Goal: Feedback & Contribution: Submit feedback/report problem

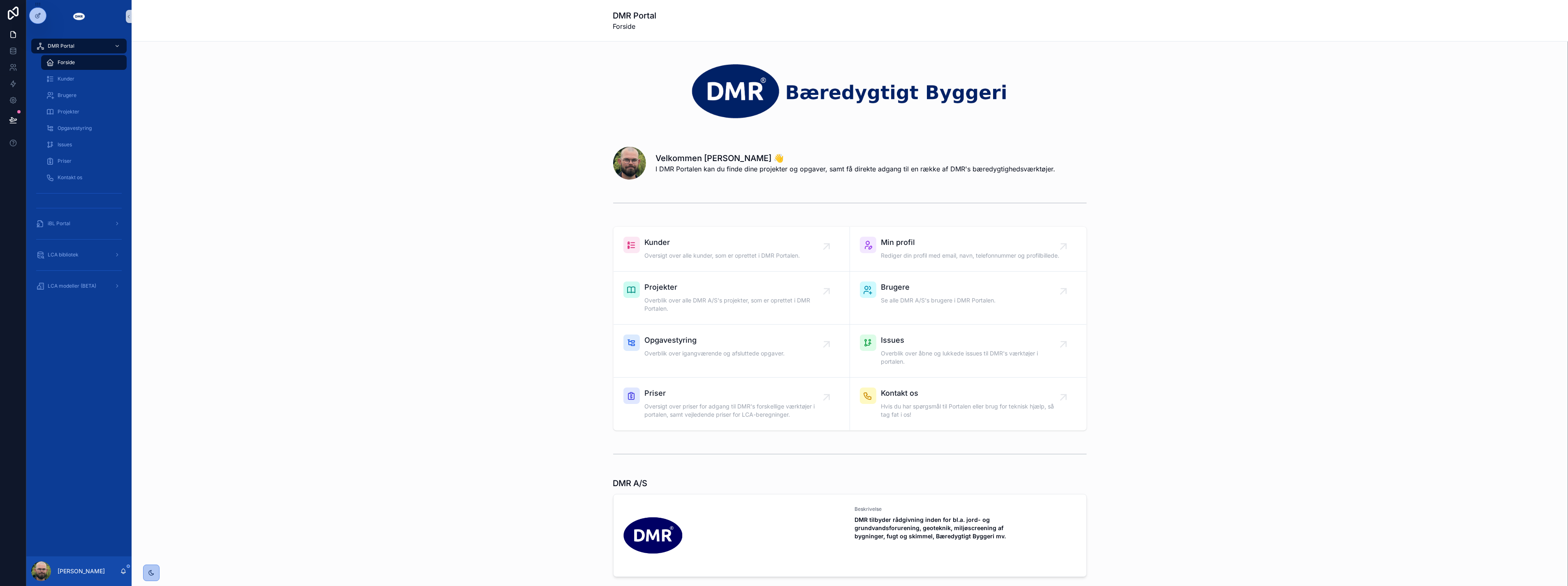
click at [180, 177] on div "Velkommen Anders Stokbro Ravn 👋 I DMR Portalen kan du finde dine projekter og o…" at bounding box center [850, 161] width 1423 height 42
click at [81, 126] on span "Opgavestyring" at bounding box center [74, 128] width 34 height 6
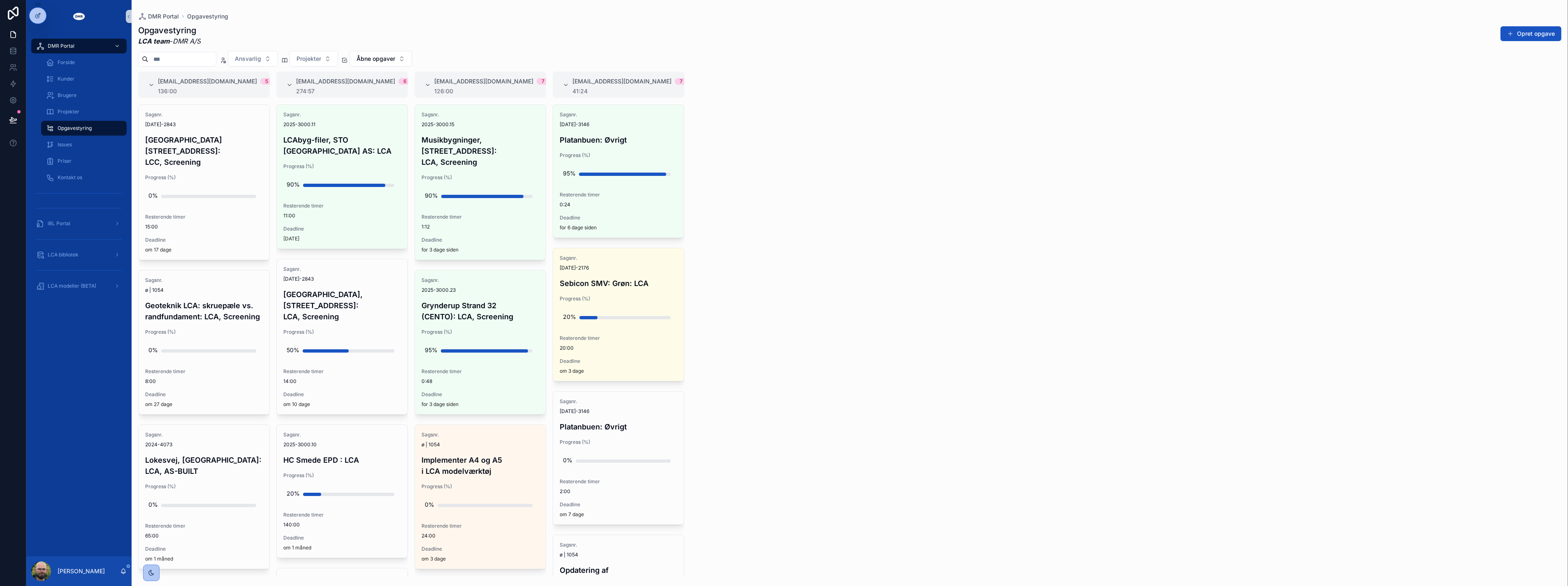
click at [961, 303] on div "#lca@dmr.dk 5 136:00 Sagsnr. 2024-2843 Sheraton Hotel, Roskildevej 547: LCC, Sc…" at bounding box center [849, 323] width 1436 height 504
click at [816, 389] on div "#lca@dmr.dk 5 136:00 Sagsnr. 2024-2843 Sheraton Hotel, Roskildevej 547: LCC, Sc…" at bounding box center [849, 323] width 1436 height 504
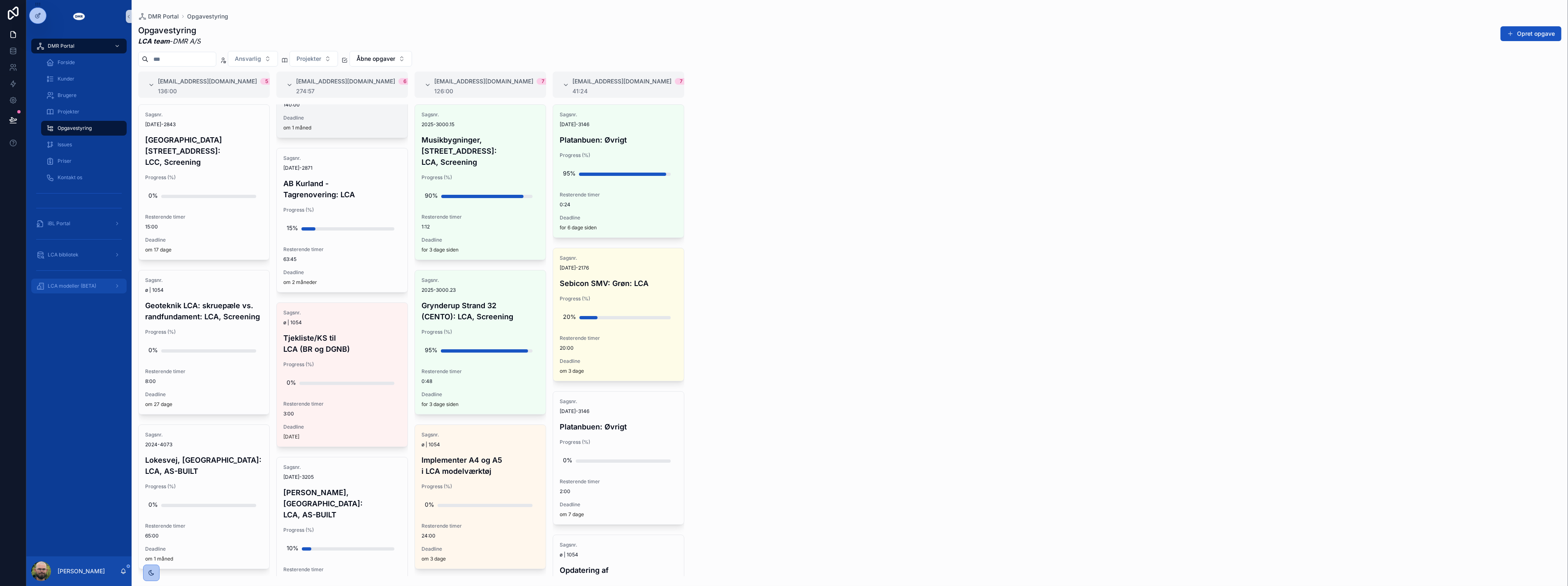
scroll to position [440, 0]
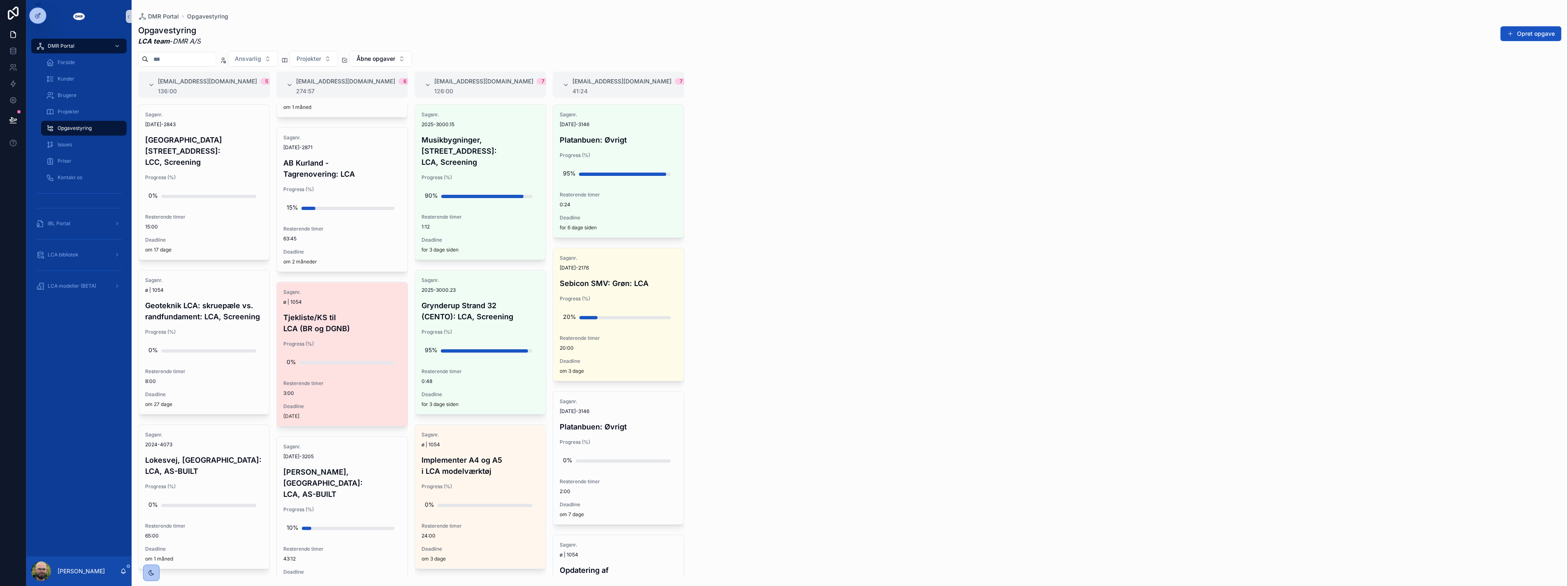
click at [348, 380] on div "Resterende timer 3:00" at bounding box center [342, 388] width 118 height 17
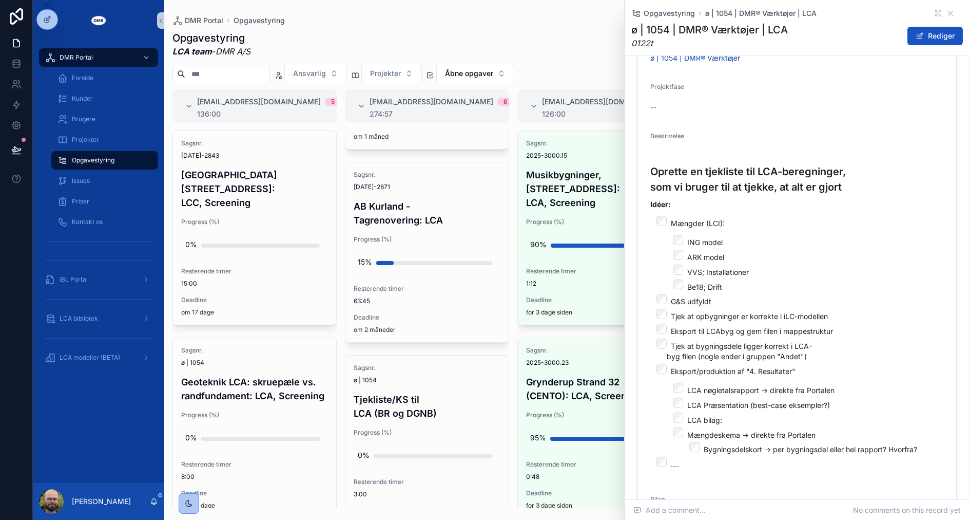
scroll to position [456, 0]
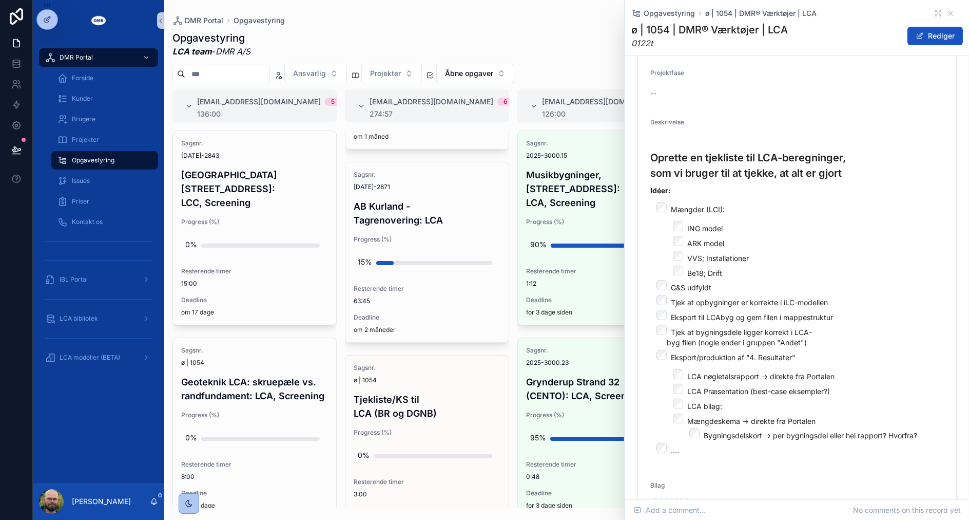
click at [797, 239] on li "ARK model" at bounding box center [813, 242] width 261 height 13
click at [846, 326] on li "Tjek at bygningsdele ligger korrekt i LCA-byg filen (nogle ender i gruppen "And…" at bounding box center [805, 335] width 277 height 23
click at [854, 278] on ul "Mængder (LCI): ING model ARK model VVS; Installationer Be18; Drift G&S udfyldt …" at bounding box center [798, 329] width 294 height 254
click at [909, 299] on li "Tjek at opbygninger er korrekte i iLC-modellen" at bounding box center [805, 301] width 277 height 13
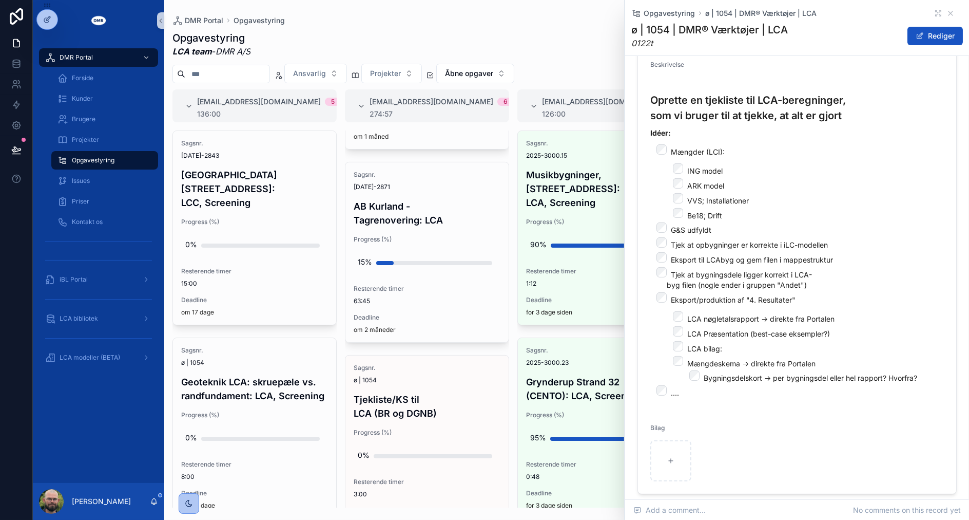
click at [788, 133] on p "Idéer:" at bounding box center [798, 132] width 294 height 11
click at [114, 360] on span "LCA modeller (BETA)" at bounding box center [90, 357] width 61 height 8
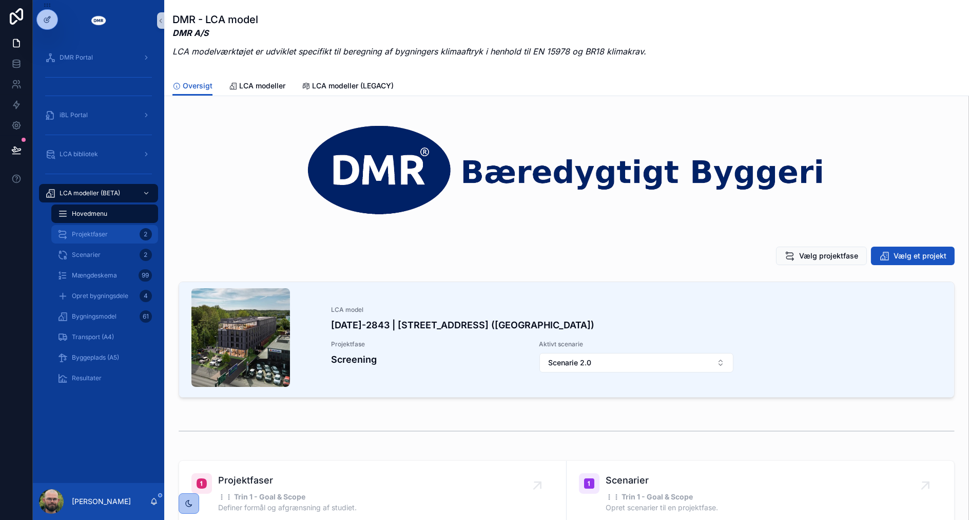
click at [129, 232] on div "Projektfaser 2" at bounding box center [105, 234] width 94 height 16
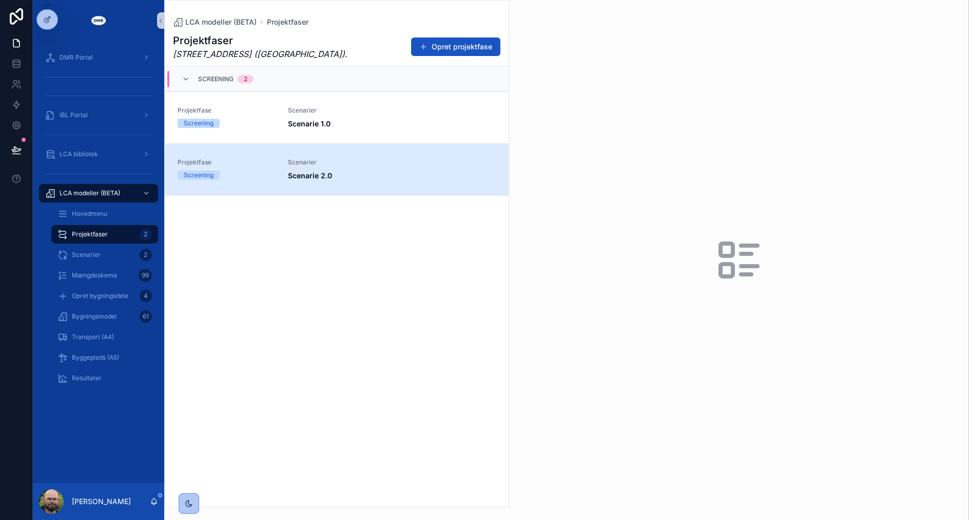
click at [401, 175] on span "Scenarie 2.0" at bounding box center [392, 175] width 208 height 10
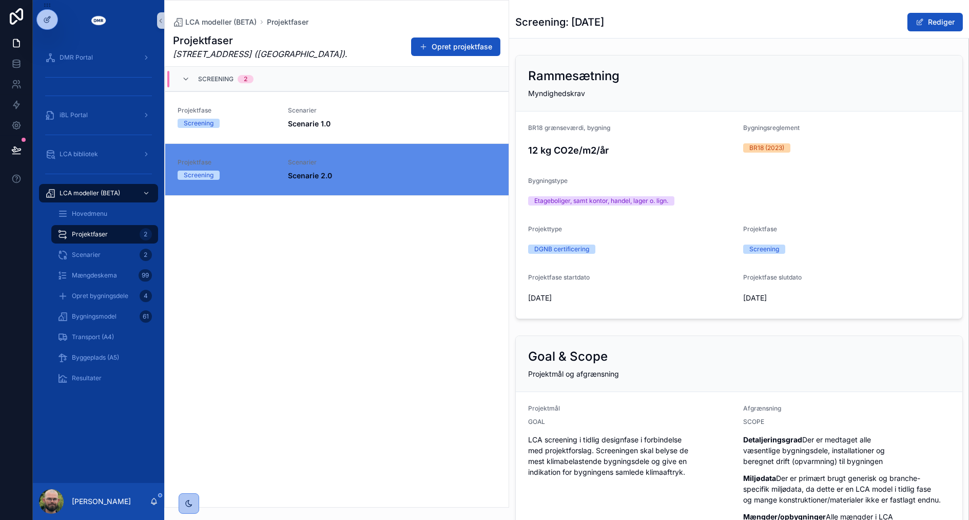
scroll to position [114, 0]
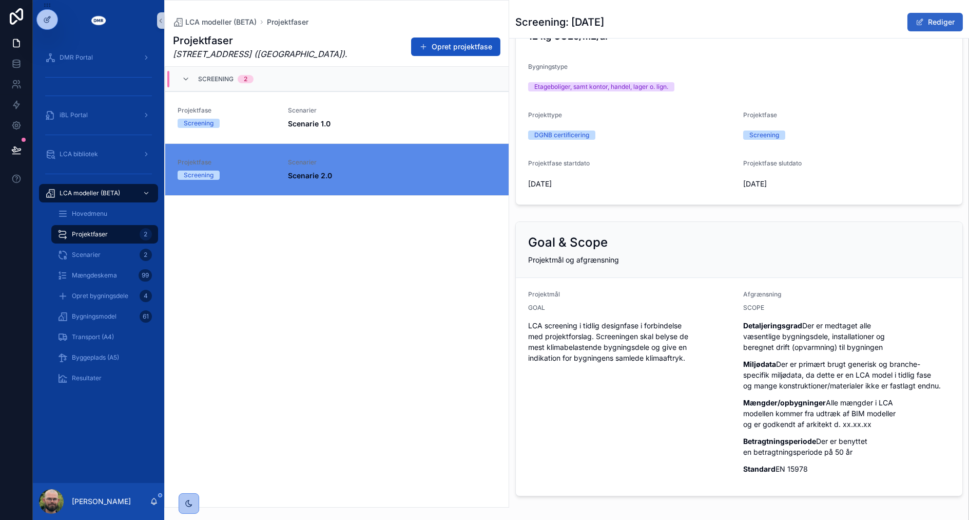
click at [926, 21] on button "Rediger" at bounding box center [935, 22] width 55 height 18
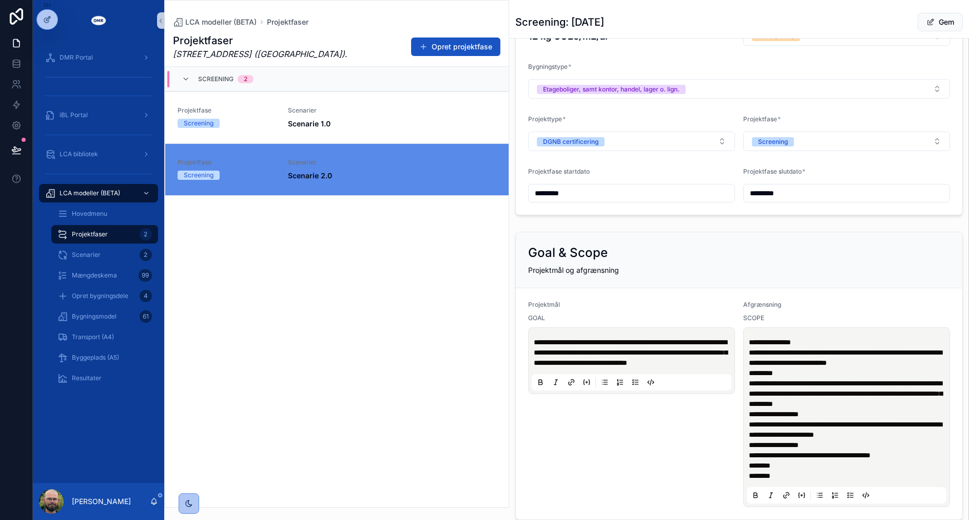
click at [676, 368] on p "**********" at bounding box center [634, 352] width 200 height 31
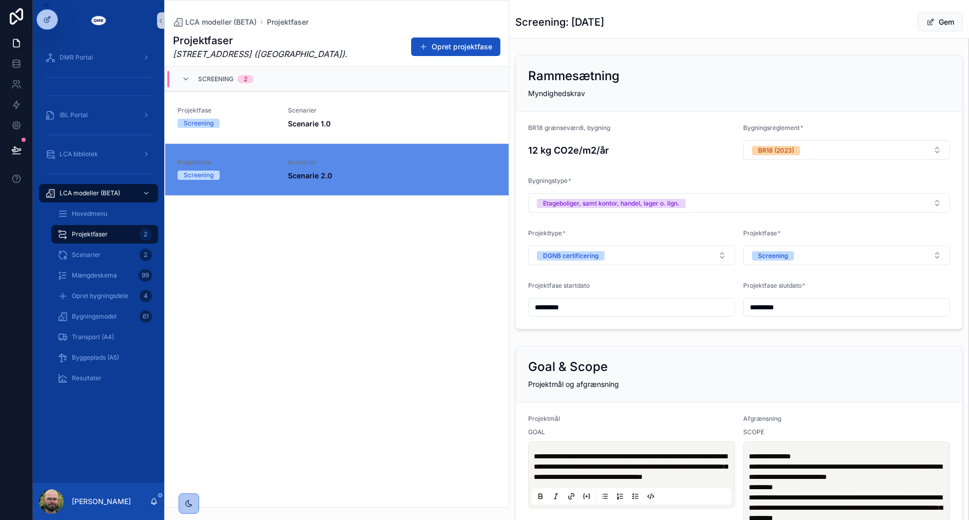
scroll to position [171, 0]
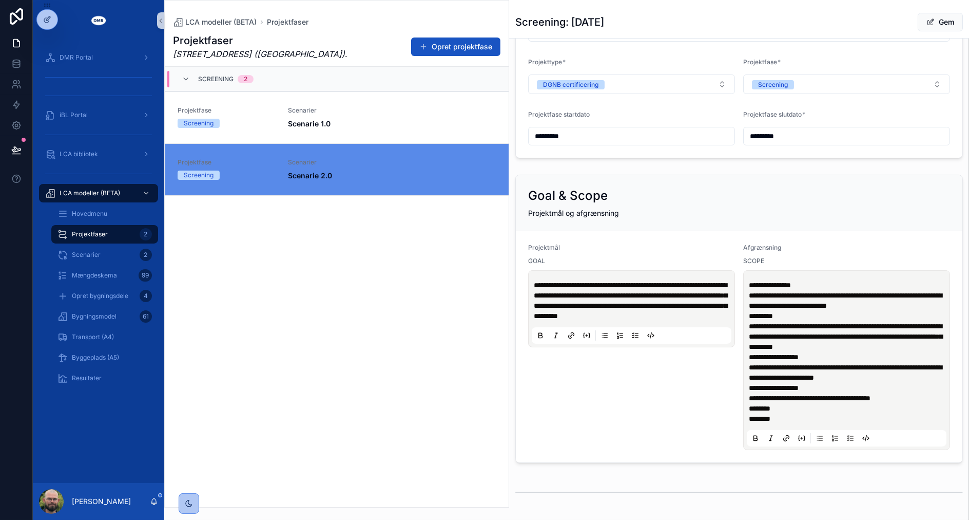
click at [790, 300] on span "**********" at bounding box center [845, 300] width 193 height 17
drag, startPoint x: 906, startPoint y: 302, endPoint x: 851, endPoint y: 314, distance: 56.1
click at [851, 311] on p "**********" at bounding box center [849, 295] width 200 height 31
click at [747, 295] on div "**********" at bounding box center [847, 360] width 200 height 173
click at [749, 292] on span "**********" at bounding box center [845, 300] width 193 height 17
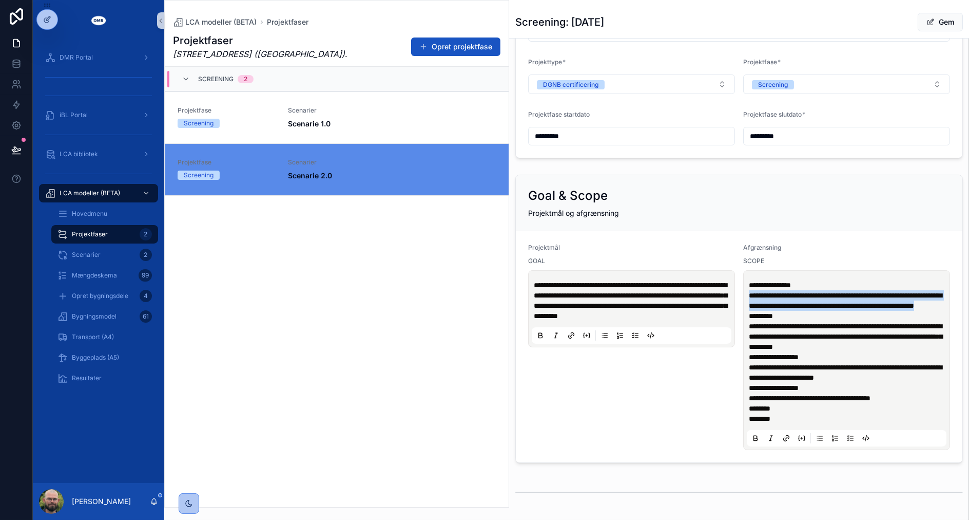
drag, startPoint x: 745, startPoint y: 295, endPoint x: 882, endPoint y: 315, distance: 138.1
click at [882, 311] on p "**********" at bounding box center [849, 295] width 200 height 31
copy div "**********"
click at [824, 381] on span "**********" at bounding box center [845, 372] width 193 height 17
drag, startPoint x: 925, startPoint y: 378, endPoint x: 935, endPoint y: 375, distance: 10.7
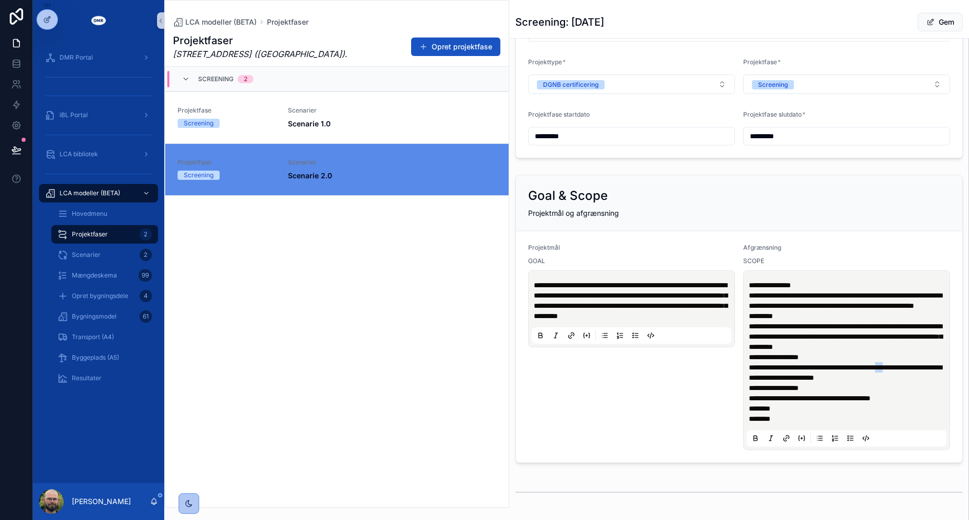
click at [935, 375] on span "**********" at bounding box center [845, 372] width 193 height 17
drag, startPoint x: 791, startPoint y: 387, endPoint x: 745, endPoint y: 385, distance: 45.8
click at [749, 381] on span "**********" at bounding box center [845, 372] width 193 height 17
click at [618, 430] on div "**********" at bounding box center [631, 346] width 207 height 206
click at [466, 363] on div "Projektfaser Roskildevej 547 (Sheraton Hotel) . Opret projektfase Screening 2 P…" at bounding box center [337, 267] width 344 height 480
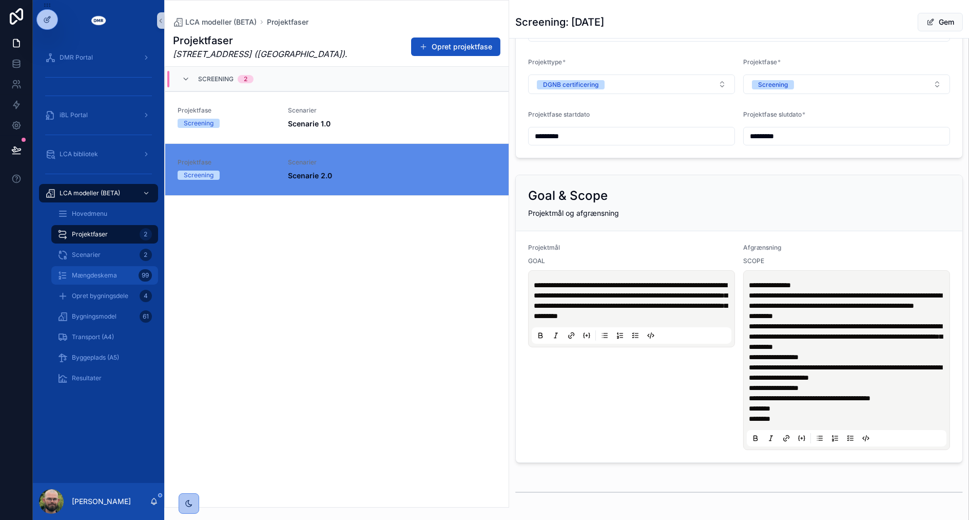
click at [110, 279] on div "Mængdeskema 99" at bounding box center [105, 275] width 94 height 16
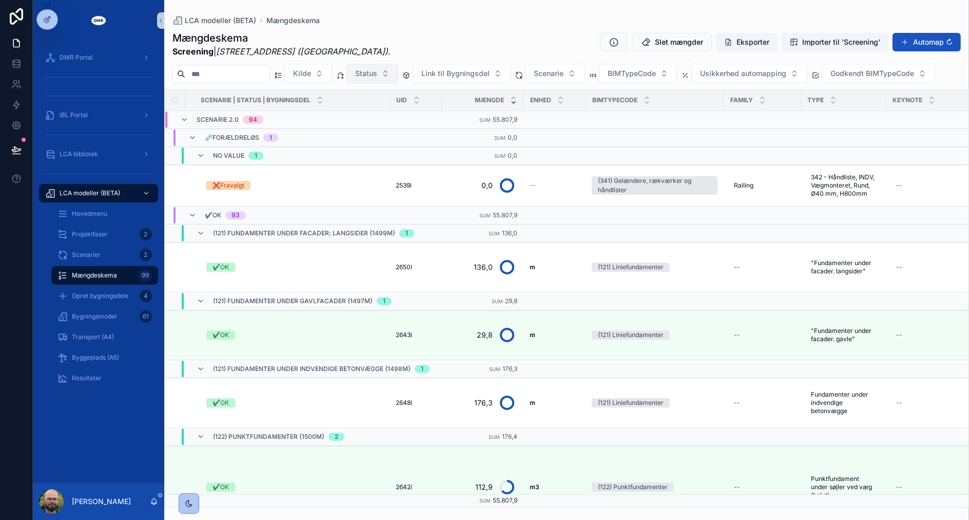
click at [377, 75] on span "Status" at bounding box center [366, 73] width 22 height 10
click at [386, 133] on div "⛓️‍💥Forældreløs" at bounding box center [393, 131] width 123 height 16
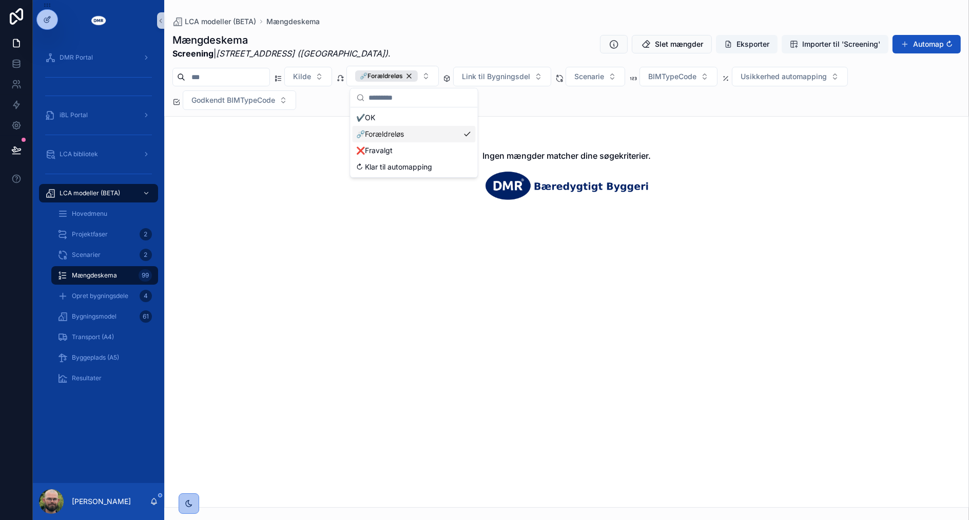
click at [386, 133] on div "⛓️‍💥Forældreløs" at bounding box center [413, 134] width 123 height 16
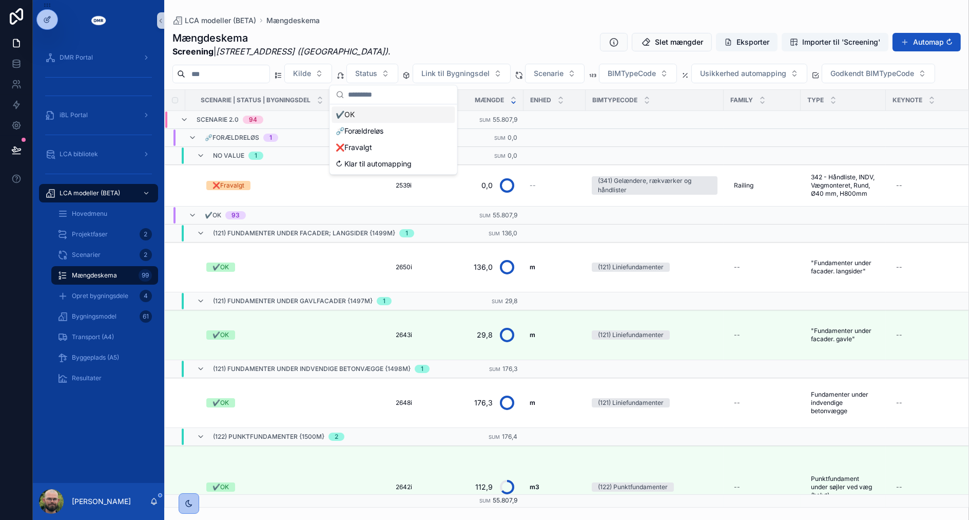
click at [402, 47] on div "Mængdeskema Screening | Roskildevej 547 (Sheraton Hotel) . Slet mængder Eksport…" at bounding box center [567, 44] width 789 height 27
click at [104, 417] on div "DMR Portal iBL Portal LCA bibliotek LCA modeller (BETA) Hovedmenu Projektfaser …" at bounding box center [98, 262] width 131 height 442
click at [377, 74] on span "Status" at bounding box center [366, 73] width 22 height 10
click at [394, 145] on div "❌Fravalgt" at bounding box center [393, 147] width 123 height 16
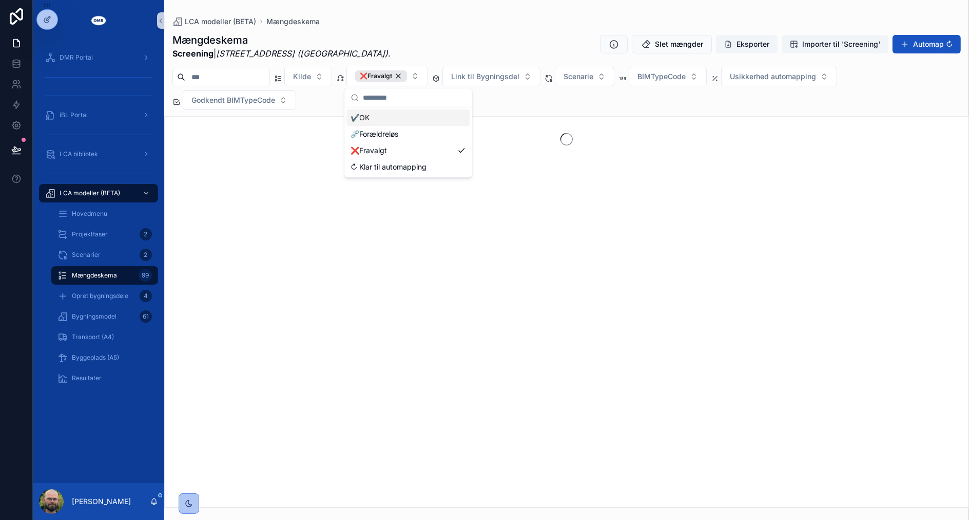
click at [438, 47] on div "Mængdeskema Screening | Roskildevej 547 (Sheraton Hotel) . Slet mængder Eksport…" at bounding box center [567, 46] width 789 height 27
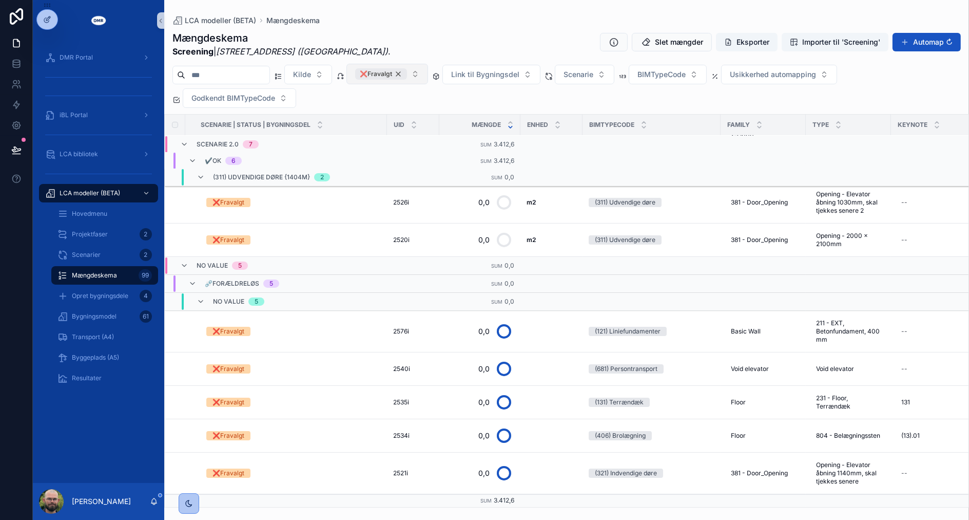
scroll to position [378, 0]
click at [407, 73] on div "❌Fravalgt" at bounding box center [381, 73] width 52 height 11
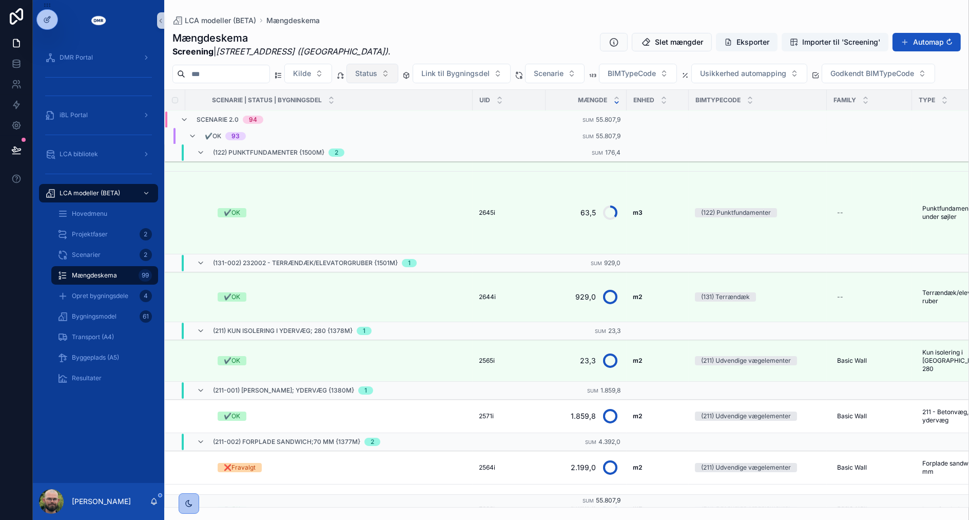
scroll to position [522, 0]
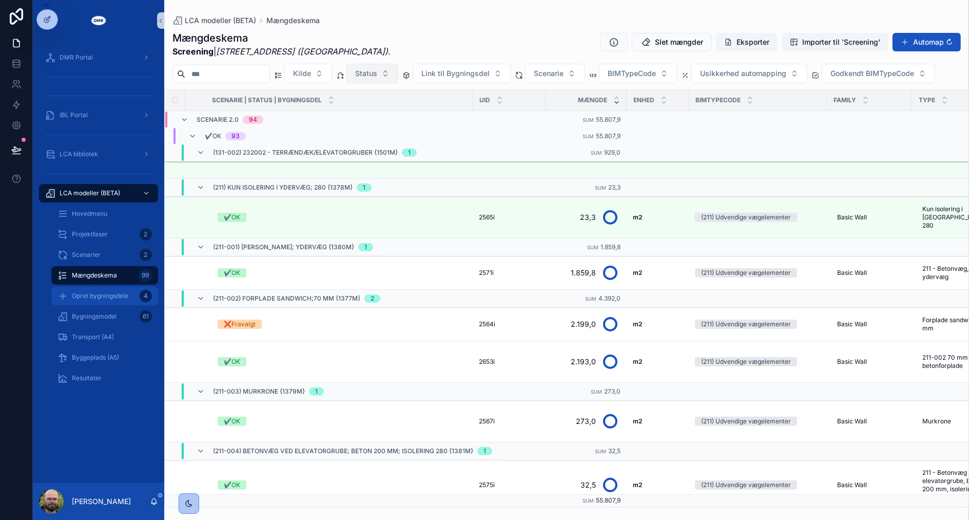
click at [87, 303] on link "Opret bygningsdele 4" at bounding box center [104, 295] width 107 height 18
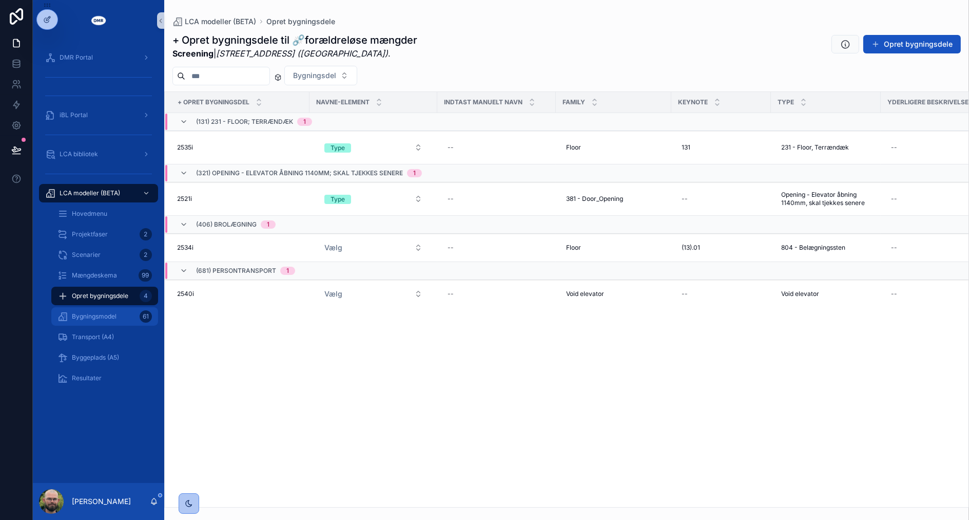
click at [93, 324] on div "Bygningsmodel 61" at bounding box center [105, 316] width 94 height 16
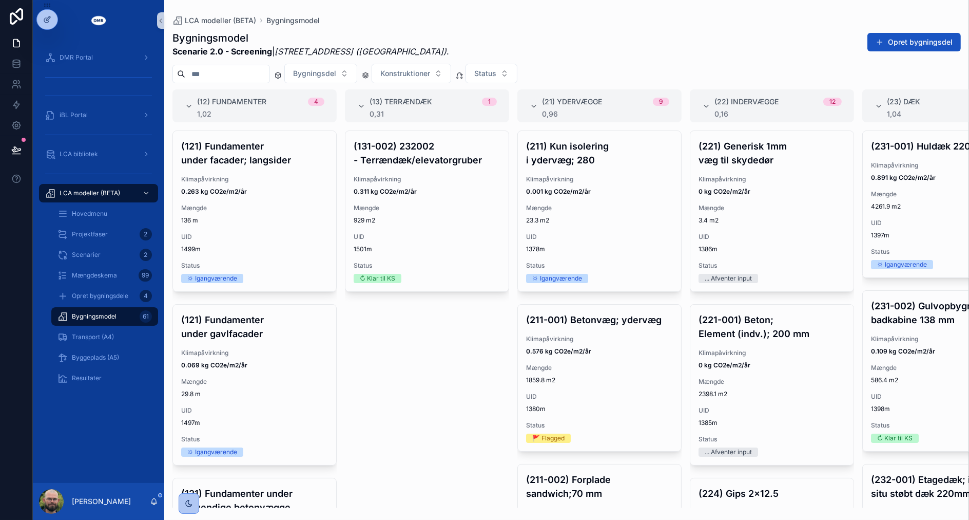
click at [453, 405] on div "(131-002) 232002 - Terrændæk/elevatorgruber Klimapåvirkning 0.311 kg CO2e/m2/år…" at bounding box center [427, 318] width 164 height 377
click at [374, 387] on div "(131-002) 232002 - Terrændæk/elevatorgruber Klimapåvirkning 0.311 kg CO2e/m2/år…" at bounding box center [427, 318] width 164 height 377
click at [103, 244] on div "Scenarier 2" at bounding box center [104, 254] width 119 height 21
click at [103, 232] on span "Projektfaser" at bounding box center [90, 234] width 36 height 8
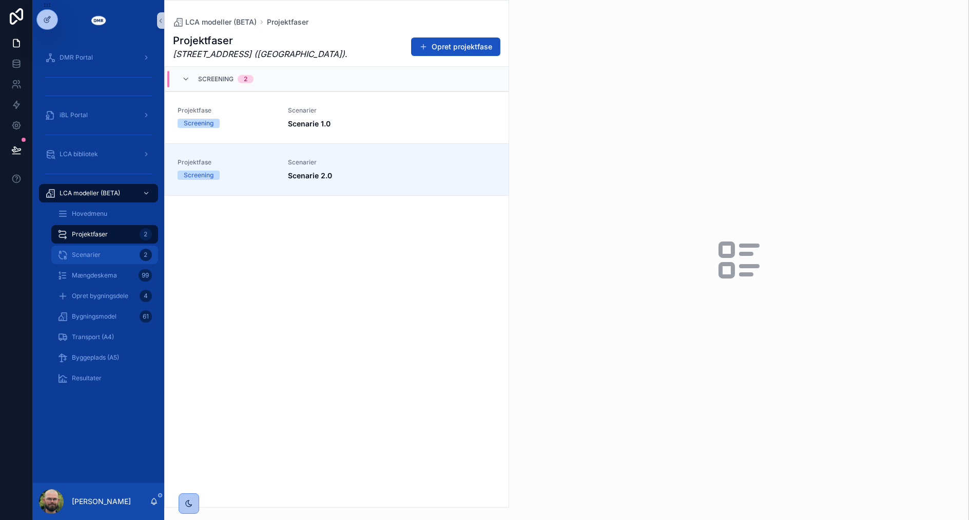
click at [109, 262] on div "Scenarier 2" at bounding box center [105, 254] width 94 height 16
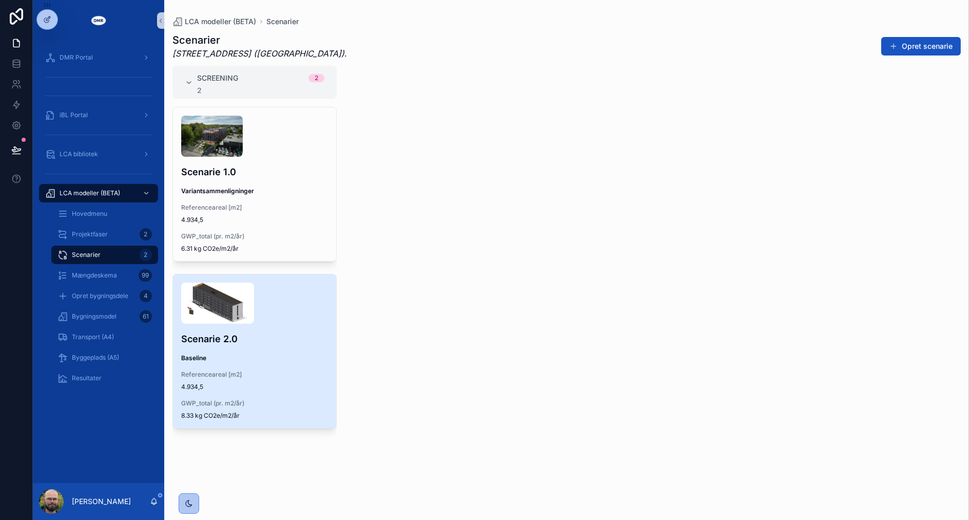
click at [248, 364] on div "Scenarie 2.0 Baseline Referenceareal [m2] 4.934,5 GWP_total (pr. m2/år) 8.33 kg…" at bounding box center [254, 351] width 163 height 154
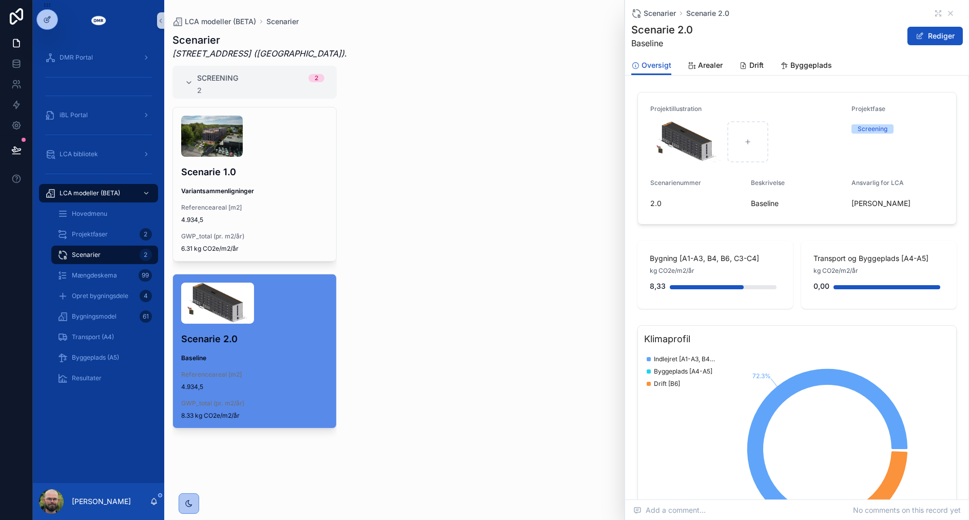
click at [682, 63] on div "Oversigt Arealer Drift Byggeplads" at bounding box center [798, 65] width 332 height 20
click at [691, 65] on icon "scrollable content" at bounding box center [692, 66] width 9 height 8
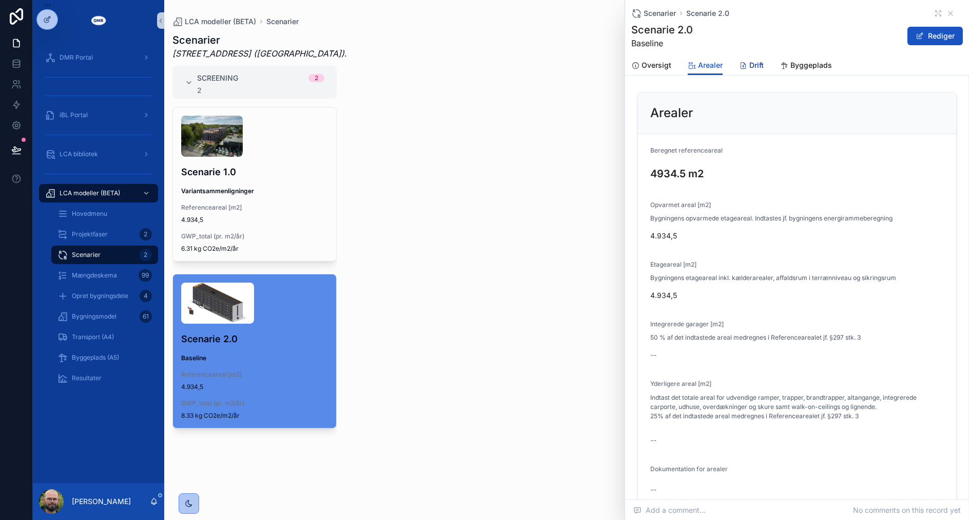
click at [740, 67] on icon "scrollable content" at bounding box center [743, 66] width 8 height 8
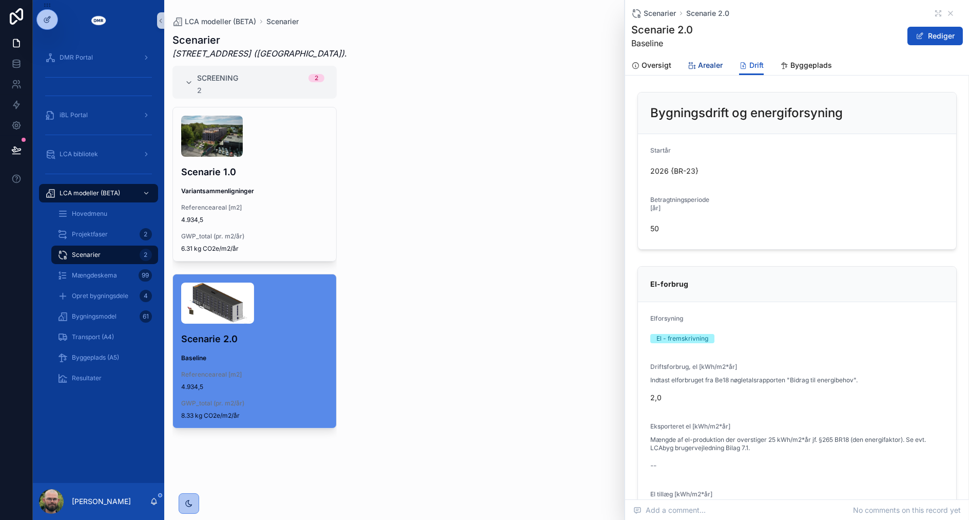
click at [692, 69] on icon "scrollable content" at bounding box center [692, 66] width 9 height 8
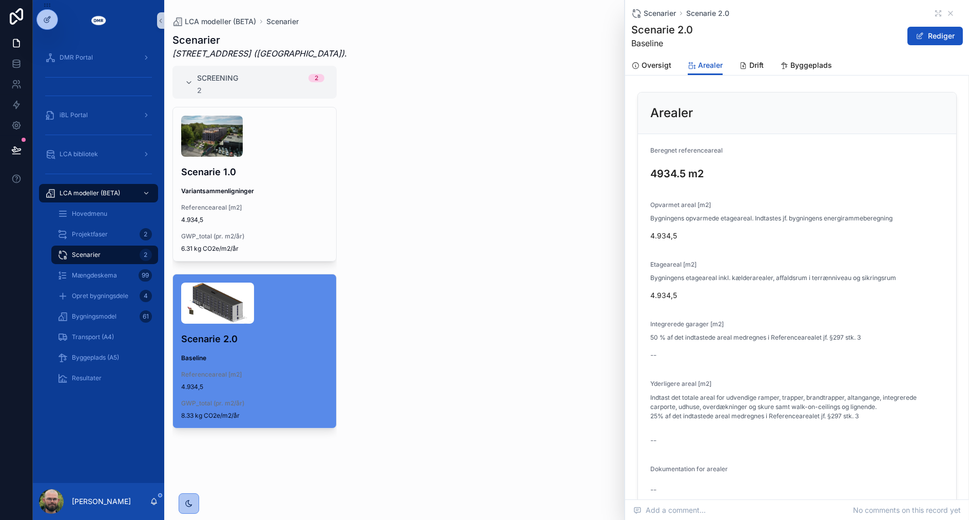
click at [758, 195] on form "Beregnet referenceareal 4934.5 m2 Opvarmet areal [m2] Bygningens opvarmede etag…" at bounding box center [797, 322] width 318 height 376
click at [752, 195] on form "Beregnet referenceareal 4934.5 m2 Opvarmet areal [m2] Bygningens opvarmede etag…" at bounding box center [797, 322] width 318 height 376
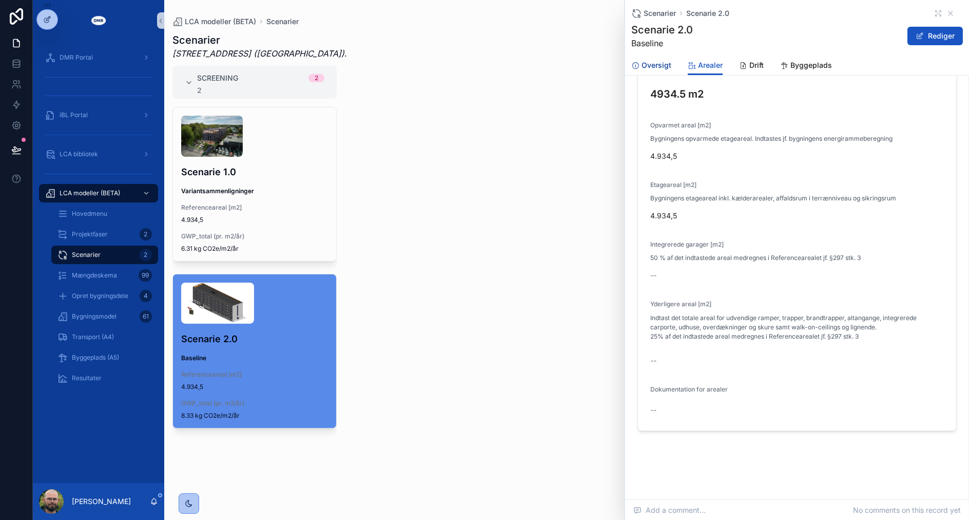
click at [661, 66] on span "Oversigt" at bounding box center [657, 65] width 30 height 10
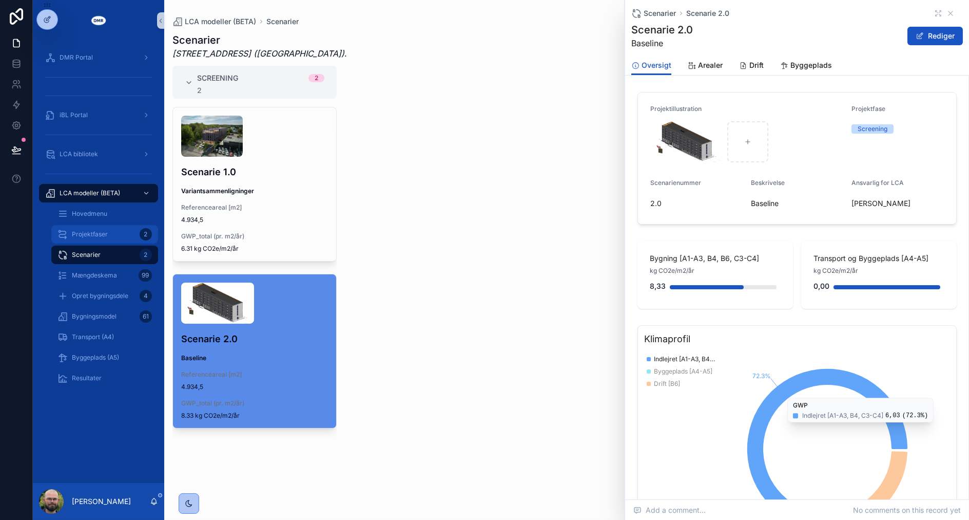
click at [124, 238] on div "Projektfaser 2" at bounding box center [105, 234] width 94 height 16
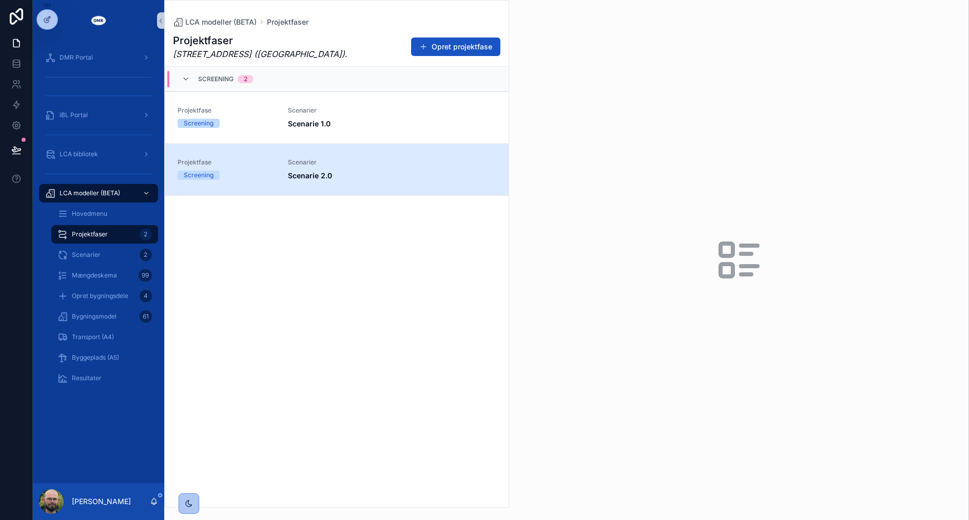
click at [224, 187] on link "Projektfase Screening Scenarier Scenarie 2.0" at bounding box center [336, 169] width 343 height 52
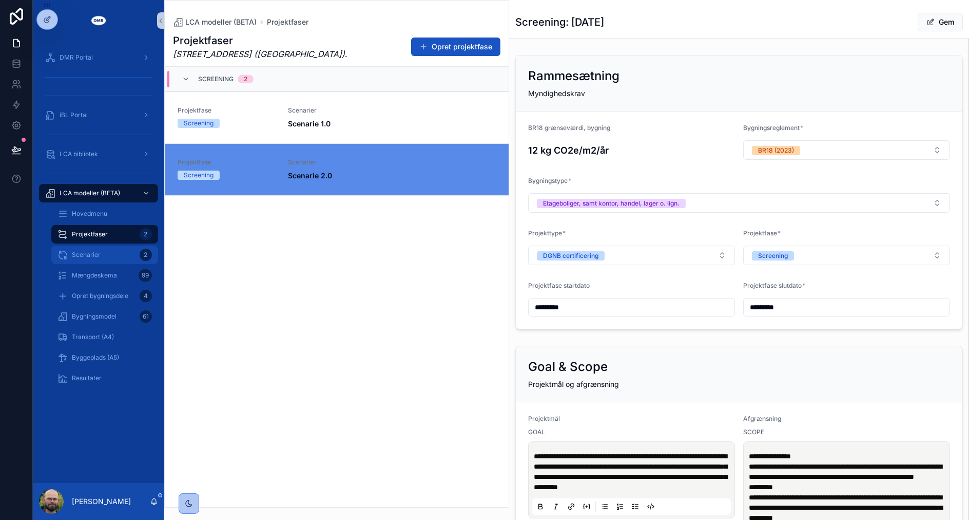
click at [119, 254] on div "Scenarier 2" at bounding box center [105, 254] width 94 height 16
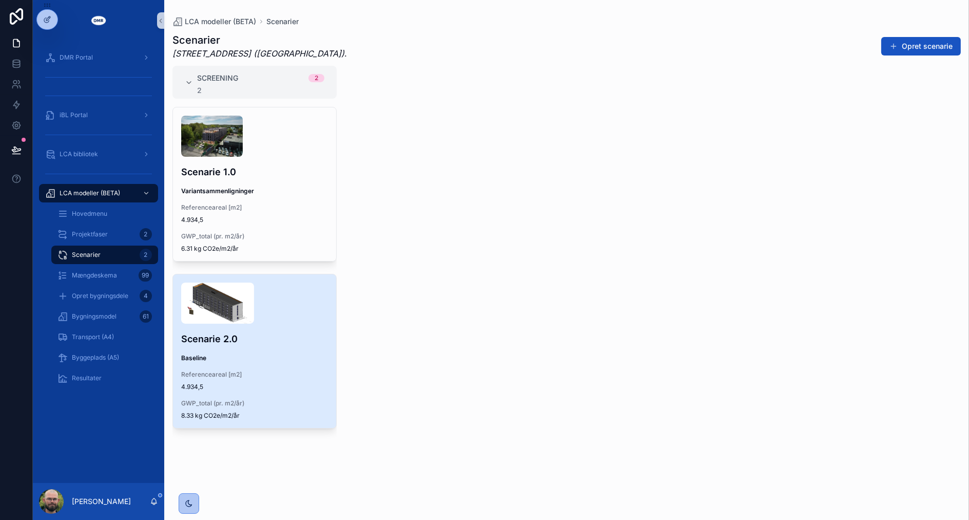
click at [237, 339] on h4 "Scenarie 2.0" at bounding box center [254, 339] width 147 height 14
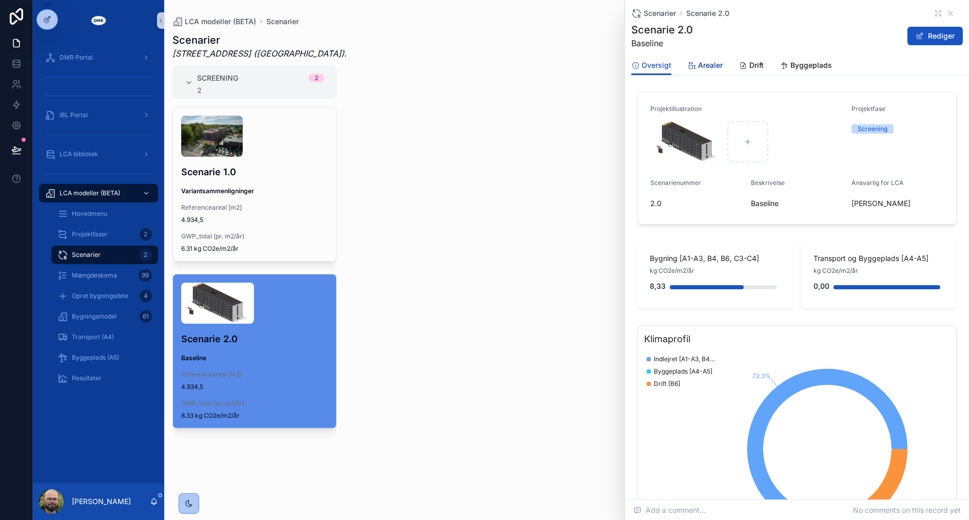
click at [696, 73] on link "Arealer" at bounding box center [705, 66] width 35 height 21
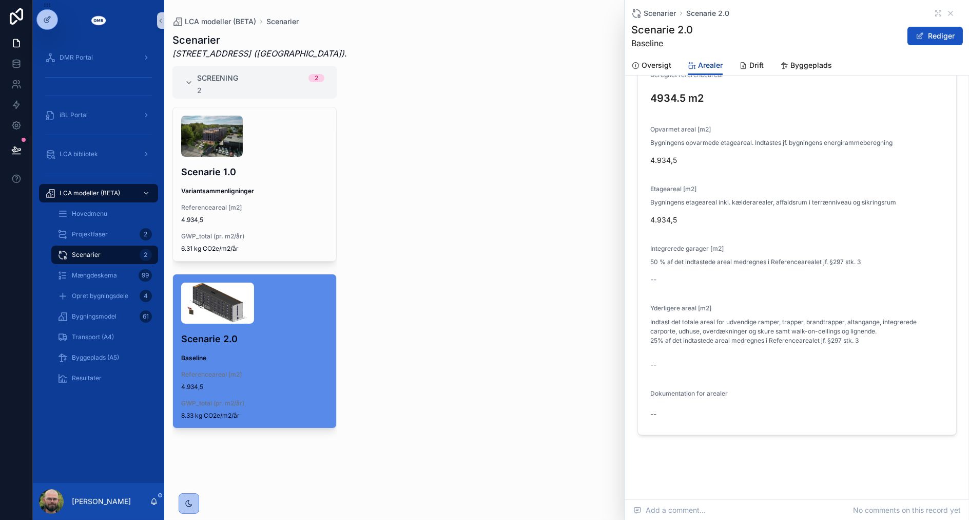
scroll to position [80, 0]
click at [758, 62] on span "Drift" at bounding box center [757, 65] width 14 height 10
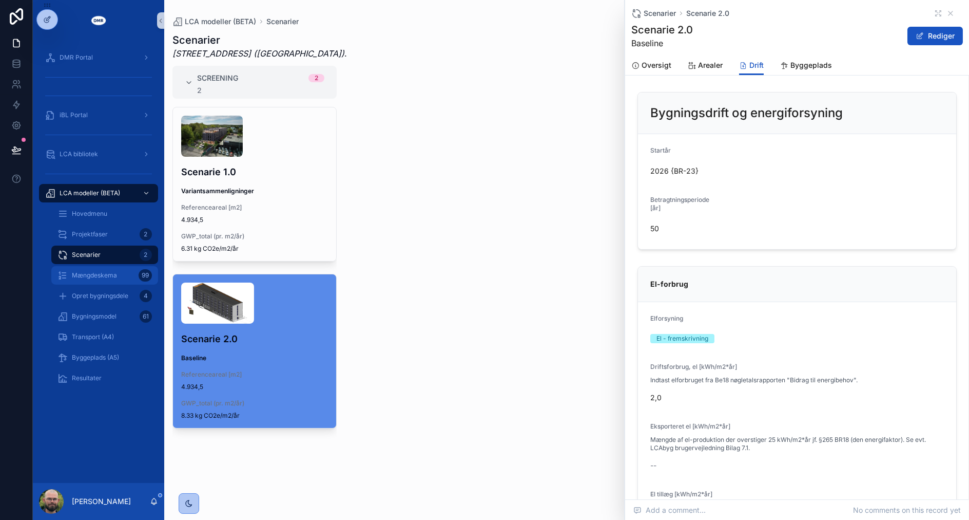
click at [136, 279] on div "Mængdeskema 99" at bounding box center [105, 275] width 94 height 16
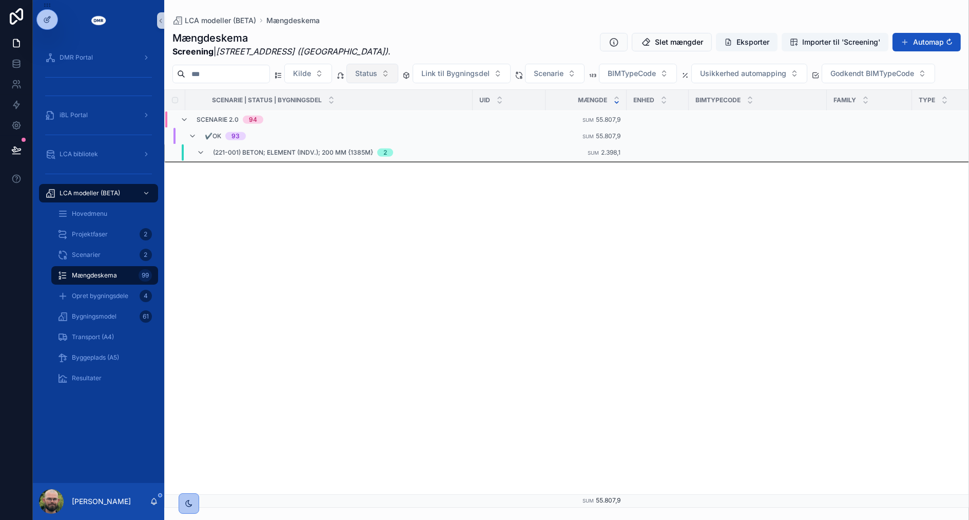
scroll to position [40, 0]
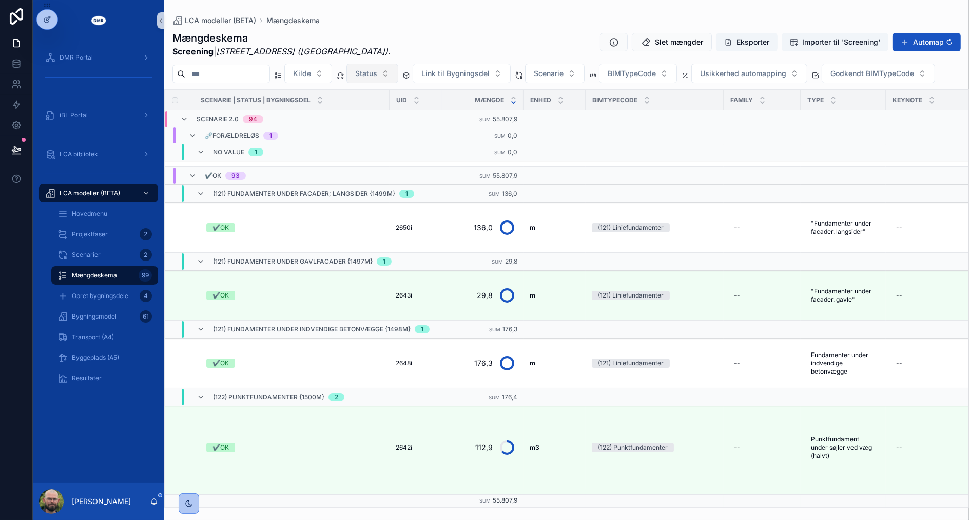
click at [377, 70] on span "Status" at bounding box center [366, 73] width 22 height 10
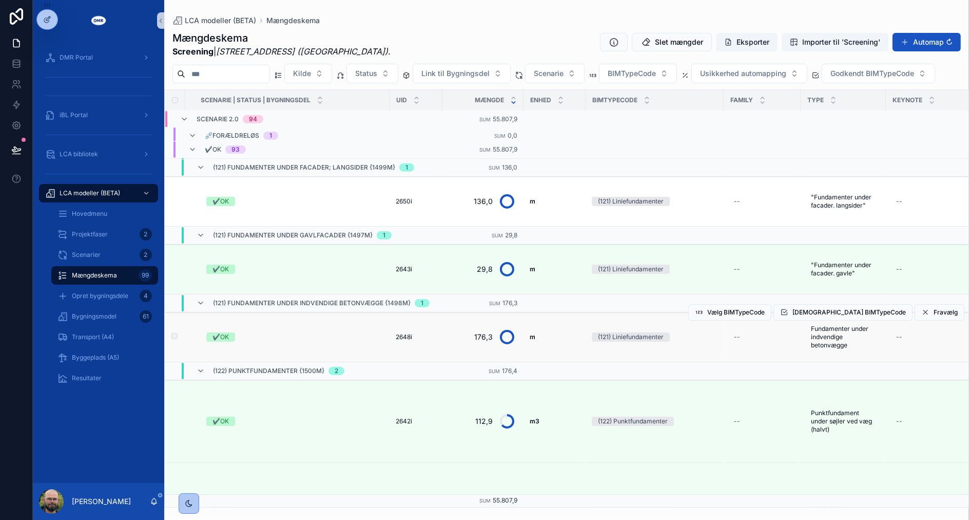
scroll to position [0, 0]
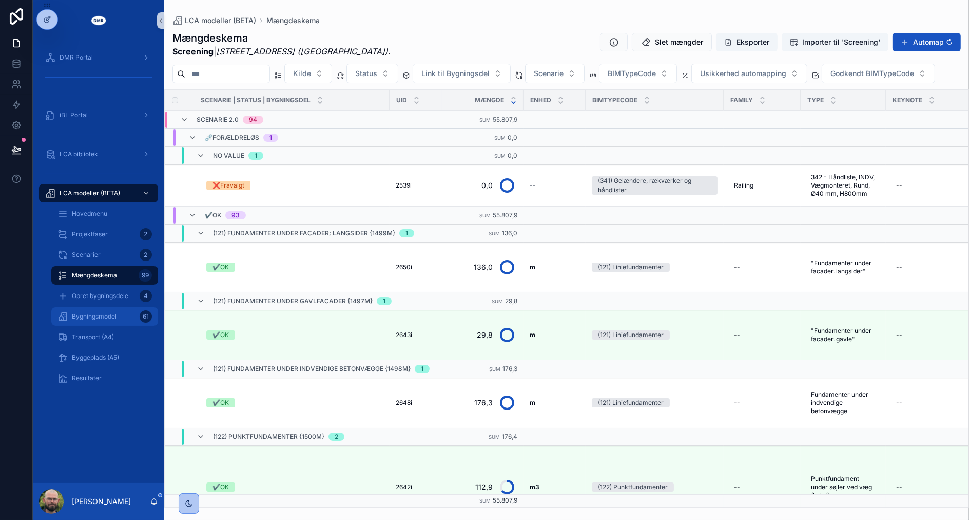
click at [110, 314] on span "Bygningsmodel" at bounding box center [94, 316] width 45 height 8
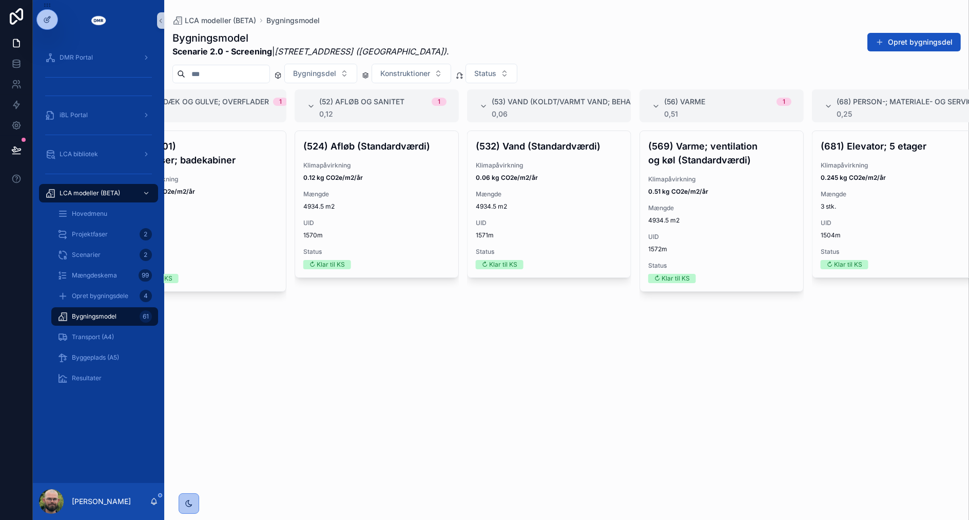
scroll to position [0, 2480]
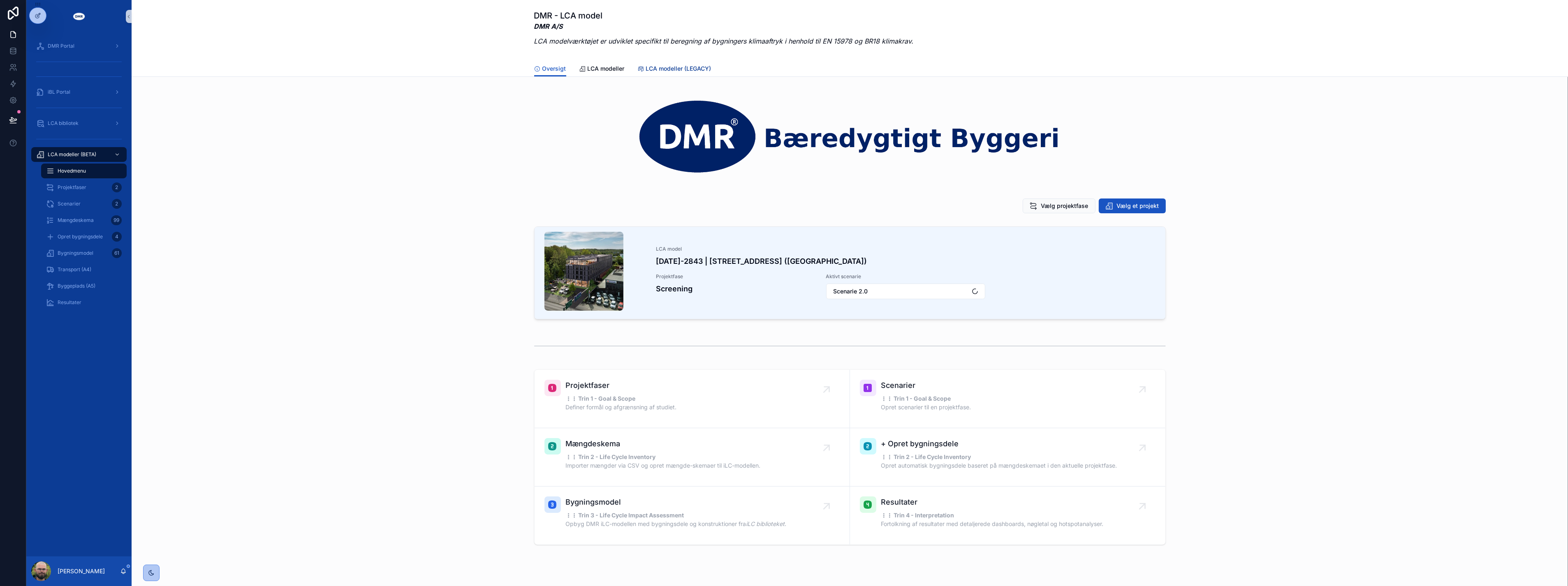
click at [676, 73] on link "LCA modeller (LEGACY)" at bounding box center [674, 70] width 74 height 17
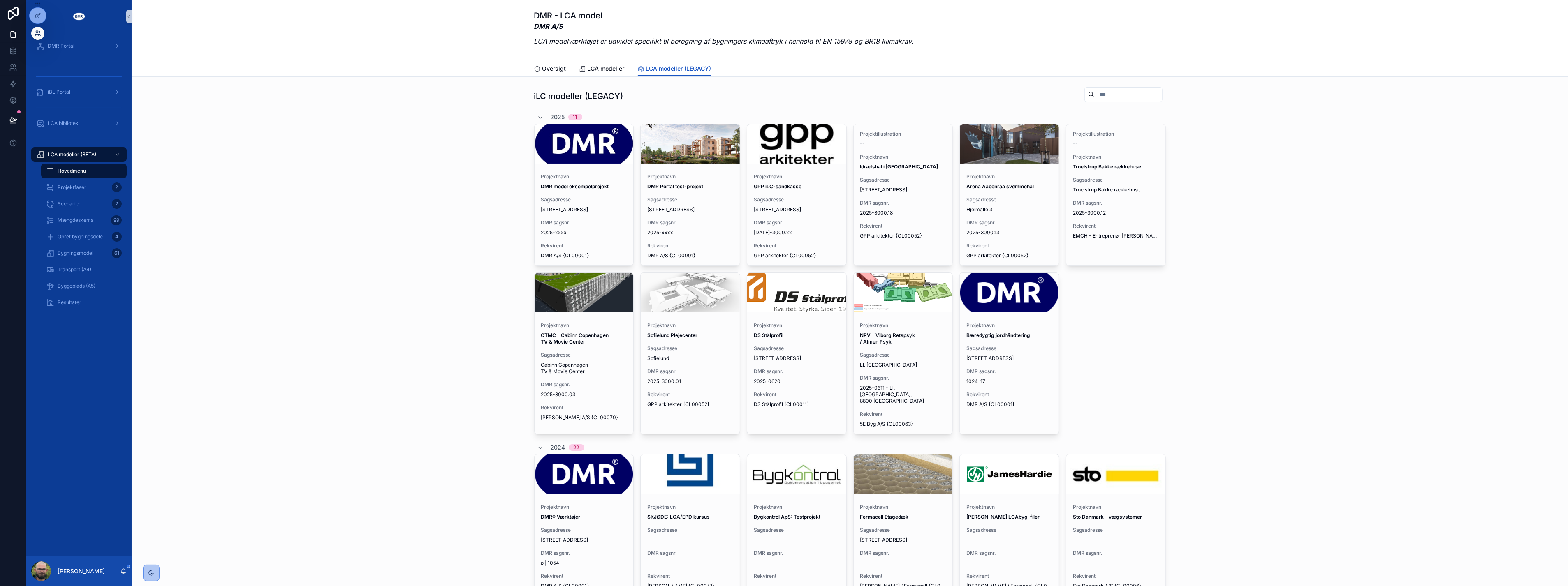
click at [34, 31] on icon at bounding box center [38, 33] width 6 height 6
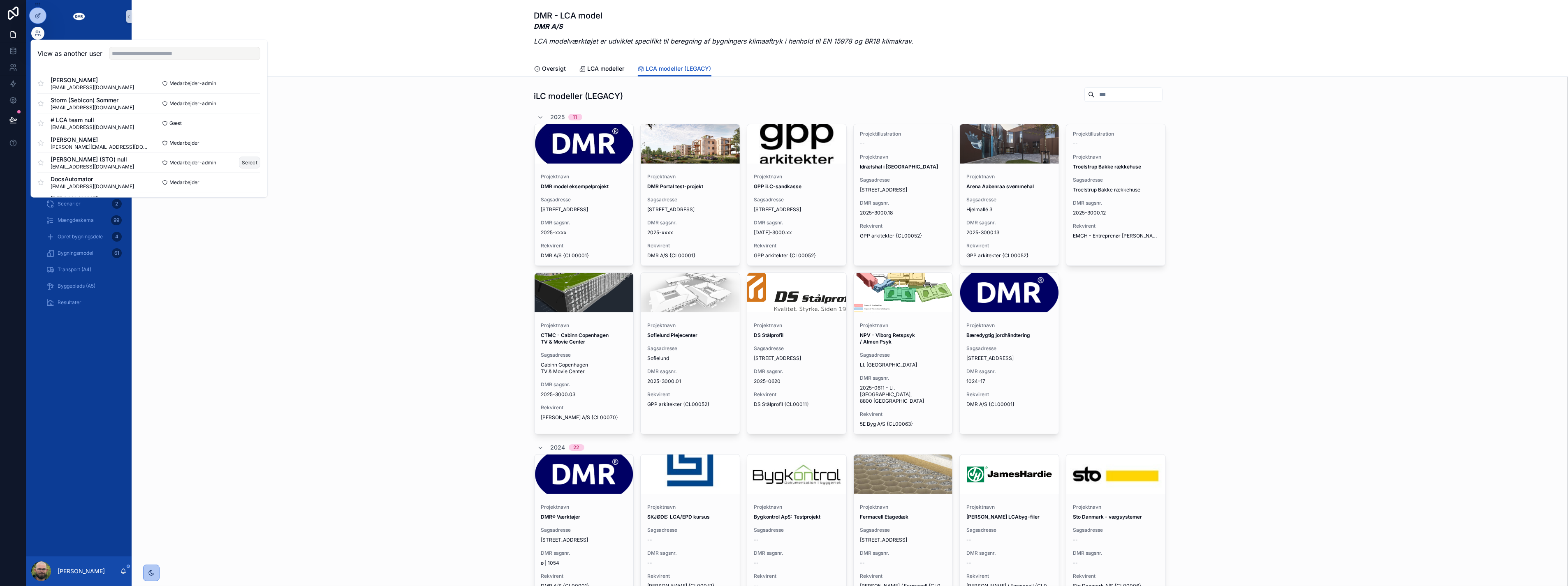
click at [246, 163] on button "Select" at bounding box center [250, 163] width 22 height 12
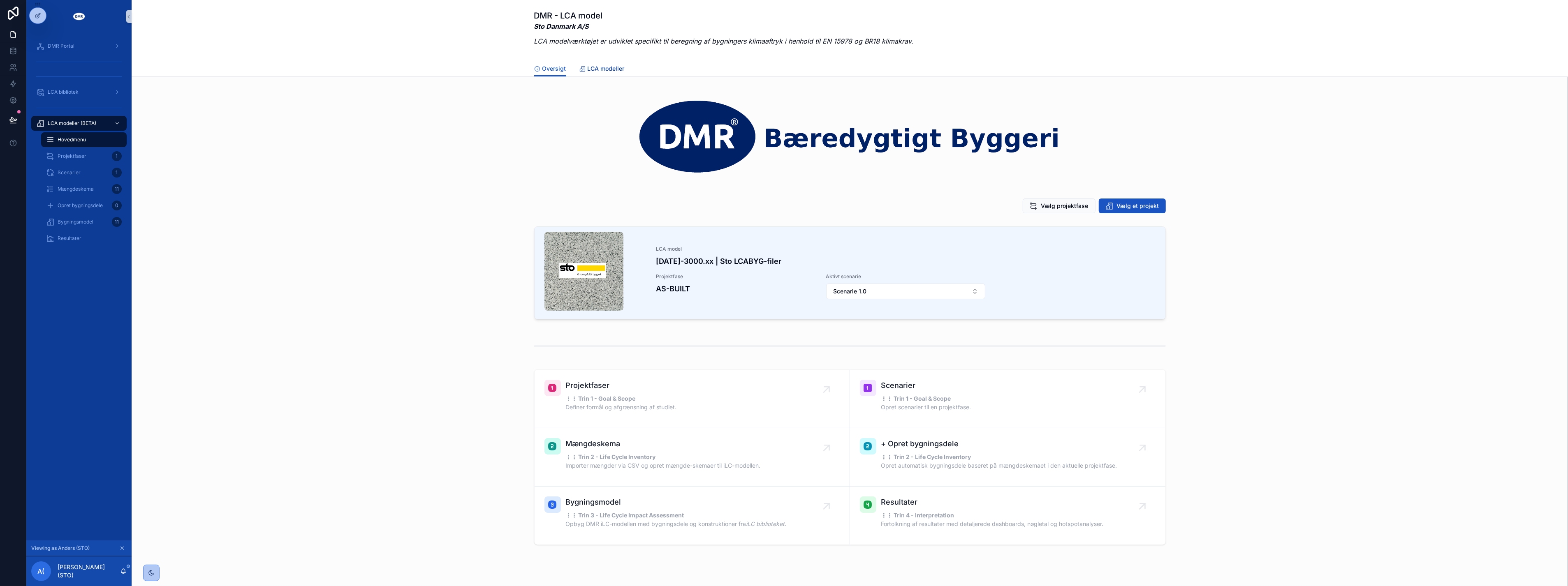
click at [581, 70] on icon "scrollable content" at bounding box center [582, 69] width 6 height 6
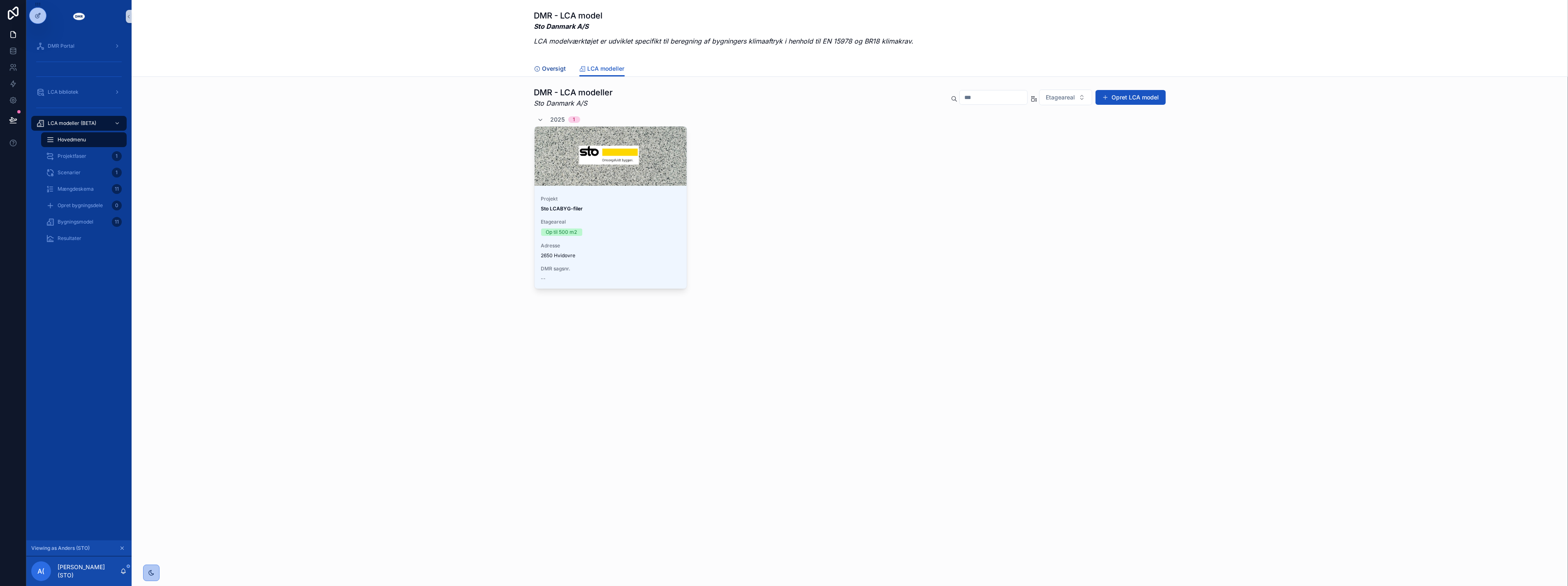
click at [540, 66] on icon "scrollable content" at bounding box center [537, 69] width 6 height 6
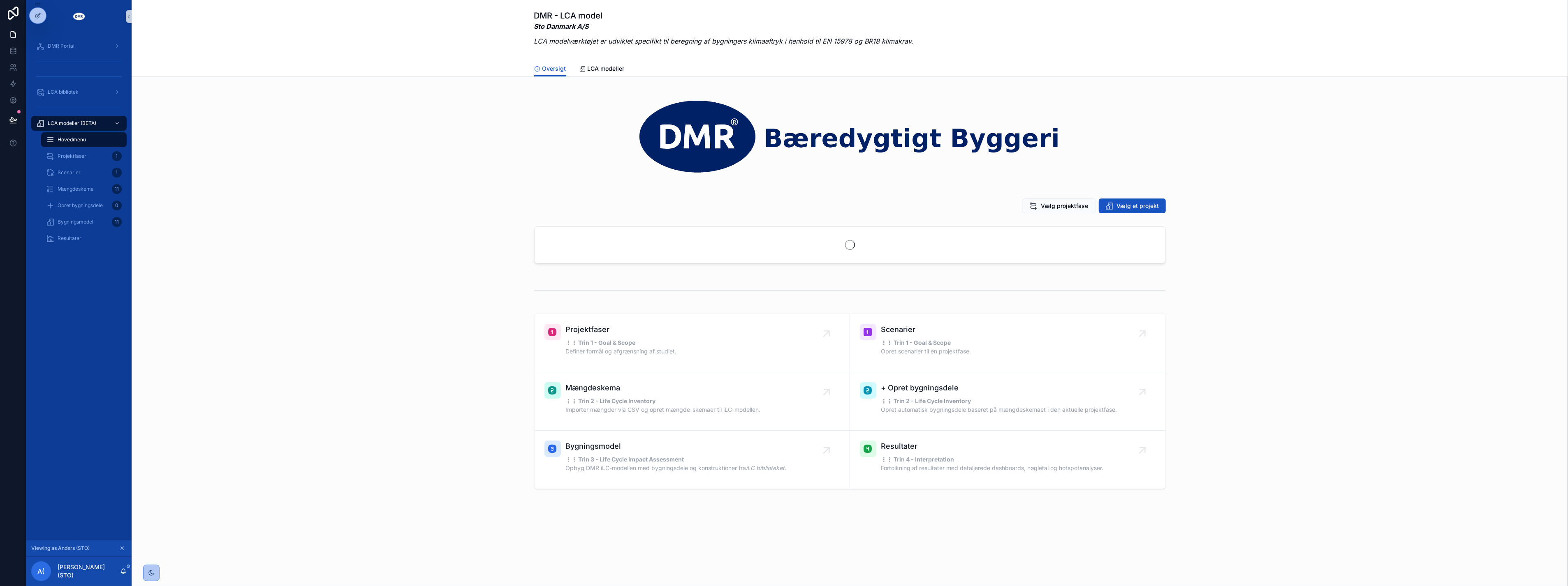
click at [119, 548] on icon "scrollable content" at bounding box center [122, 548] width 6 height 6
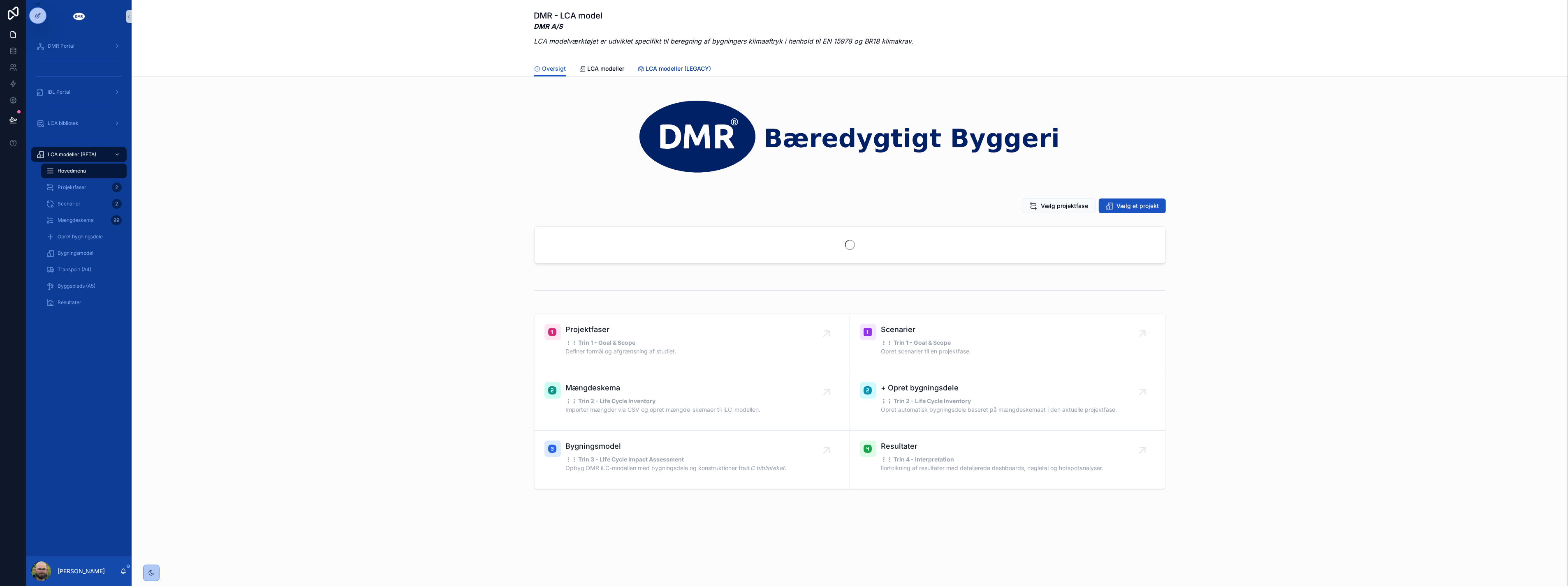
click at [653, 67] on span "LCA modeller (LEGACY)" at bounding box center [679, 69] width 66 height 8
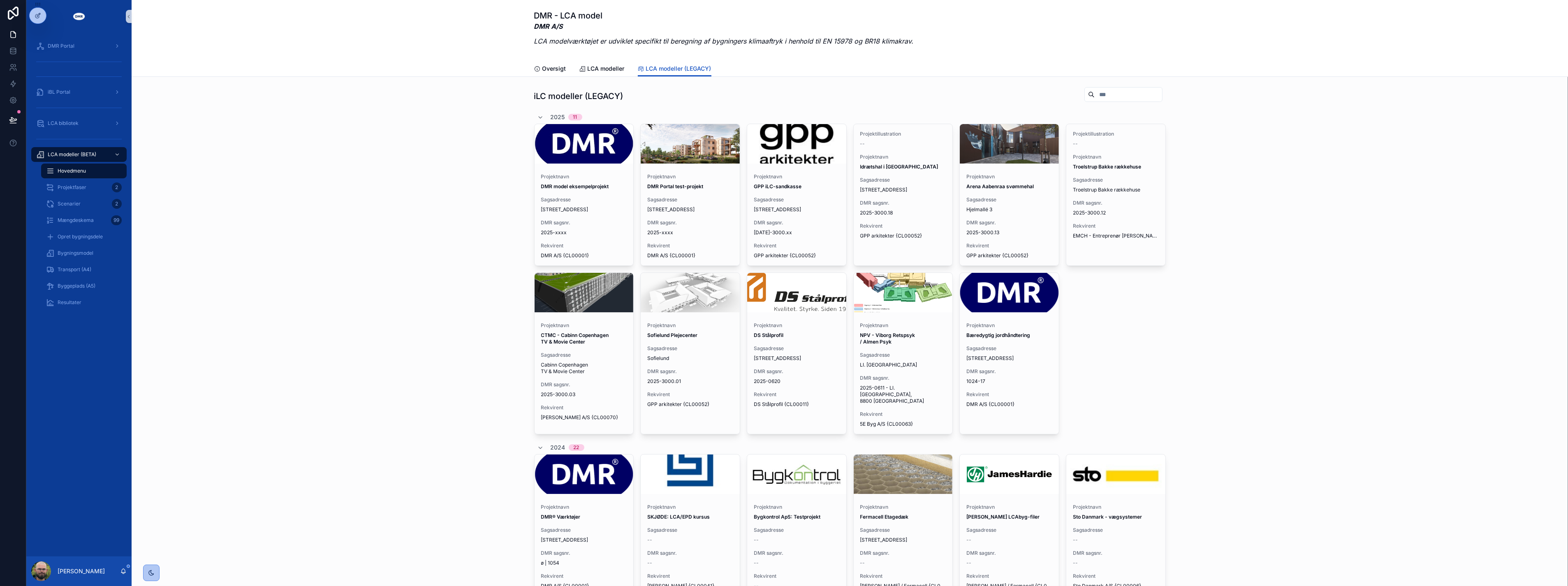
drag, startPoint x: 94, startPoint y: 161, endPoint x: 91, endPoint y: 166, distance: 5.8
click at [94, 161] on link "LCA modeller (BETA)" at bounding box center [78, 155] width 95 height 14
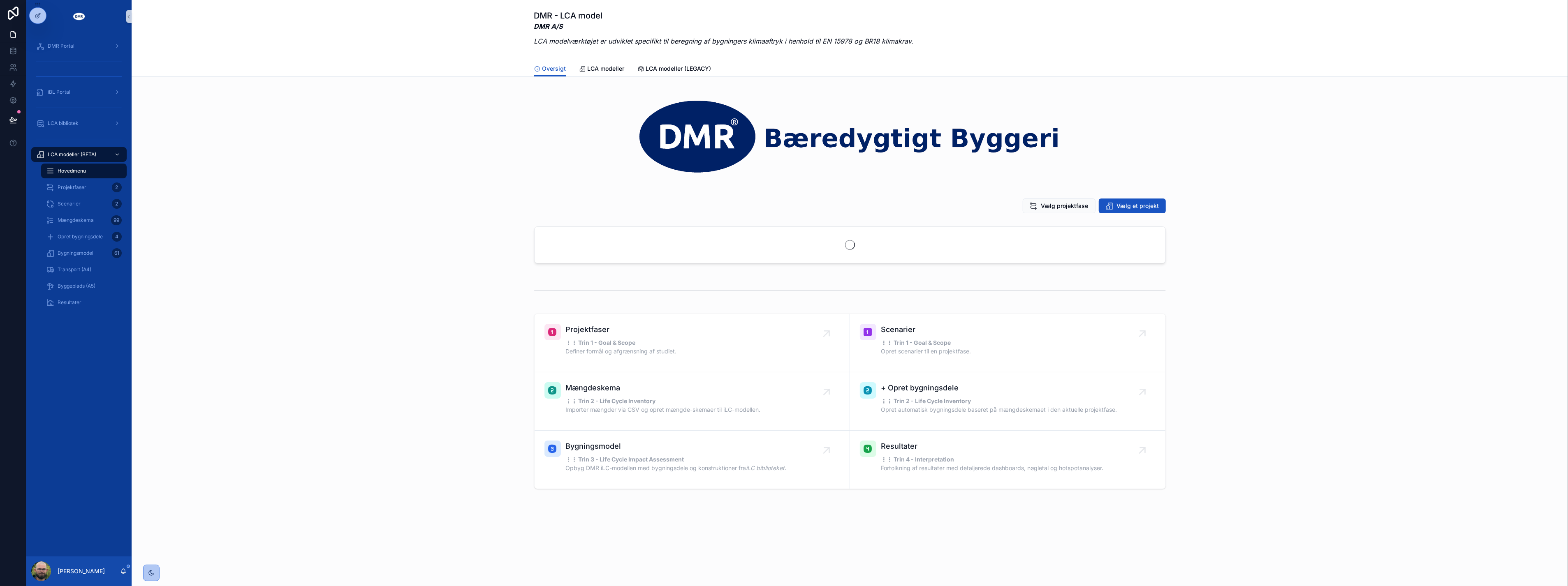
click at [86, 175] on div "Hovedmenu" at bounding box center [84, 171] width 75 height 13
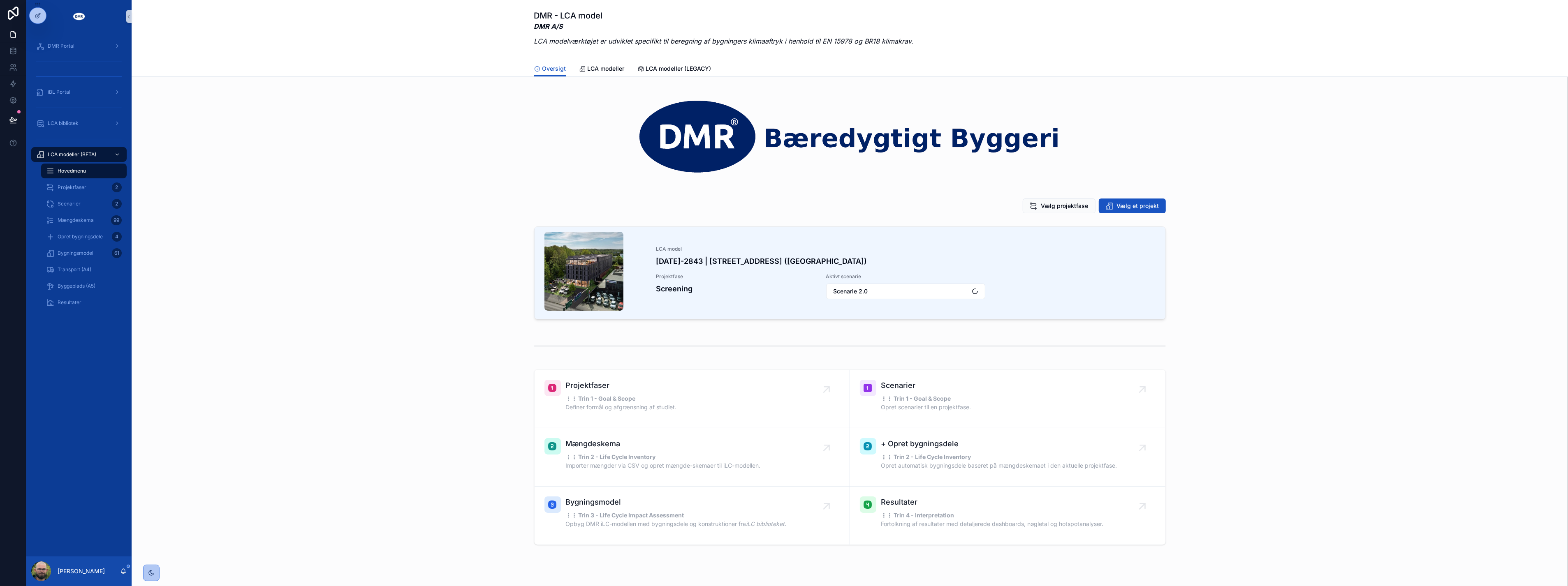
click at [401, 227] on div "LCA model 2024-2843 | Roskildevej 547 (Sheraton Hotel) Projektfase Screening Ak…" at bounding box center [850, 275] width 1423 height 102
click at [78, 206] on span "Scenarier" at bounding box center [69, 204] width 23 height 6
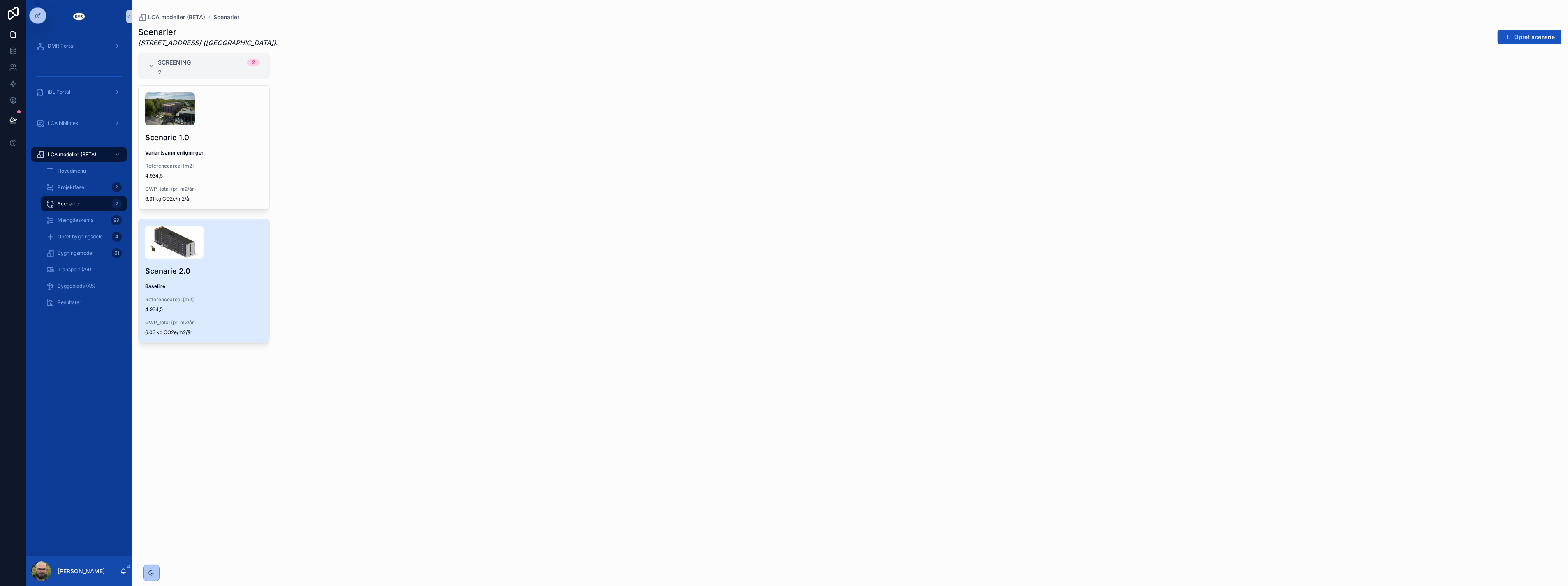
click at [197, 262] on div "Scenarie 2.0 Baseline Referenceareal [m2] 4.934,5 GWP_total (pr. m2/år) 6.03 kg…" at bounding box center [203, 281] width 131 height 123
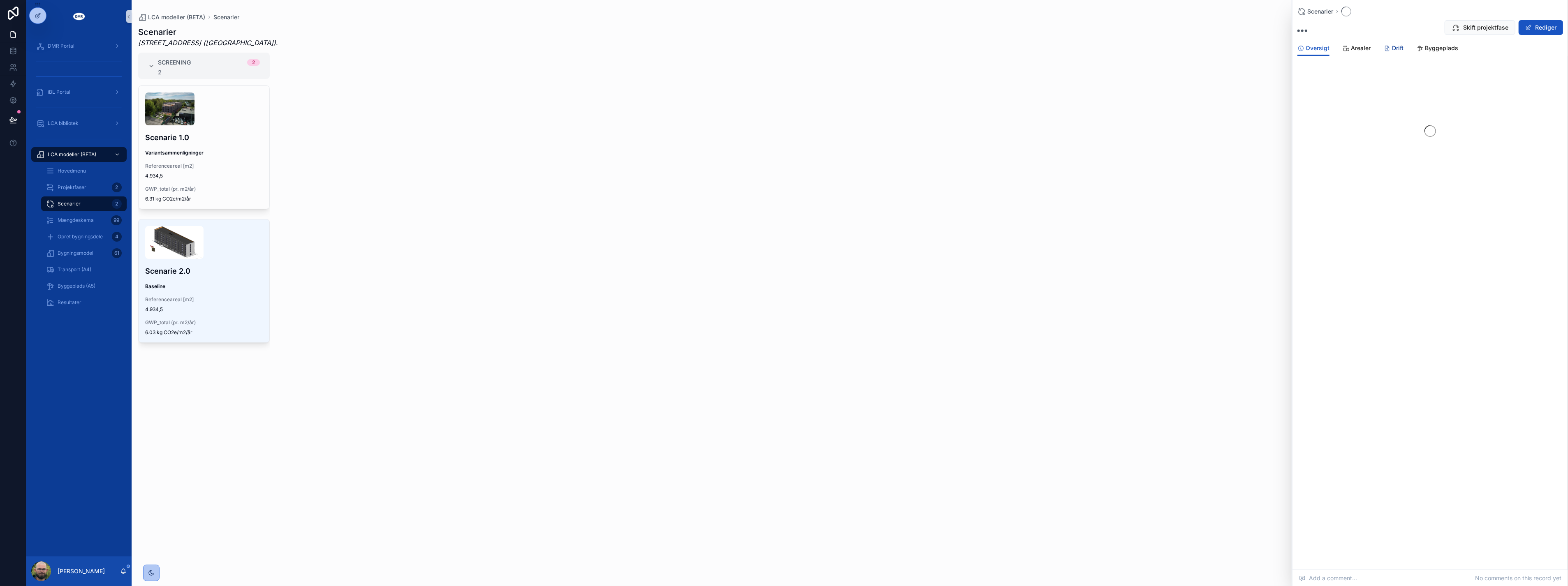
click at [1399, 50] on span "Drift" at bounding box center [1397, 48] width 11 height 8
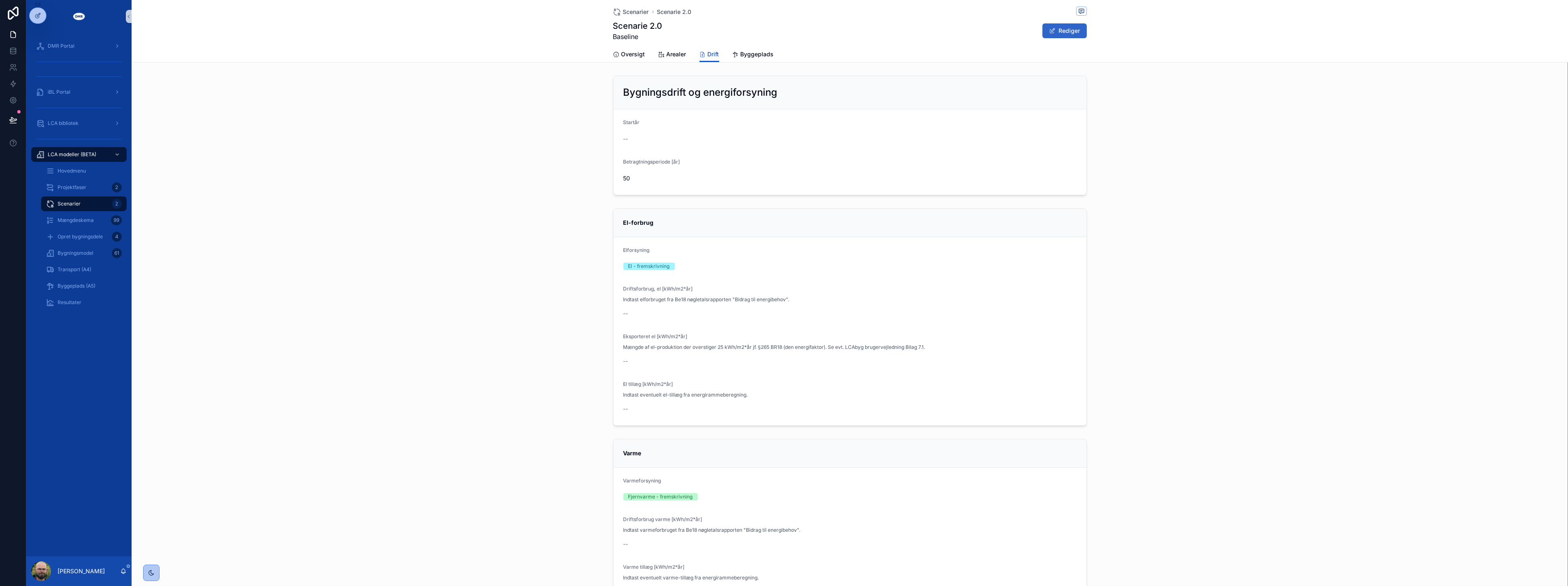
click at [1061, 23] on button "Rediger" at bounding box center [1064, 30] width 44 height 14
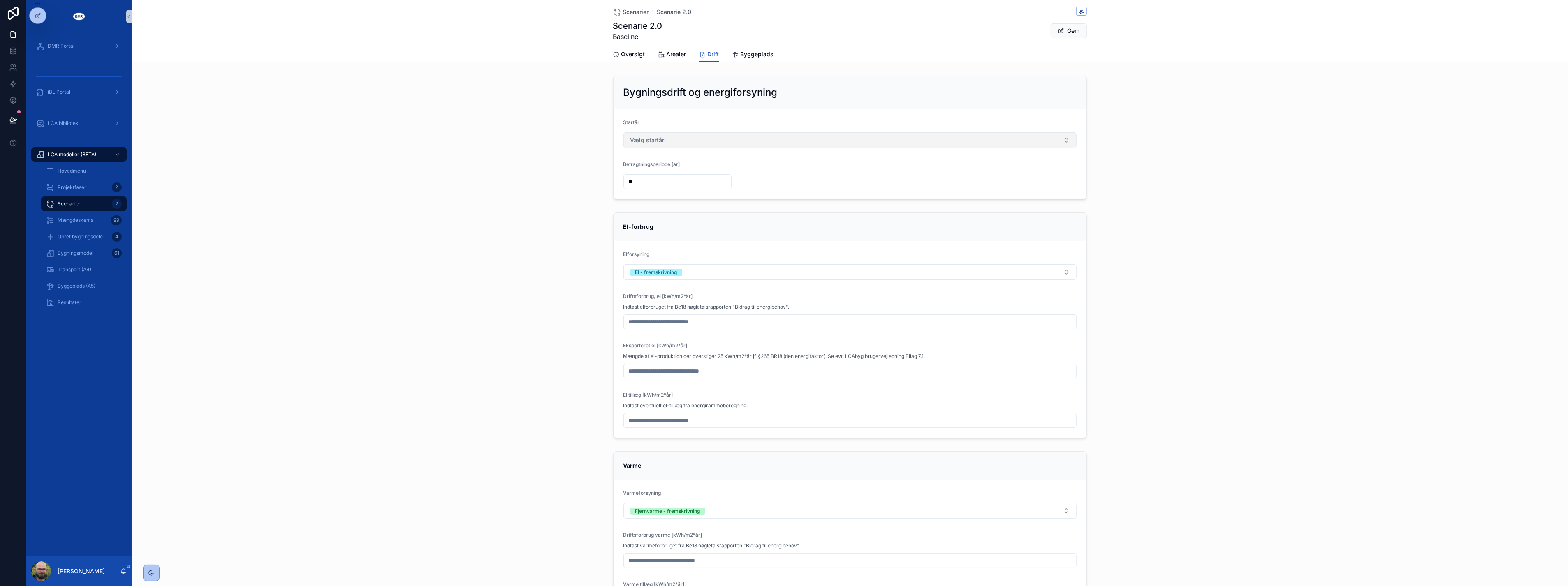
click at [930, 142] on button "Vælg startår" at bounding box center [850, 140] width 453 height 16
type input "****"
click at [929, 173] on div "2026 {BR-23}" at bounding box center [846, 173] width 449 height 13
click at [1310, 198] on div "Bygningsdrift og energiforsyning Startår 2026 {BR-23} Betragtningsperiode [år] …" at bounding box center [849, 137] width 1436 height 130
click at [731, 267] on button "El - fremskrivning" at bounding box center [850, 272] width 453 height 16
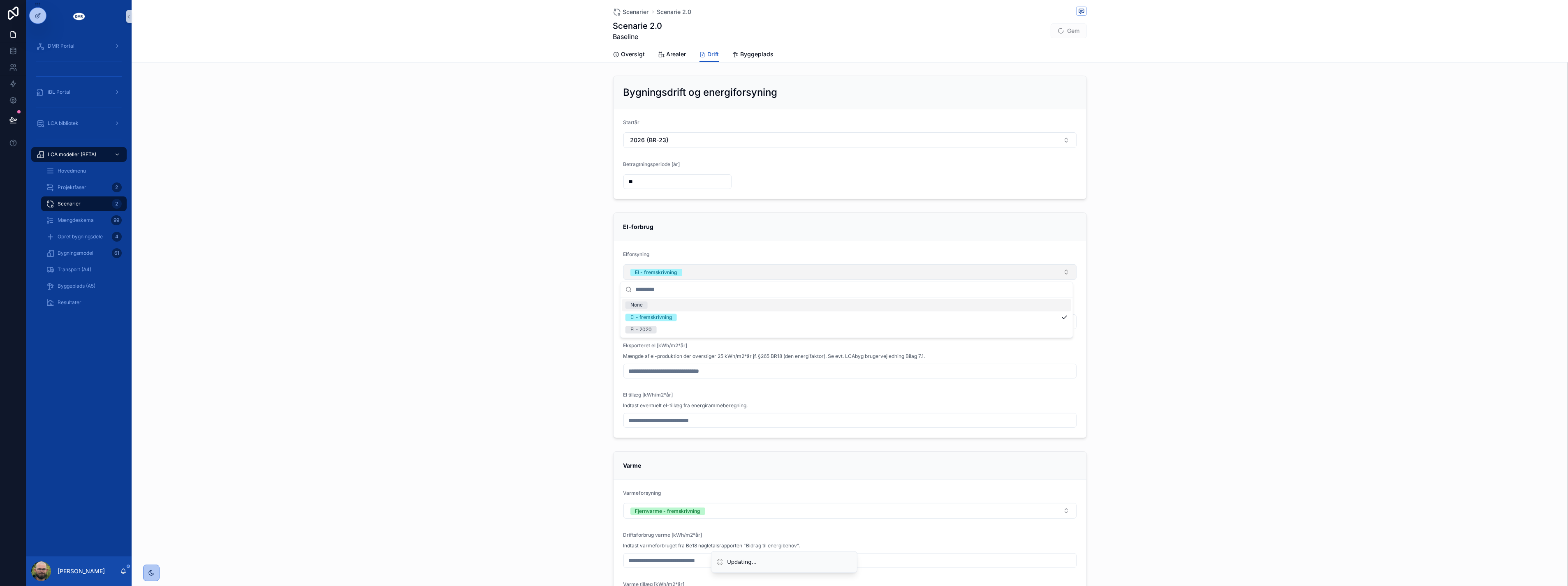
click at [731, 267] on button "El - fremskrivning" at bounding box center [850, 272] width 453 height 16
click at [710, 322] on input "scrollable content" at bounding box center [850, 322] width 452 height 11
type input "***"
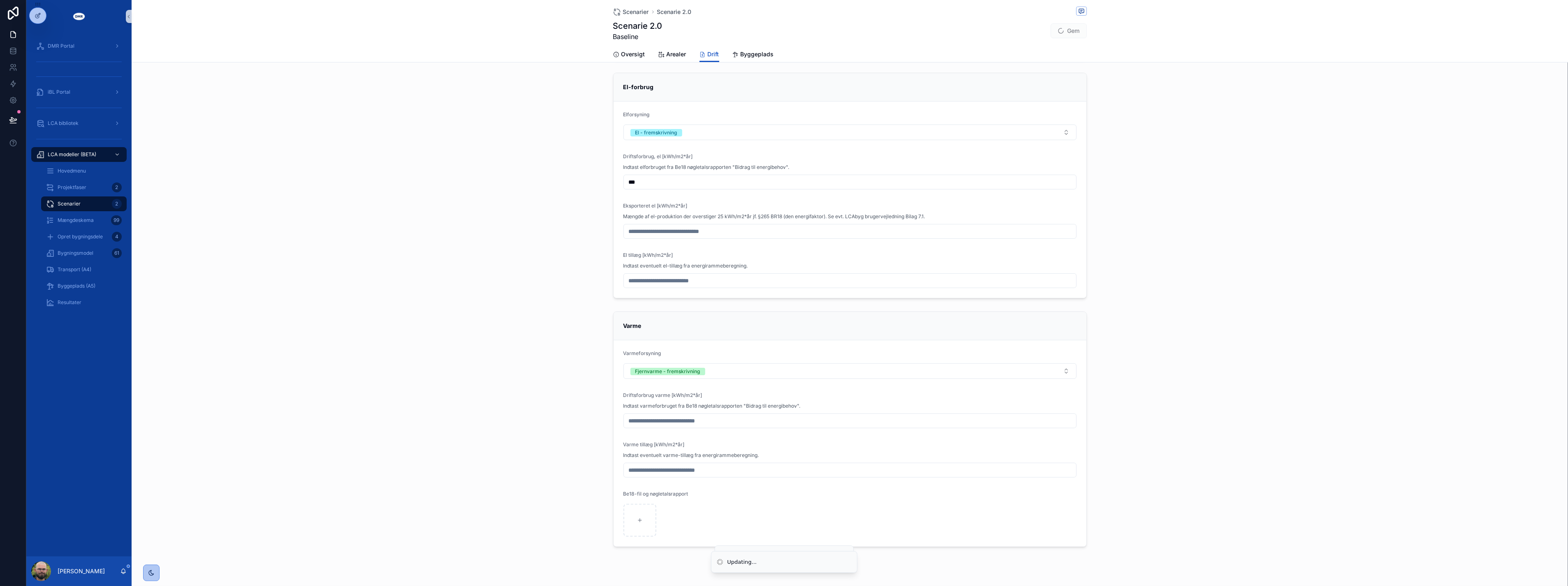
scroll to position [157, 0]
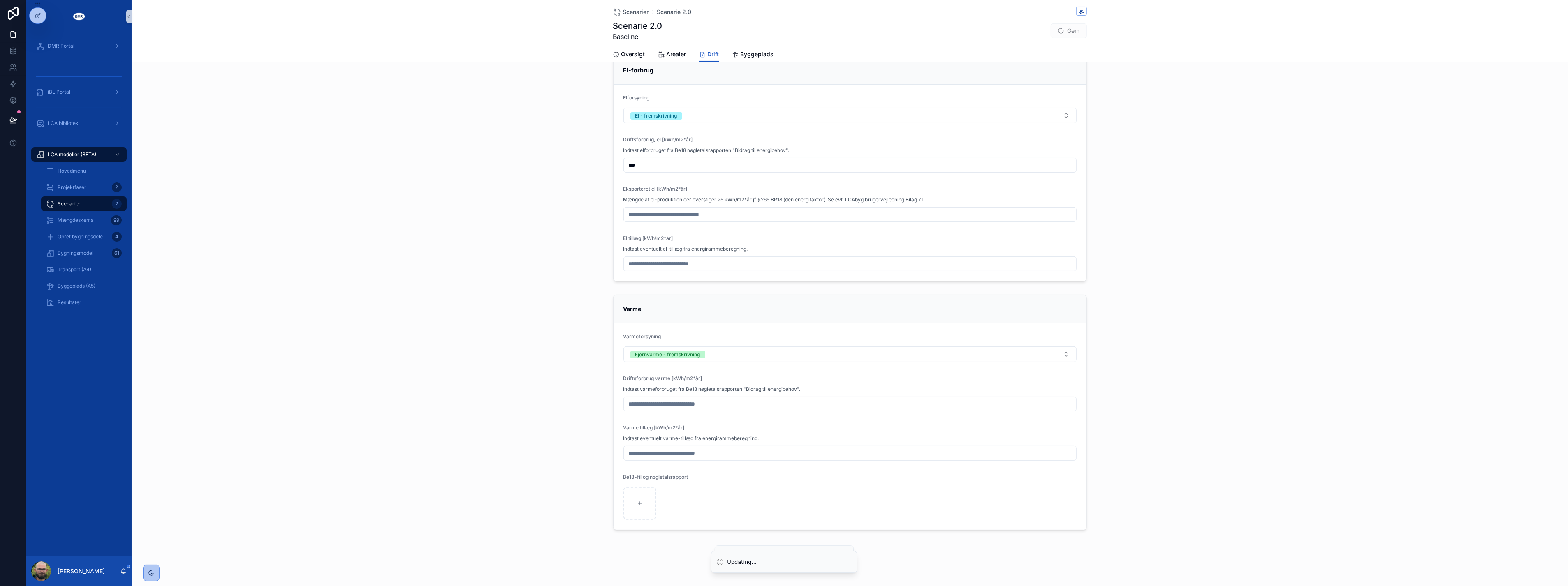
click at [731, 403] on input "scrollable content" at bounding box center [850, 404] width 452 height 11
type input "****"
click at [629, 493] on div "scrollable content" at bounding box center [639, 503] width 33 height 33
type input "**********"
click at [1075, 27] on button "Gem" at bounding box center [1068, 30] width 36 height 14
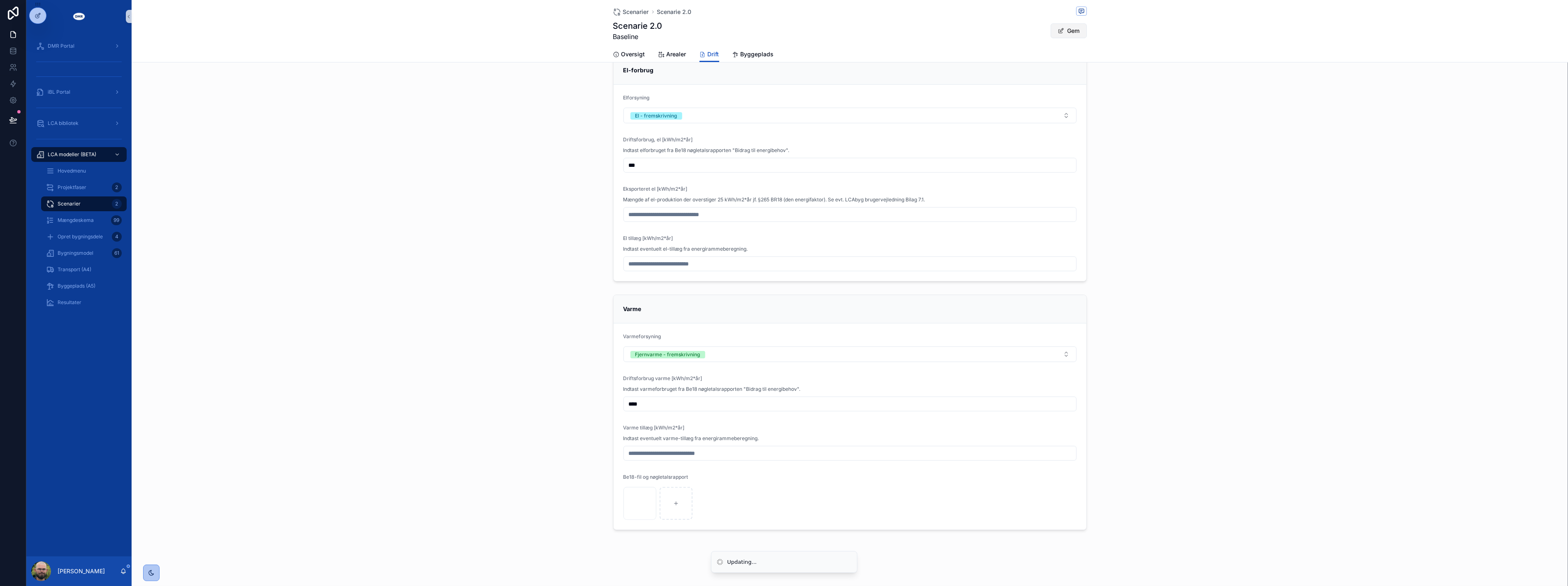
scroll to position [137, 0]
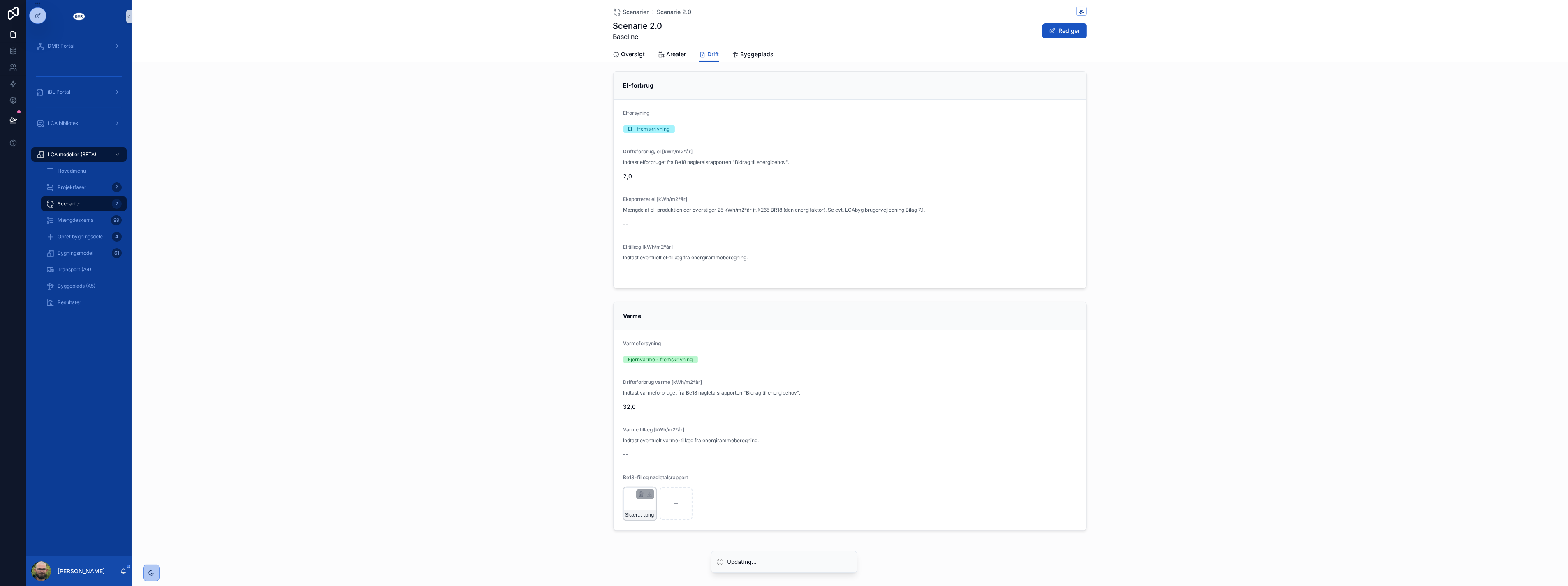
click at [636, 498] on div "scrollable content" at bounding box center [645, 494] width 18 height 10
click at [629, 508] on div "Skærmbillede 2025-09-29 091312 .png" at bounding box center [639, 504] width 33 height 33
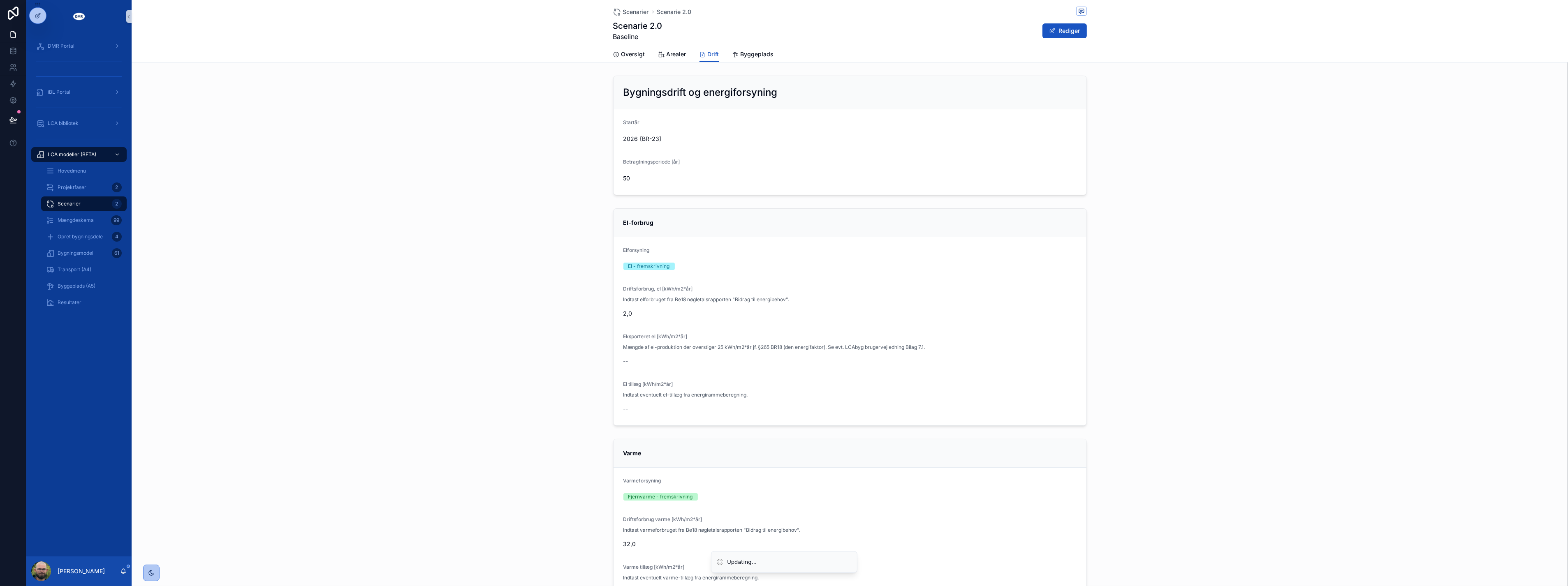
click at [465, 293] on div "El-forbrug Elforsyning El - fremskrivning Driftsforbrug, el [kWh/m2*år] Indtast…" at bounding box center [849, 317] width 1436 height 224
click at [84, 303] on div "Resultater" at bounding box center [84, 303] width 75 height 13
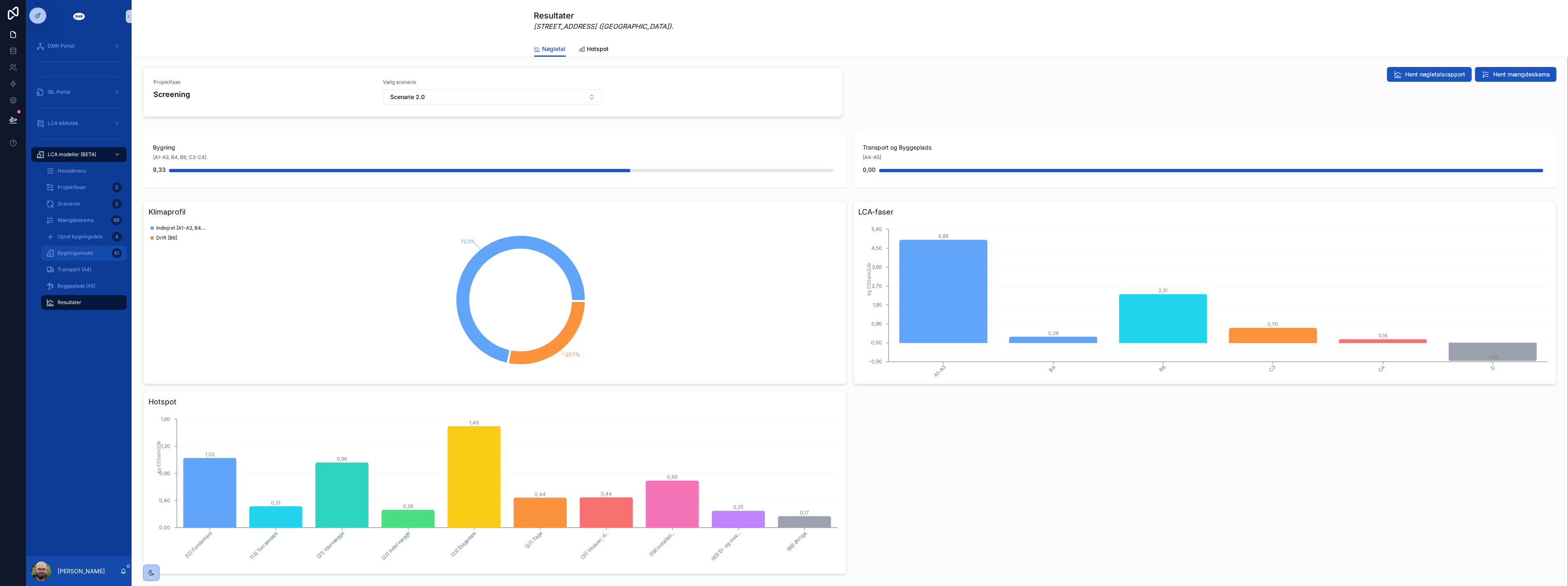
click at [77, 250] on span "Bygningsmodel" at bounding box center [75, 253] width 36 height 6
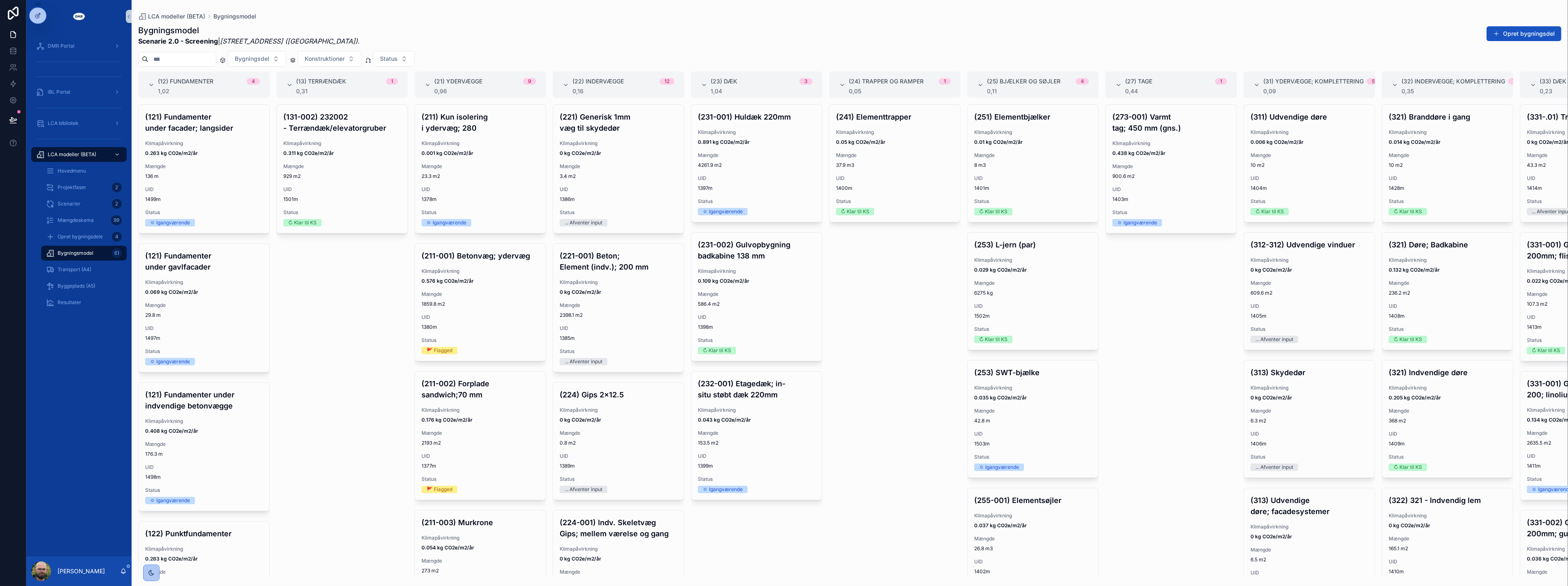
click at [358, 295] on div "(131-002) 232002 - Terrændæk/elevatorgruber Klimapåvirkning 0.311 kg CO2e/m2/år…" at bounding box center [342, 339] width 131 height 472
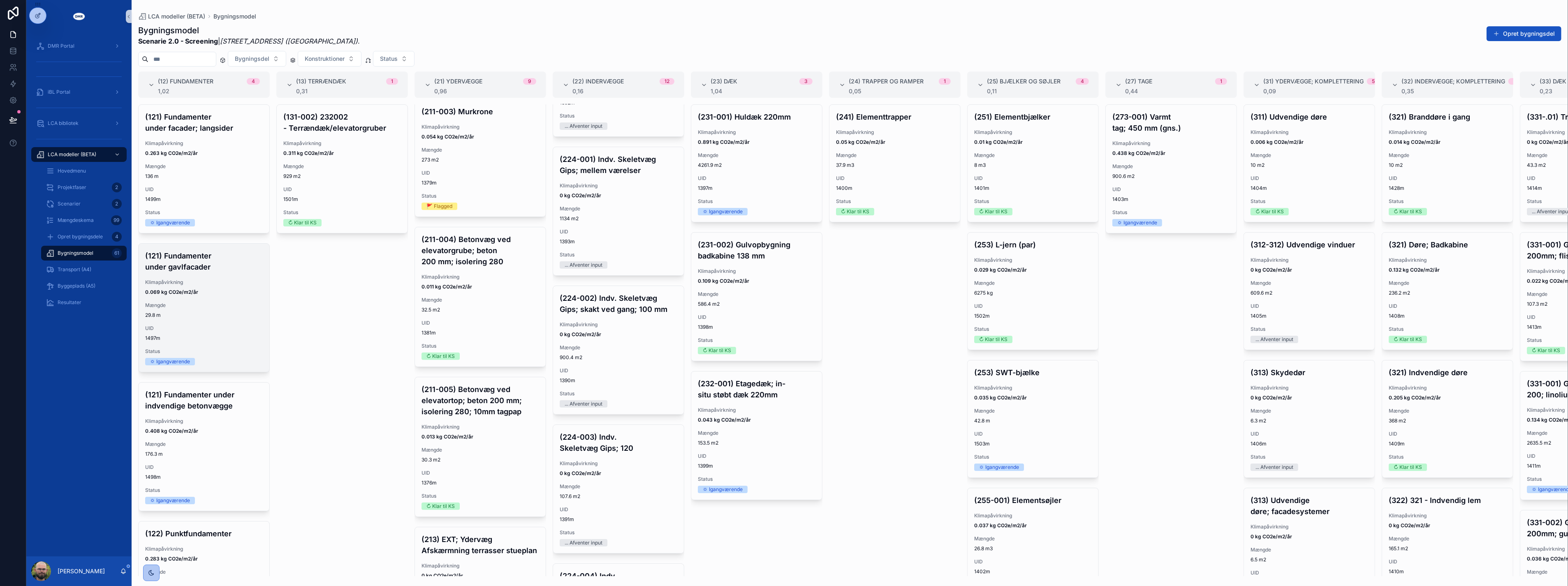
scroll to position [76, 0]
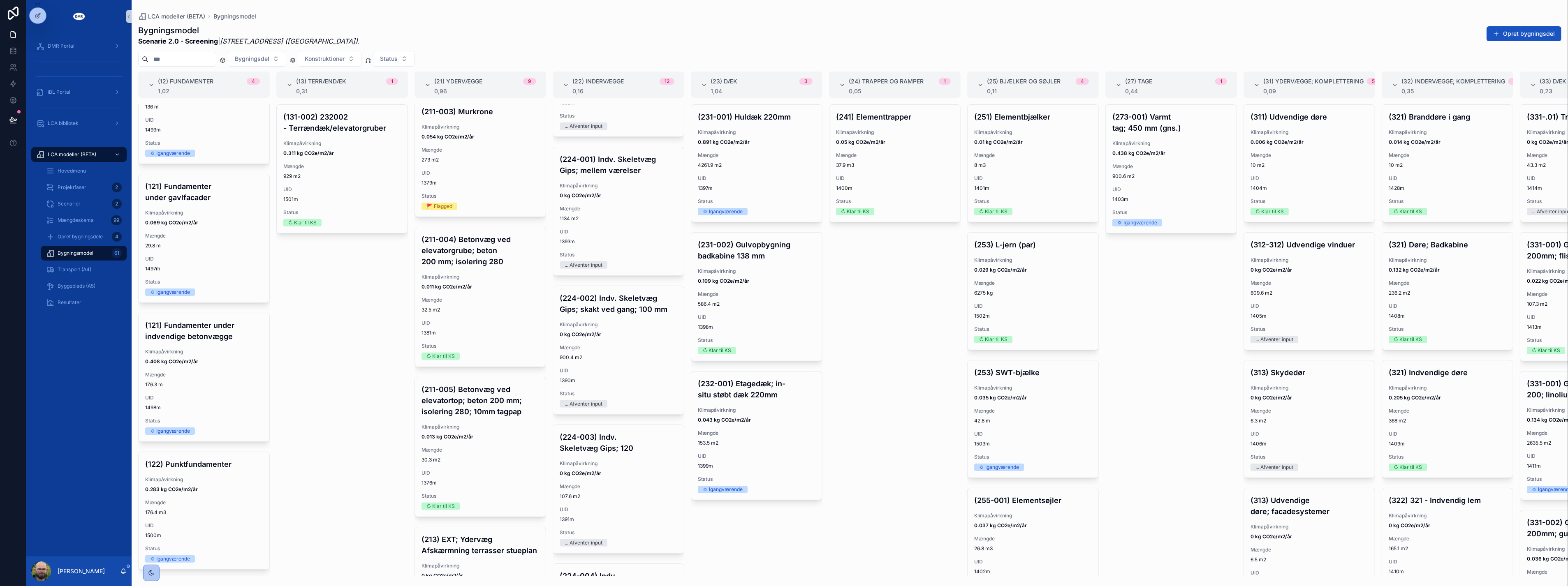
click at [350, 362] on div "(131-002) 232002 - Terrændæk/elevatorgruber Klimapåvirkning 0.311 kg CO2e/m2/år…" at bounding box center [342, 339] width 131 height 472
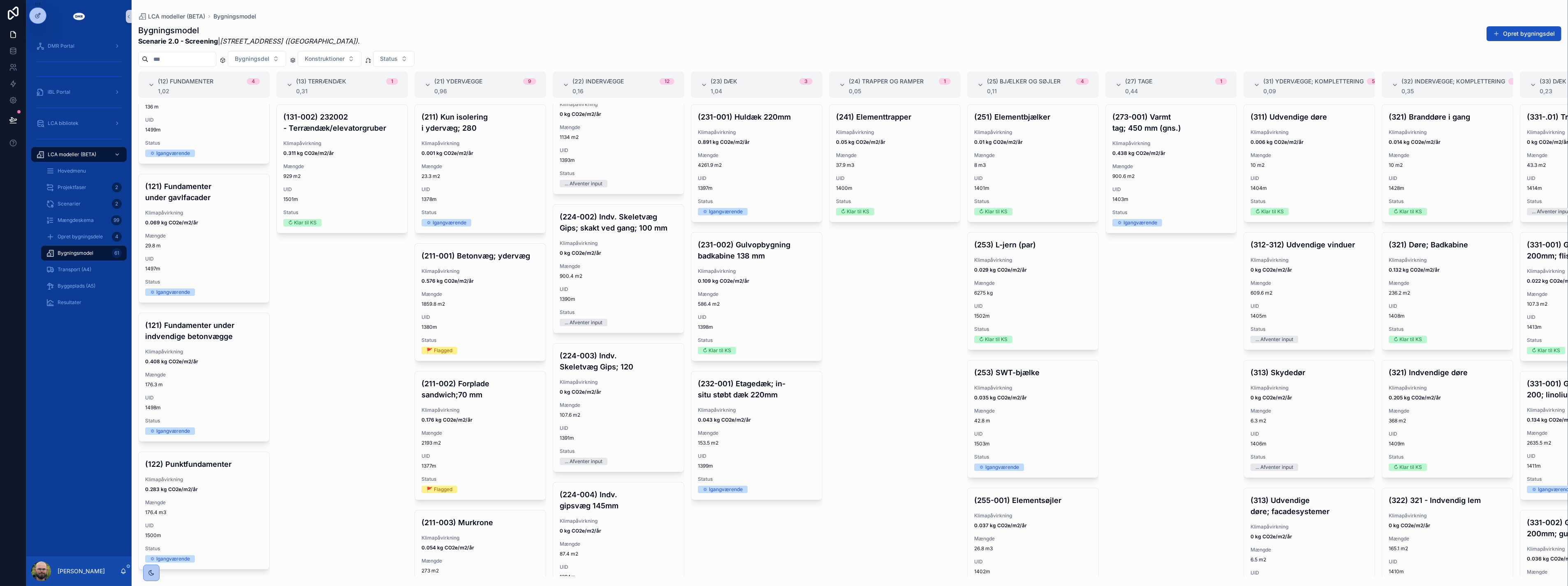
scroll to position [264, 0]
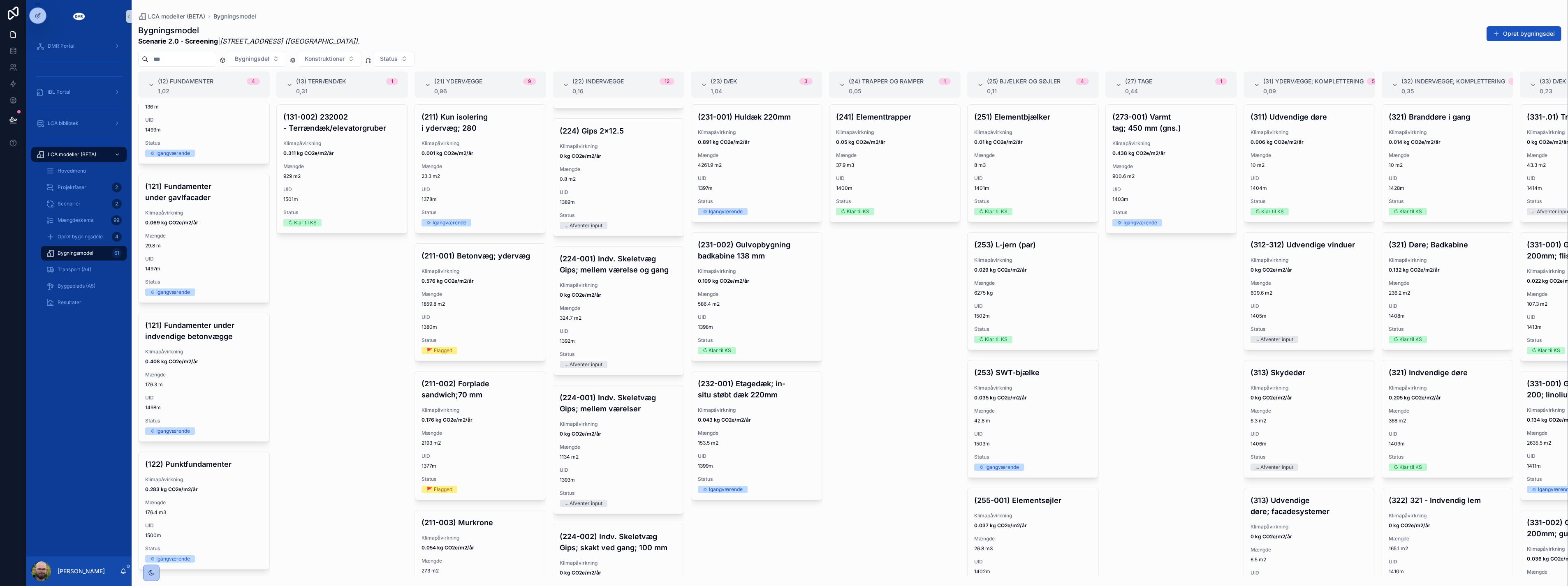
click at [831, 516] on div "(241) Elementtrapper Klimapåvirkning 0.05 kg CO2e/m2/år Mængde 37.9 m3 UID 1400…" at bounding box center [895, 339] width 131 height 472
drag, startPoint x: 831, startPoint y: 516, endPoint x: 850, endPoint y: 327, distance: 190.0
click at [850, 327] on div "(241) Elementtrapper Klimapåvirkning 0.05 kg CO2e/m2/år Mængde 37.9 m3 UID 1400…" at bounding box center [895, 339] width 131 height 472
click at [870, 492] on div "(241) Elementtrapper Klimapåvirkning 0.05 kg CO2e/m2/år Mængde 37.9 m3 UID 1400…" at bounding box center [895, 339] width 131 height 472
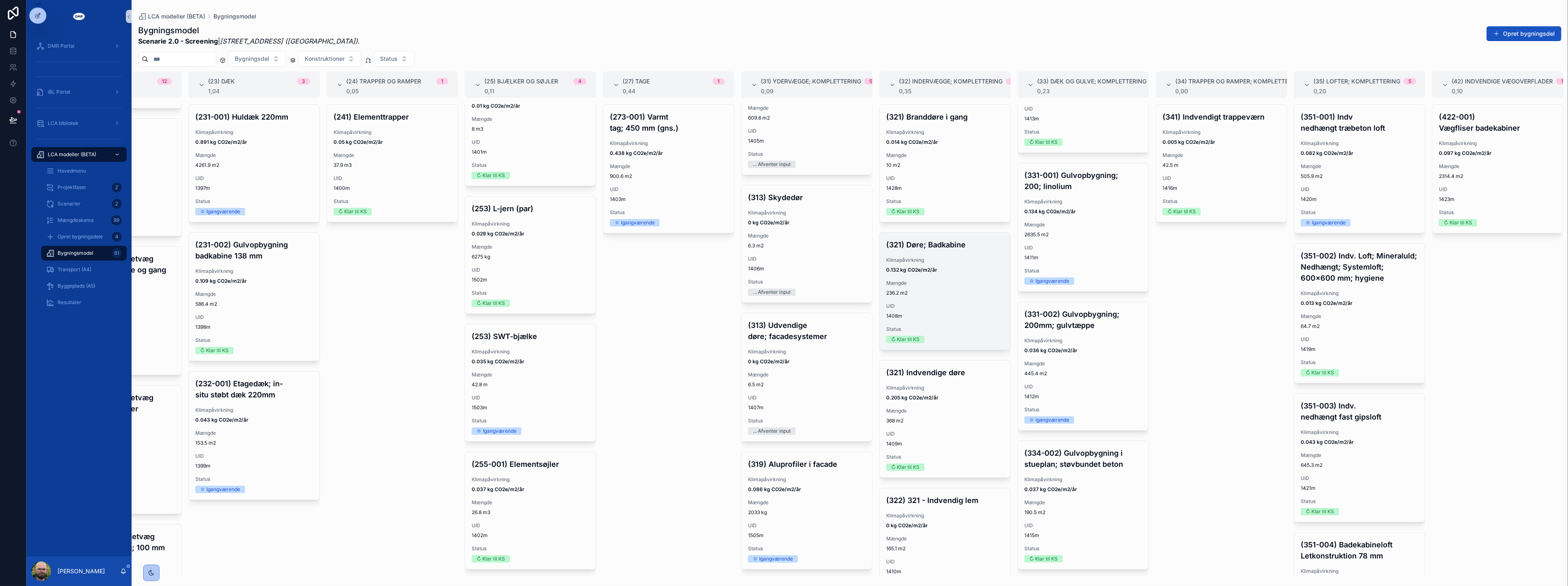
scroll to position [215, 0]
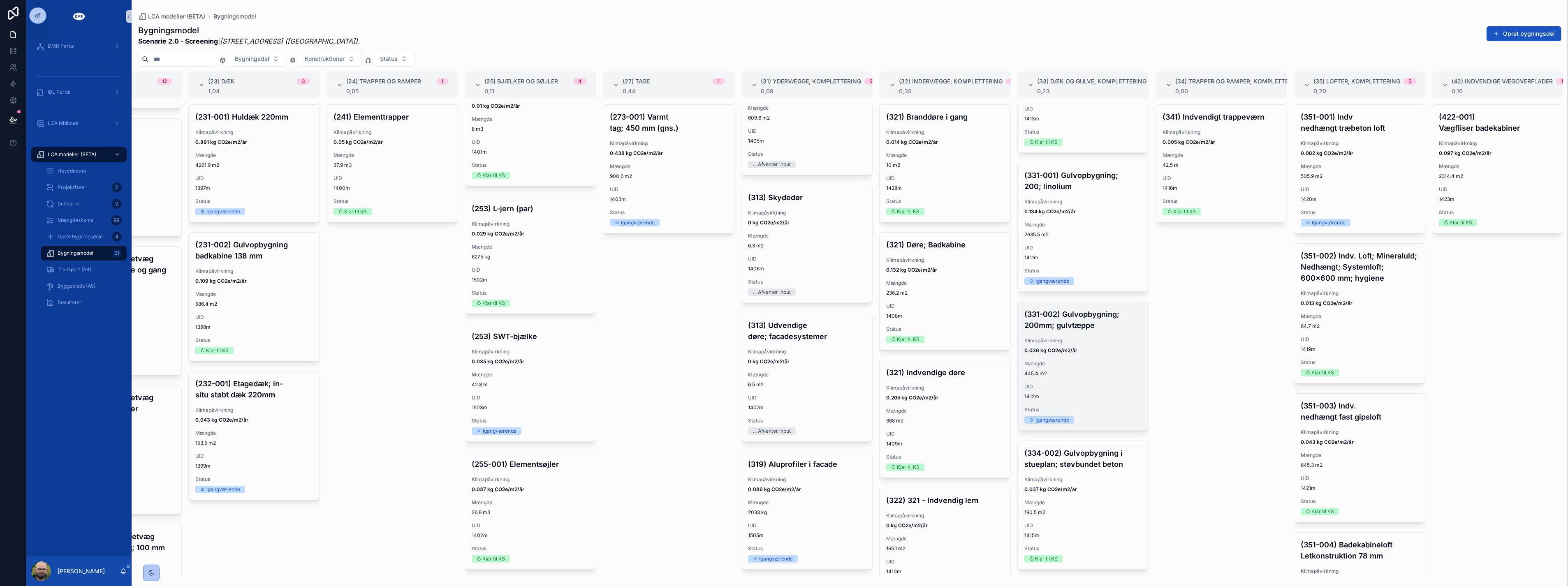
click at [1063, 329] on div "(331-002) Gulvopbygning; 200mm; gulvtæppe Klimapåvirkning 0.036 kg CO2e/m2/år M…" at bounding box center [1083, 366] width 131 height 128
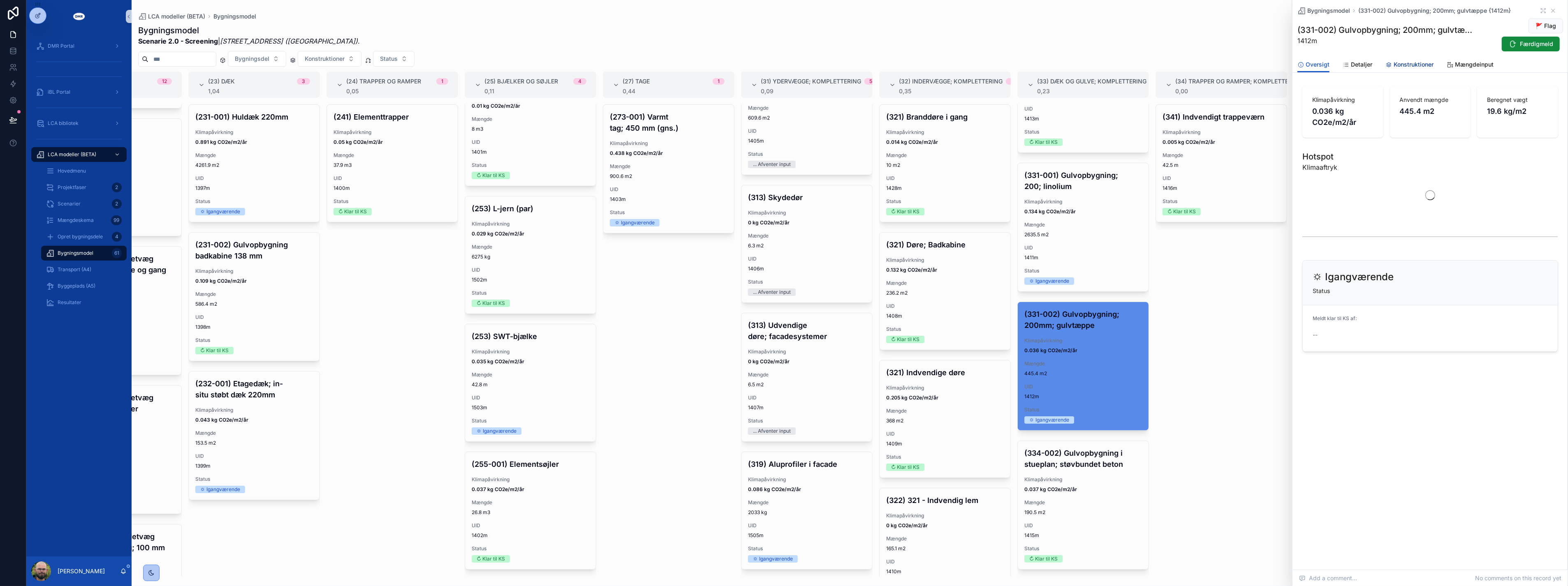
click at [1398, 63] on span "Konstruktioner" at bounding box center [1413, 64] width 40 height 8
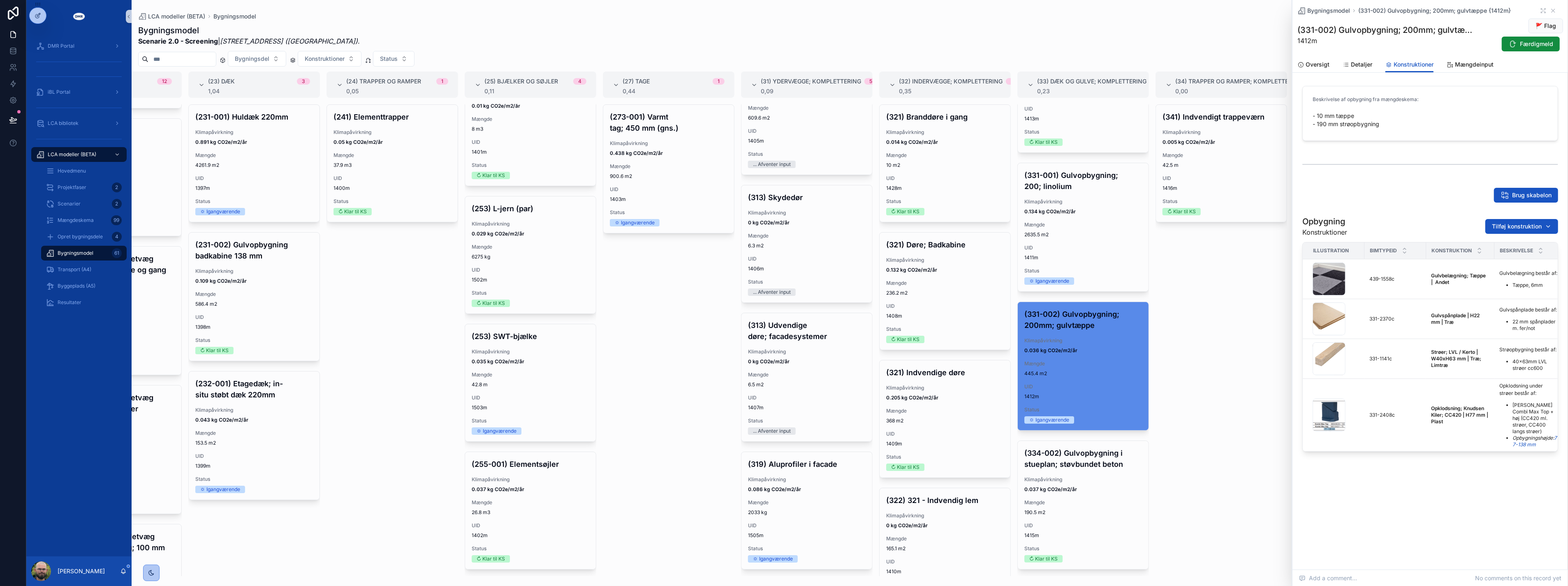
click at [1203, 343] on div "(341) Indvendigt trappeværn Klimapåvirkning 0.005 kg CO2e/m2/år Mængde 42.5 m U…" at bounding box center [1221, 339] width 131 height 472
click at [1551, 10] on icon "scrollable content" at bounding box center [1553, 10] width 6 height 6
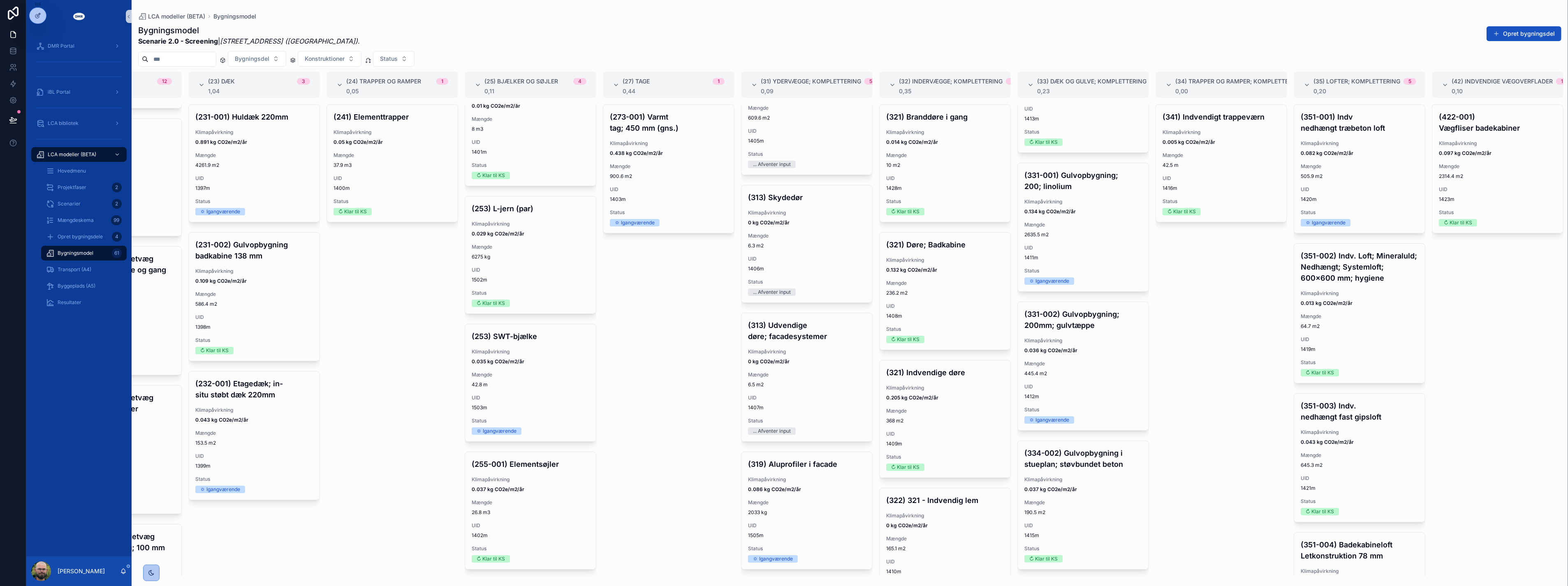
click at [1209, 359] on div "(341) Indvendigt trappeværn Klimapåvirkning 0.005 kg CO2e/m2/år Mængde 42.5 m U…" at bounding box center [1221, 339] width 131 height 472
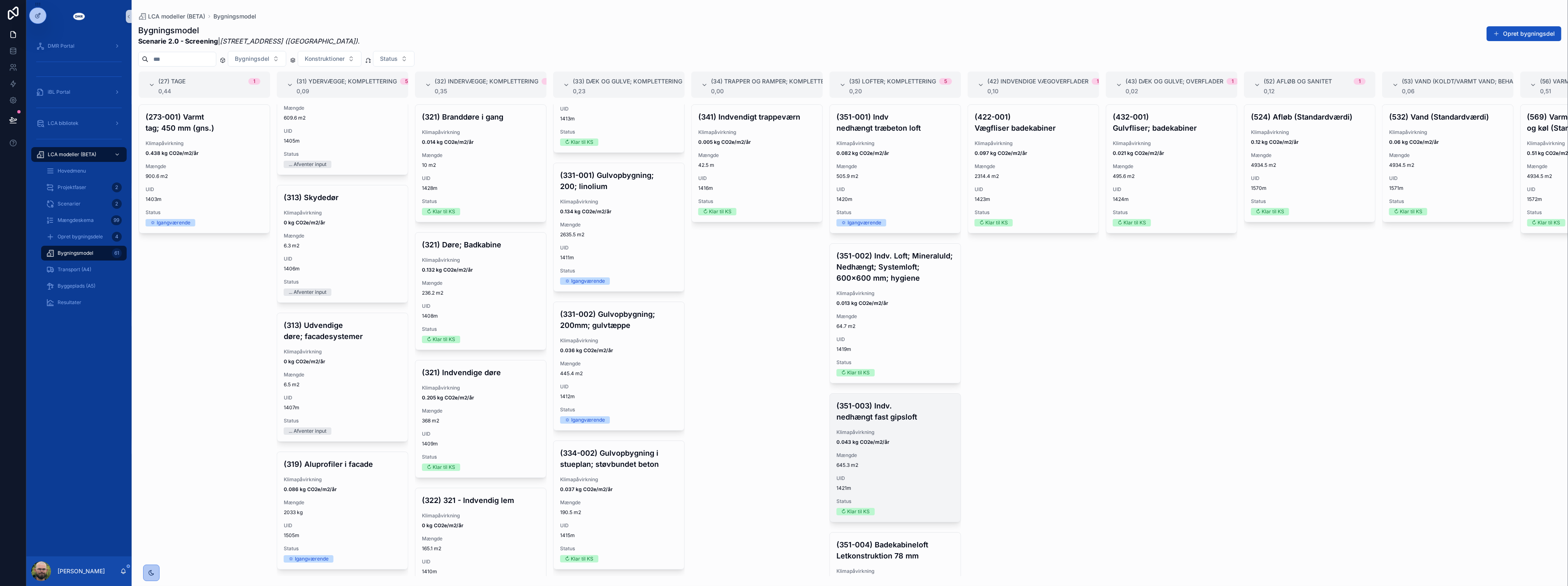
scroll to position [0, 784]
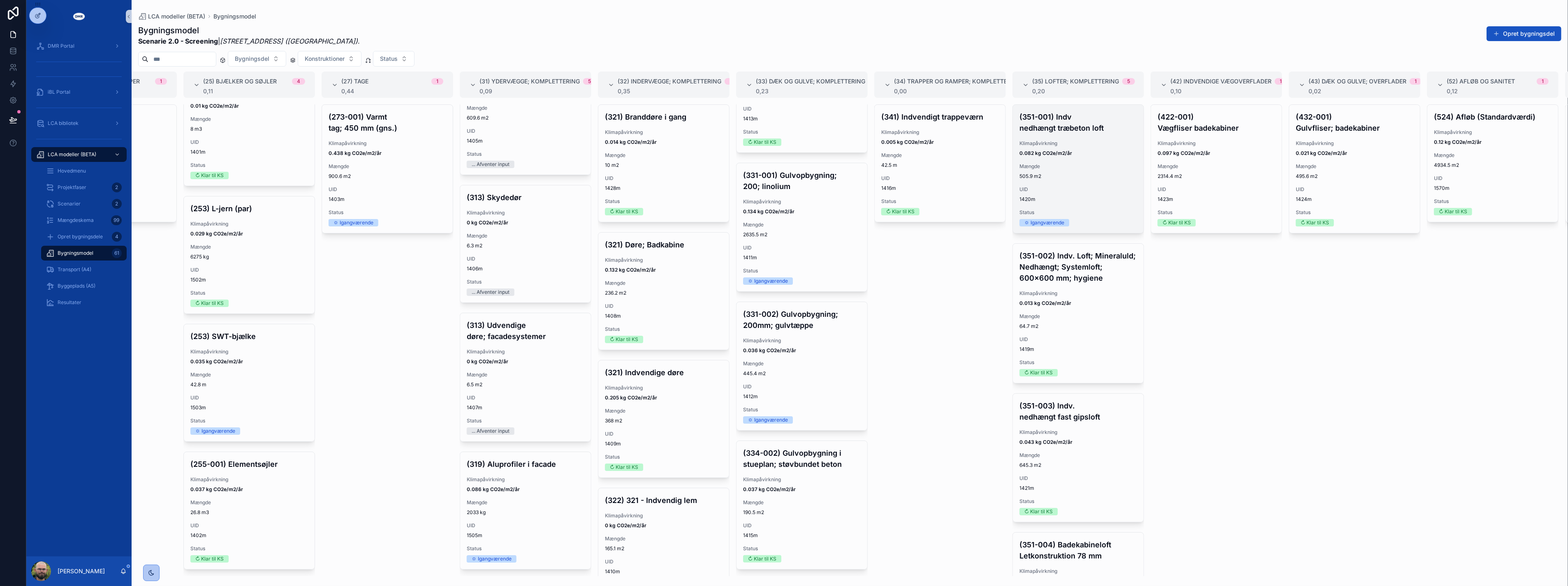
click at [1060, 215] on span "Status" at bounding box center [1078, 212] width 118 height 6
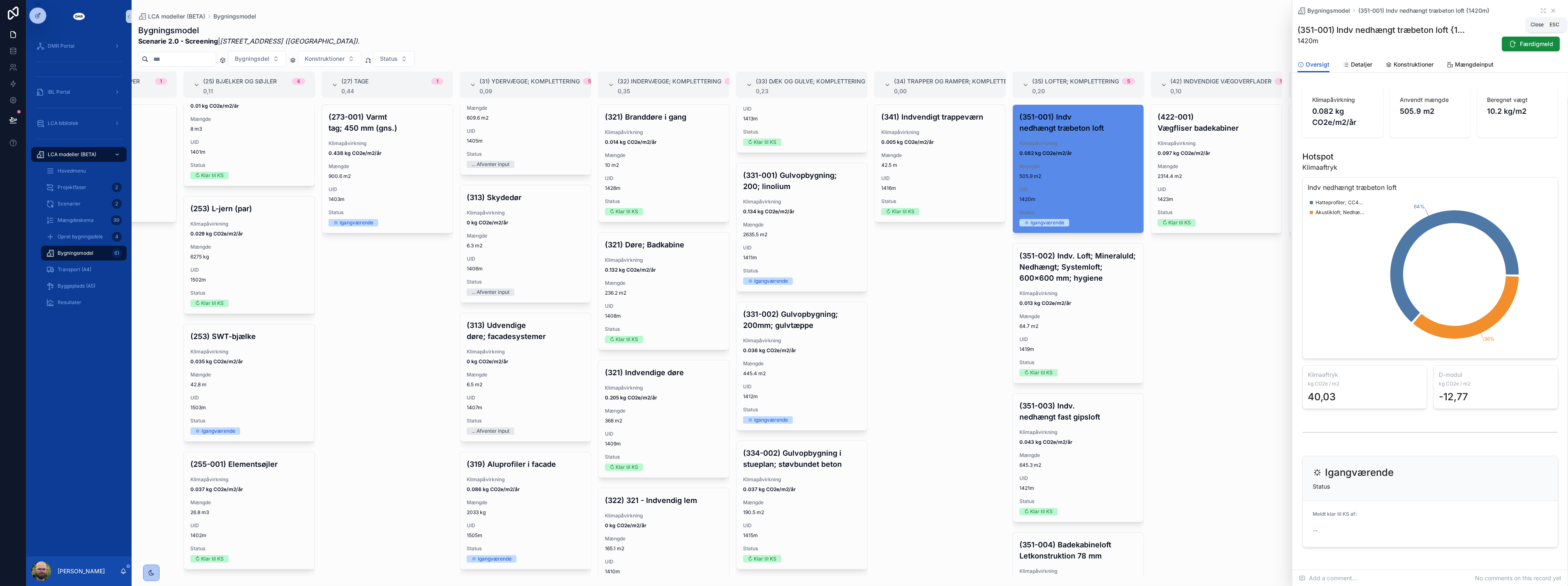
click at [1551, 11] on icon "scrollable content" at bounding box center [1553, 10] width 3 height 3
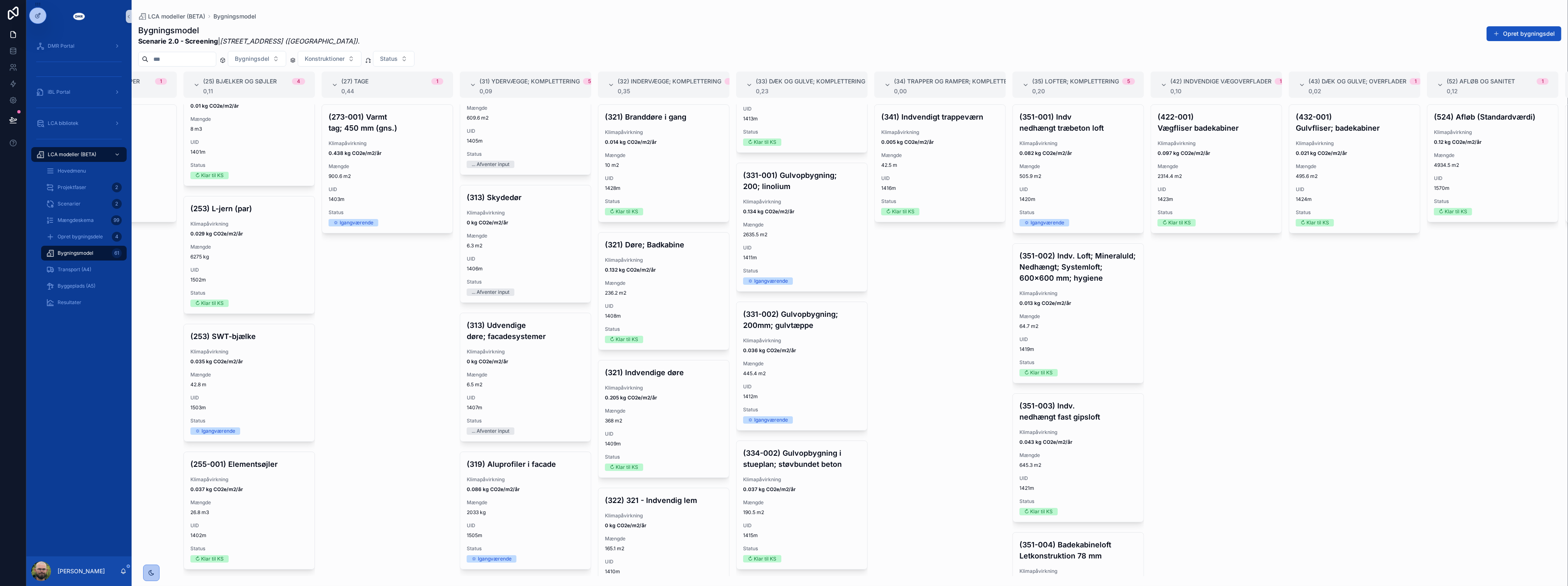
click at [956, 331] on div "(341) Indvendigt trappeværn Klimapåvirkning 0.005 kg CO2e/m2/år Mængde 42.5 m U…" at bounding box center [940, 339] width 131 height 472
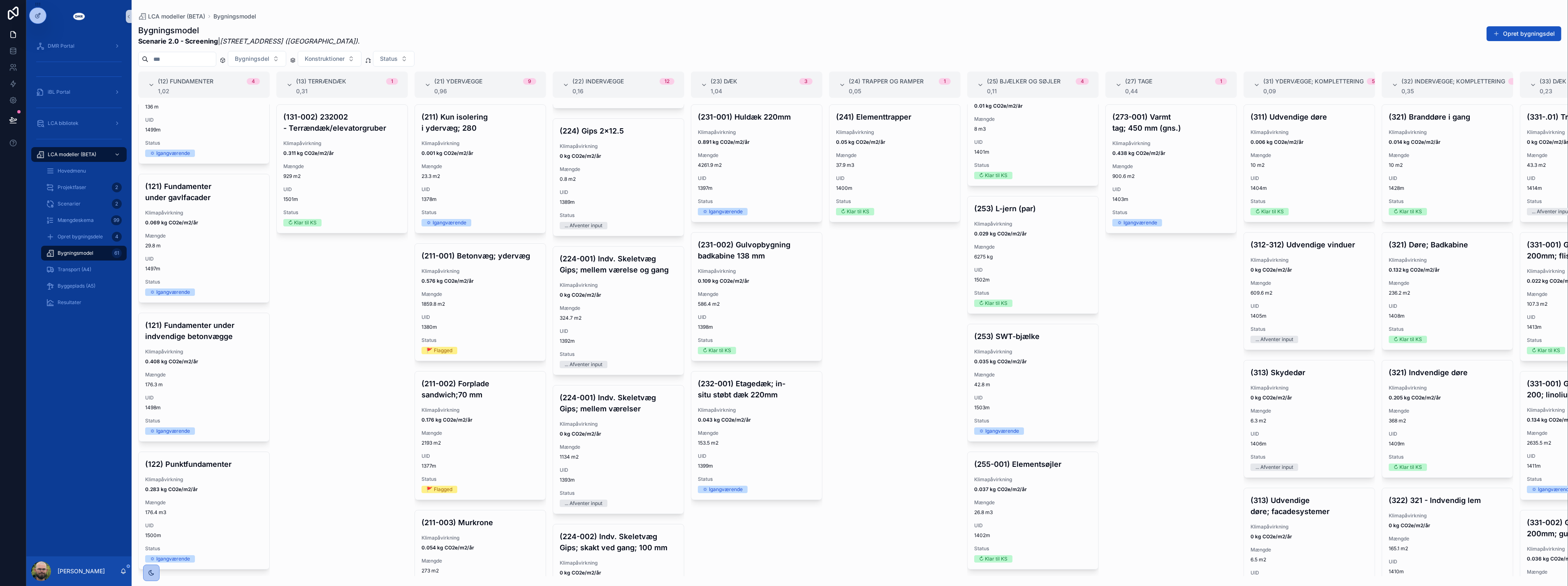
click at [384, 317] on div "(131-002) 232002 - Terrændæk/elevatorgruber Klimapåvirkning 0.311 kg CO2e/m2/år…" at bounding box center [342, 339] width 131 height 472
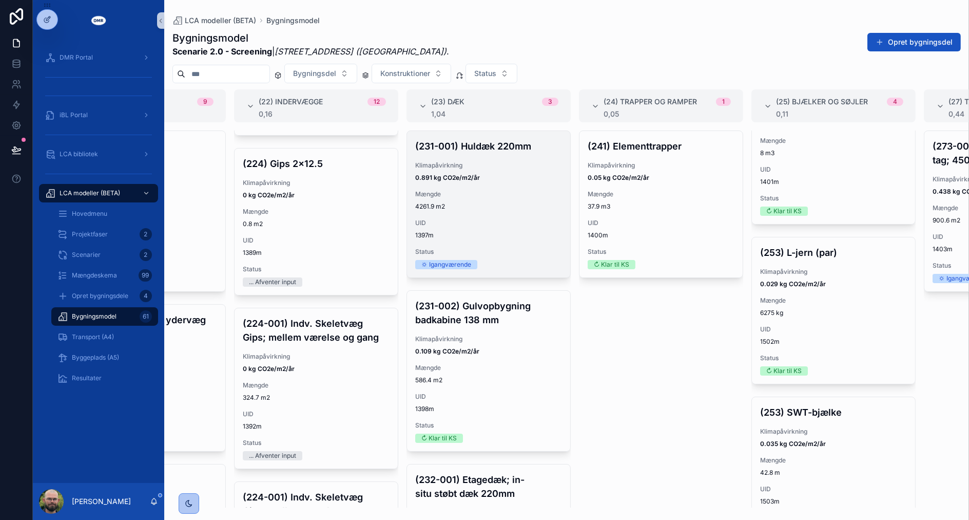
scroll to position [132, 0]
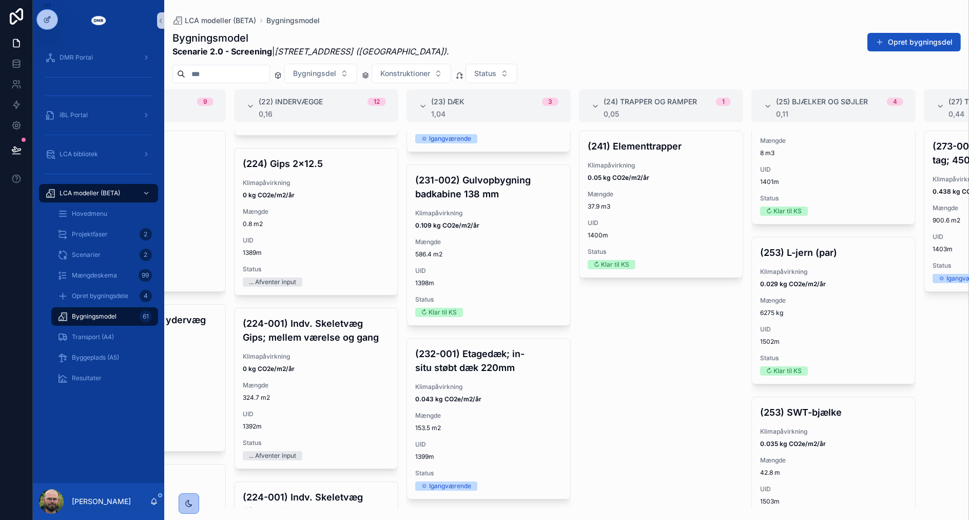
click at [628, 369] on div "(241) Elementtrapper Klimapåvirkning 0.05 kg CO2e/m2/år Mængde 37.9 m3 UID 1400…" at bounding box center [661, 318] width 164 height 377
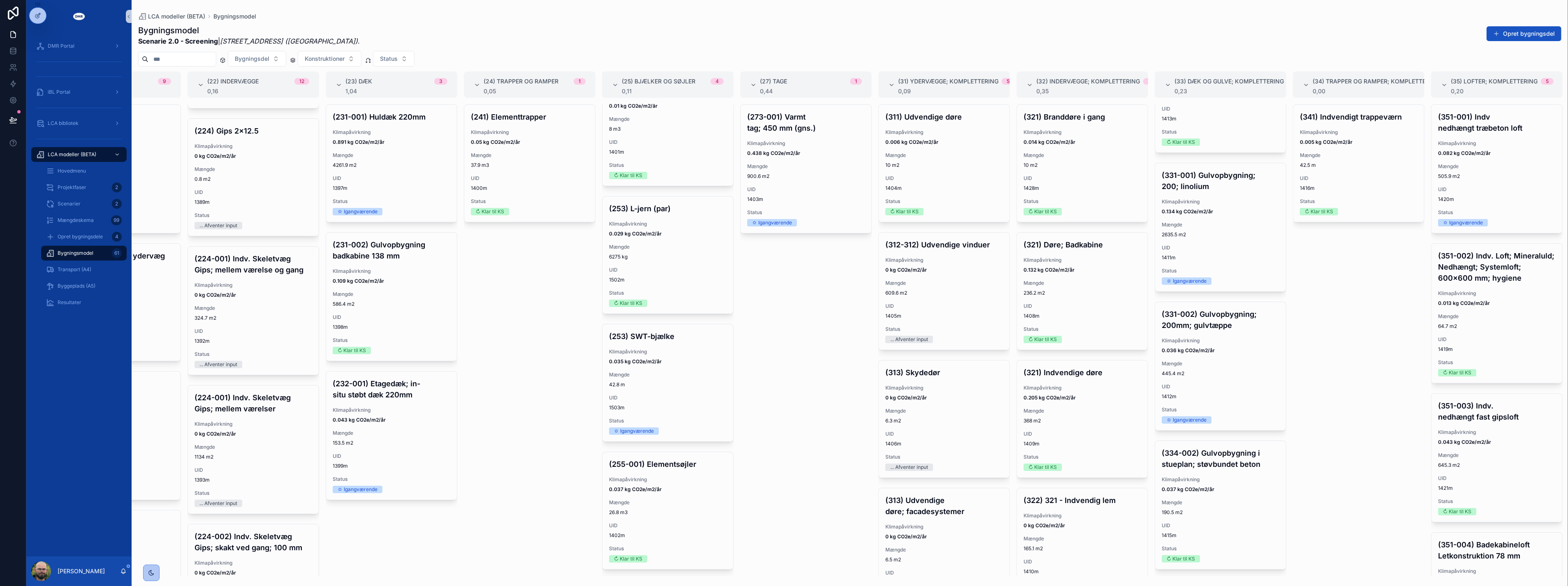
scroll to position [215, 0]
click at [549, 345] on div "(241) Elementtrapper Klimapåvirkning 0.05 kg CO2e/m2/år Mængde 37.9 m3 UID 1400…" at bounding box center [529, 339] width 131 height 472
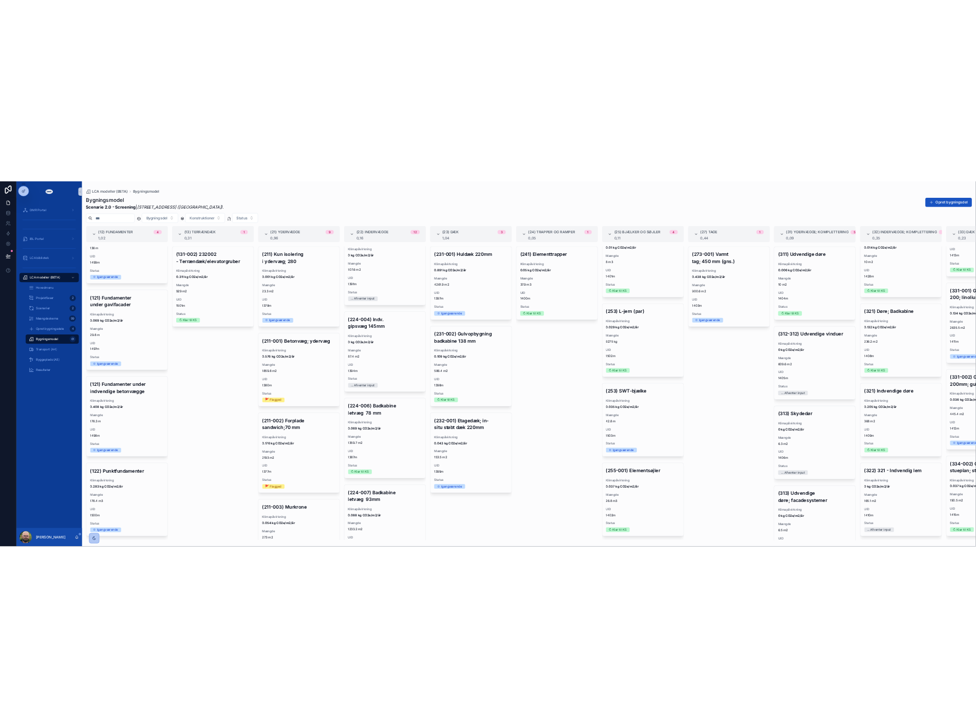
scroll to position [1127, 0]
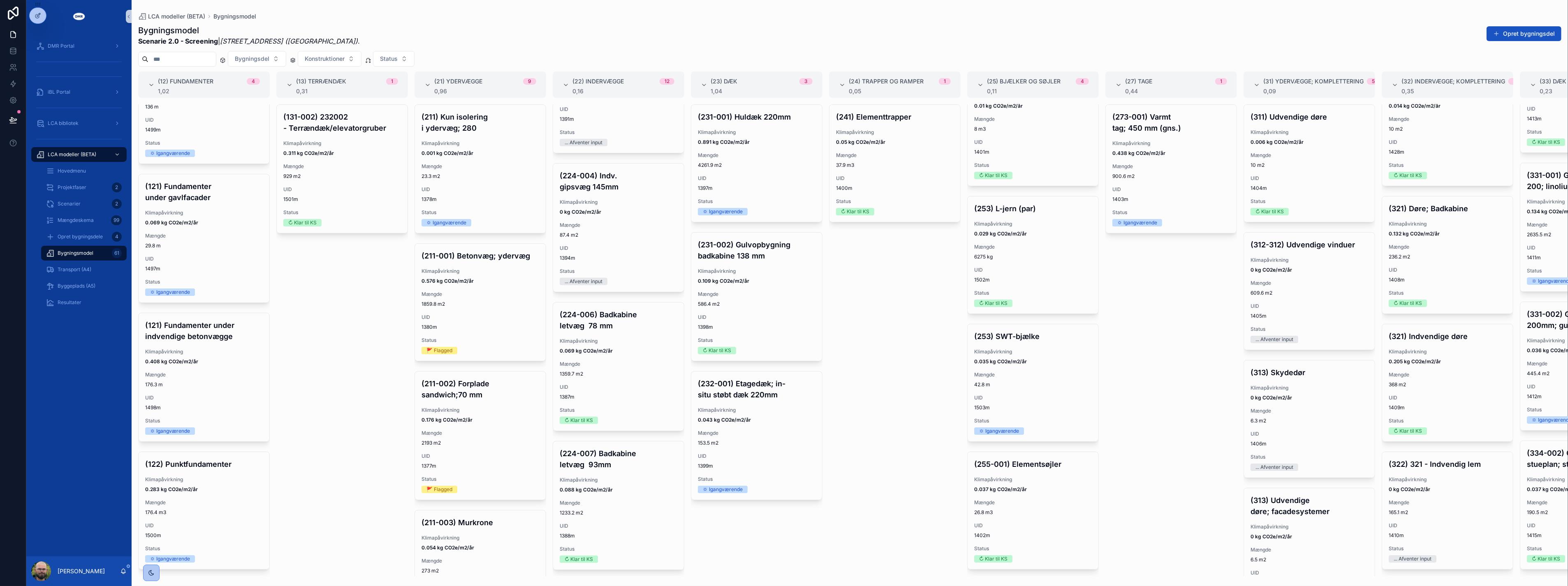
click at [603, 406] on div "(224-006) Badkabine letvæg 78 mm Klimapåvirkning 0.069 kg CO2e/m2/år Mængde 135…" at bounding box center [618, 367] width 131 height 128
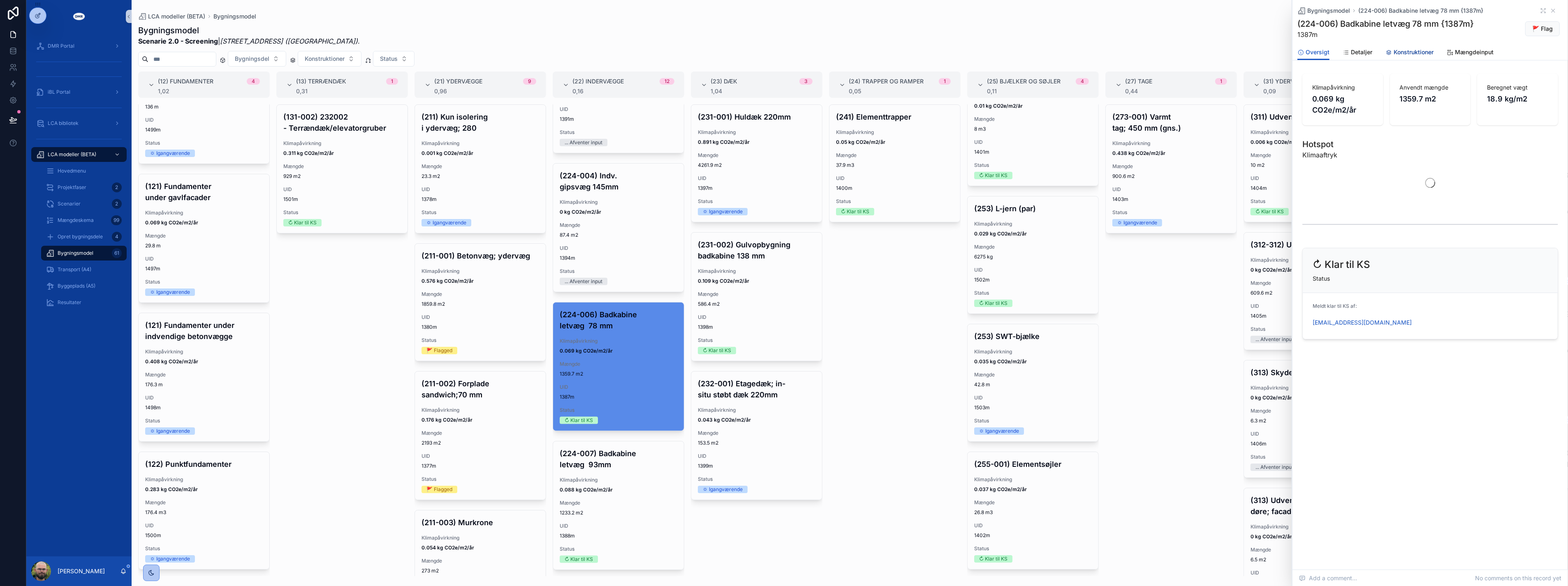
click at [1409, 54] on span "Konstruktioner" at bounding box center [1413, 52] width 40 height 8
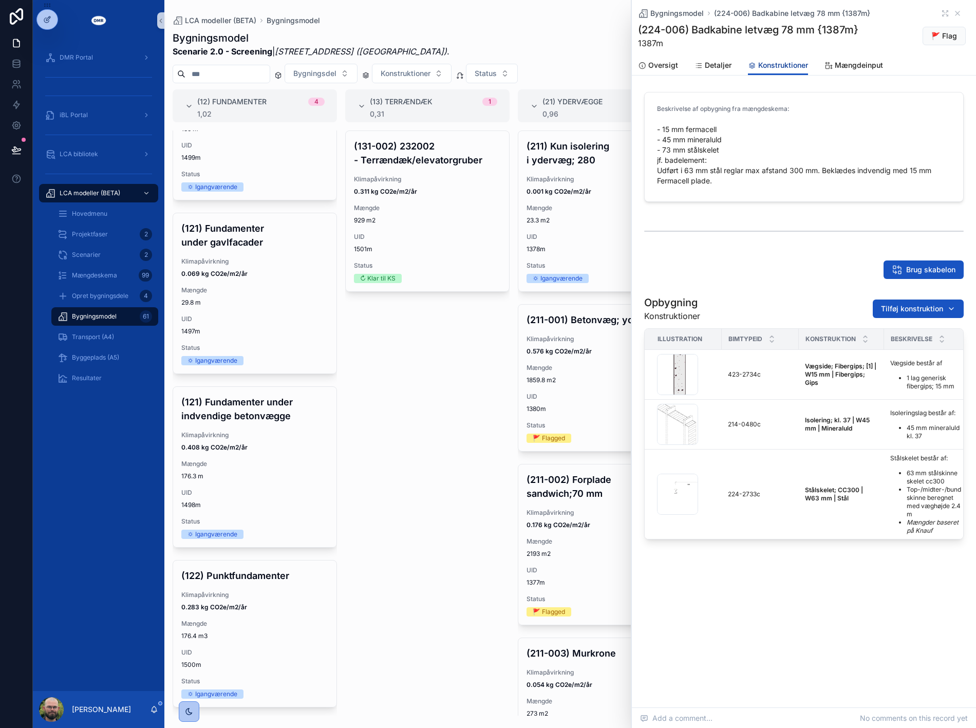
scroll to position [273, 0]
click at [439, 463] on div "(131-002) 232002 - Terrændæk/elevatorgruber Klimapåvirkning 0.311 kg CO2e/m2/år…" at bounding box center [427, 422] width 164 height 585
click at [958, 9] on icon "scrollable content" at bounding box center [957, 13] width 8 height 8
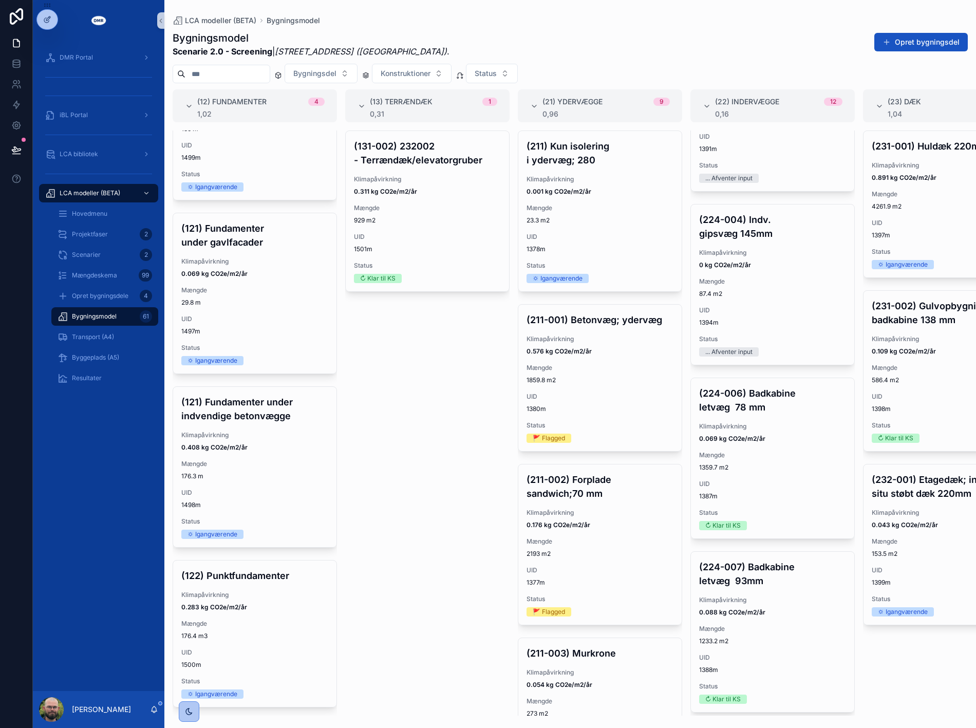
click at [462, 404] on div "(131-002) 232002 - Terrændæk/elevatorgruber Klimapåvirkning 0.311 kg CO2e/m2/år…" at bounding box center [427, 422] width 164 height 585
click at [362, 443] on div "(131-002) 232002 - Terrændæk/elevatorgruber Klimapåvirkning 0.311 kg CO2e/m2/år…" at bounding box center [427, 422] width 164 height 585
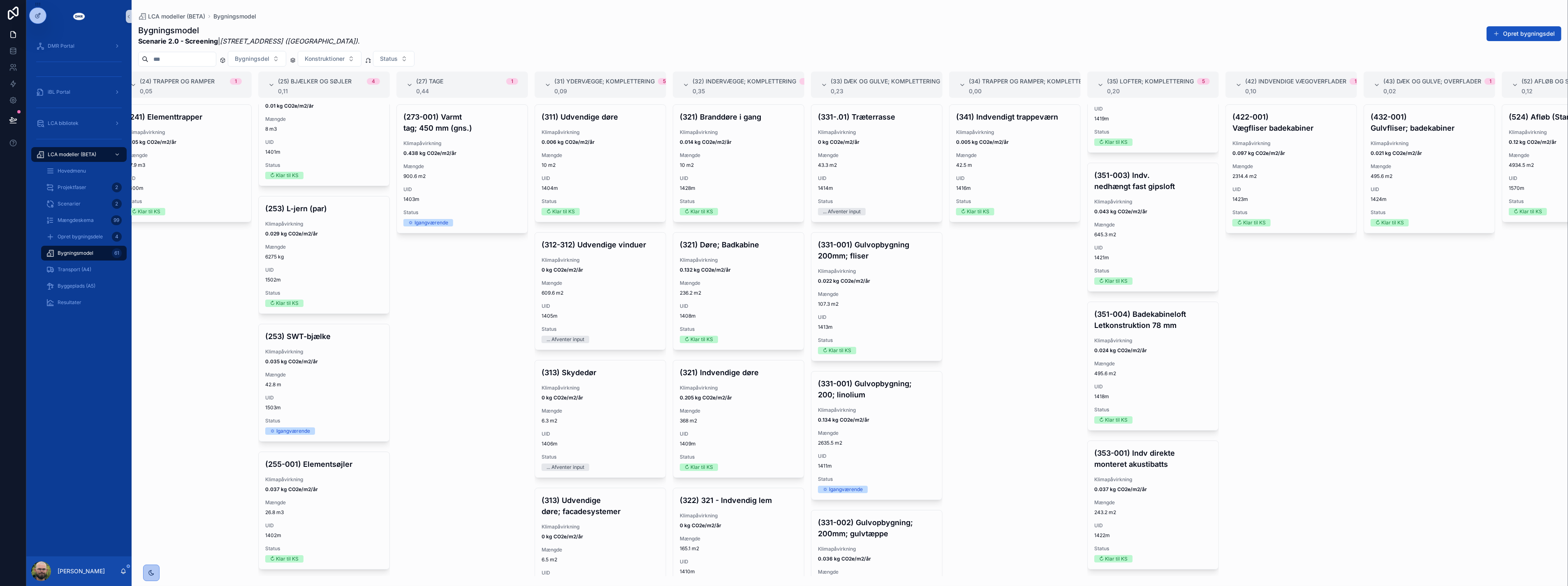
click at [87, 255] on span "Bygningsmodel" at bounding box center [75, 253] width 36 height 6
click at [192, 386] on div "(241) Elementtrapper Klimapåvirkning 0.05 kg CO2e/m2/år Mængde 37.9 m3 UID 1400…" at bounding box center [186, 339] width 131 height 472
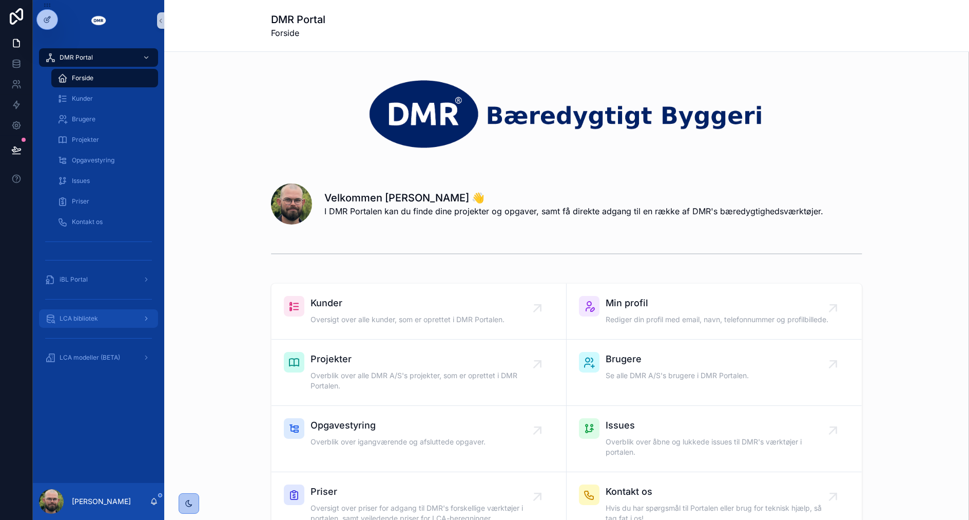
click at [69, 313] on div "LCA bibliotek" at bounding box center [98, 318] width 107 height 16
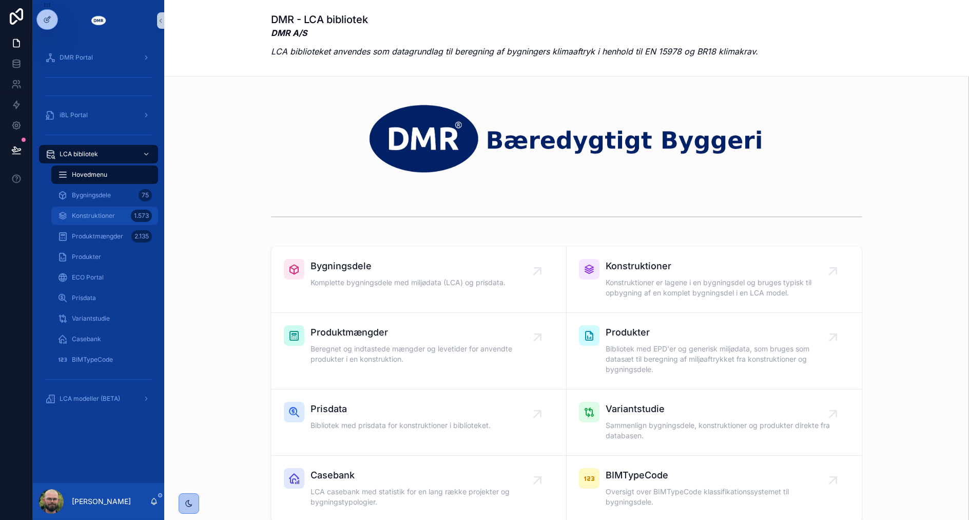
click at [139, 206] on link "Konstruktioner 1.573" at bounding box center [104, 215] width 107 height 18
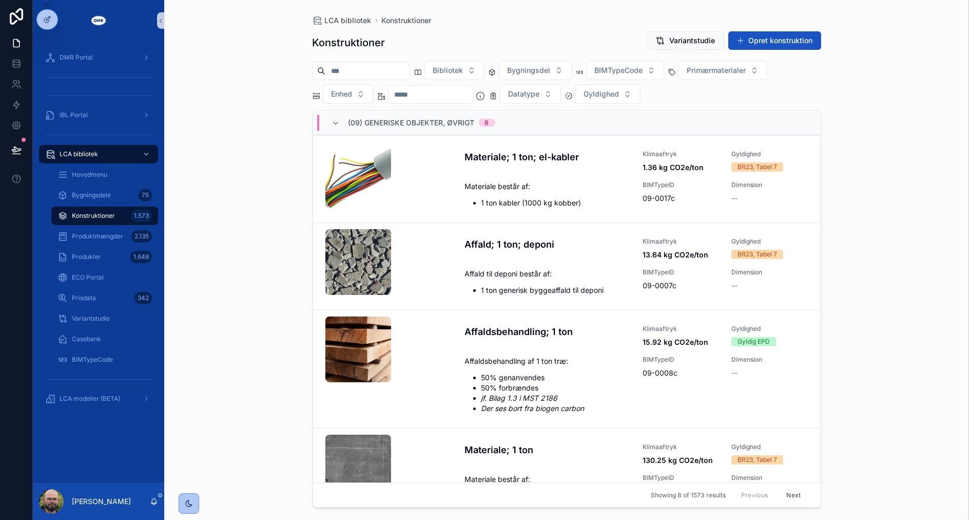
click at [372, 78] on div "scrollable content" at bounding box center [362, 71] width 98 height 18
click at [375, 71] on input "scrollable content" at bounding box center [368, 71] width 84 height 14
type input "******"
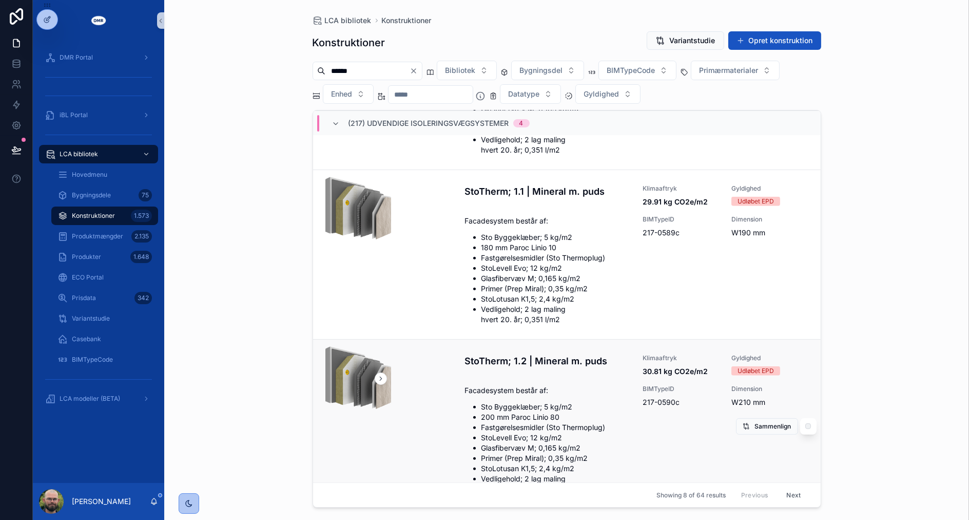
scroll to position [818, 0]
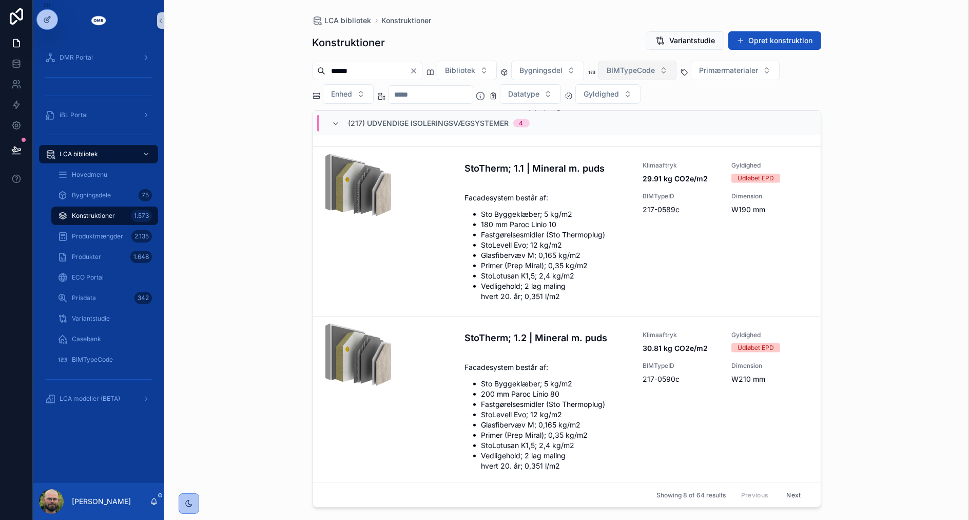
click at [651, 75] on button "BIMTypeCode" at bounding box center [638, 71] width 78 height 20
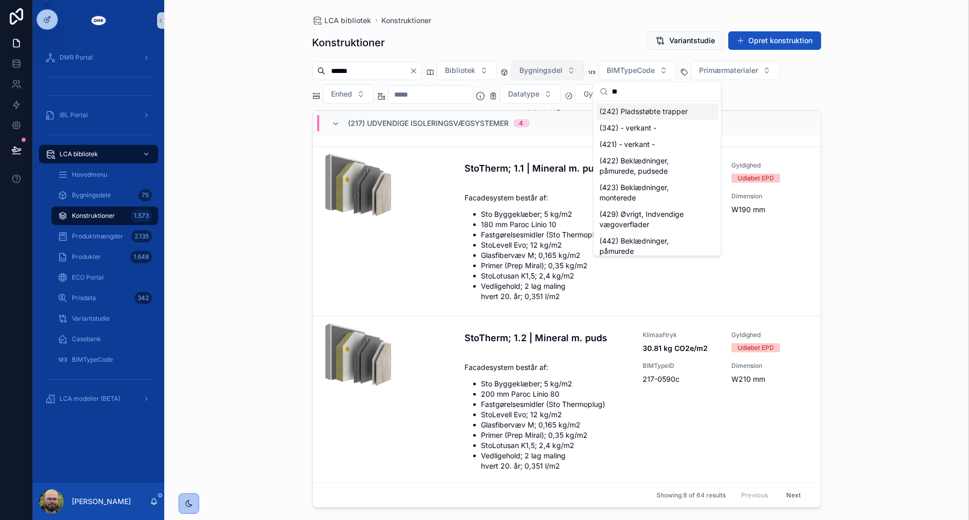
type input "**"
click at [584, 71] on button "Bygningsdel" at bounding box center [547, 71] width 73 height 20
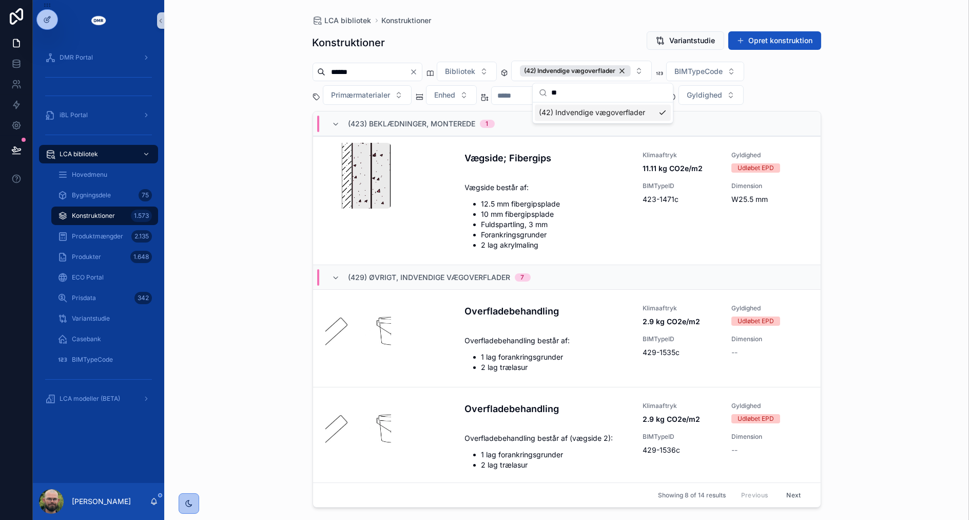
type input "**"
click at [206, 112] on div "LCA bibliotek Konstruktioner Konstruktioner Variantstudie Opret konstruktion **…" at bounding box center [566, 260] width 805 height 520
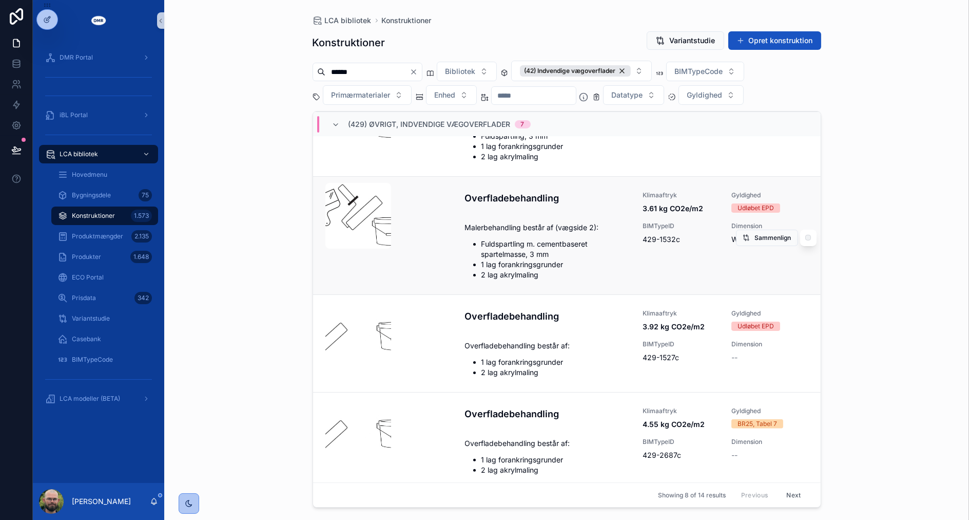
scroll to position [171, 0]
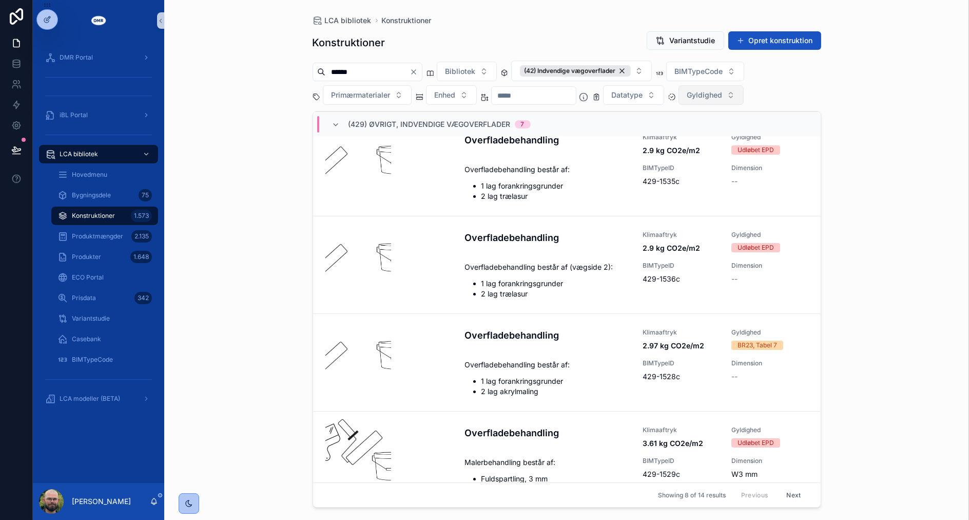
click at [723, 90] on span "Gyldighed" at bounding box center [704, 95] width 35 height 10
click at [716, 171] on div "BR23, Tabel 7" at bounding box center [733, 169] width 123 height 16
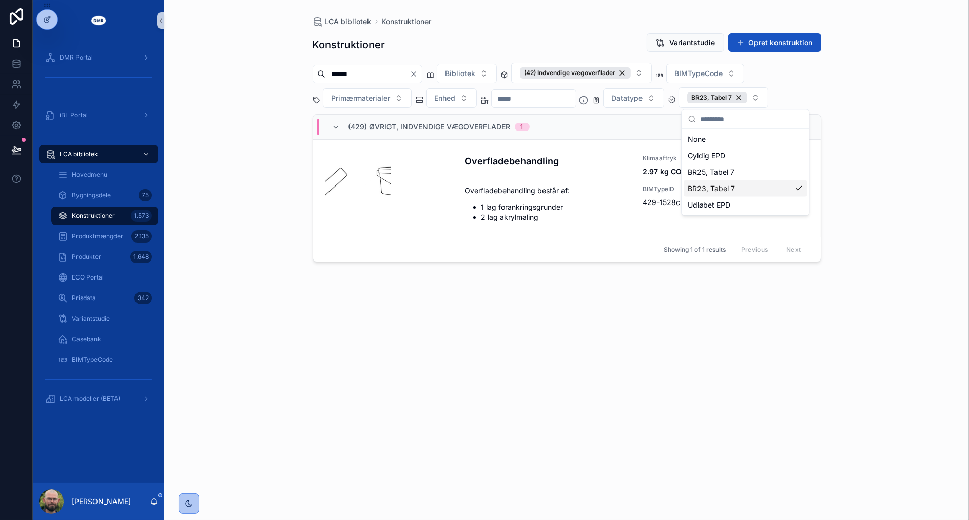
click at [864, 232] on div "LCA bibliotek Konstruktioner Konstruktioner Variantstudie Opret konstruktion **…" at bounding box center [566, 260] width 805 height 520
click at [638, 201] on icon "scrollable content" at bounding box center [637, 202] width 8 height 8
click at [748, 95] on div "BR23, Tabel 7" at bounding box center [717, 97] width 60 height 11
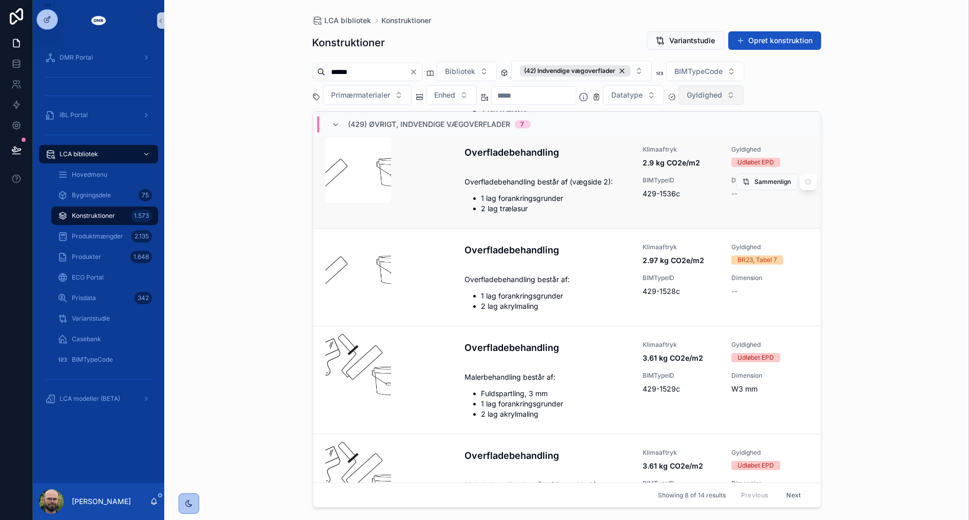
scroll to position [342, 0]
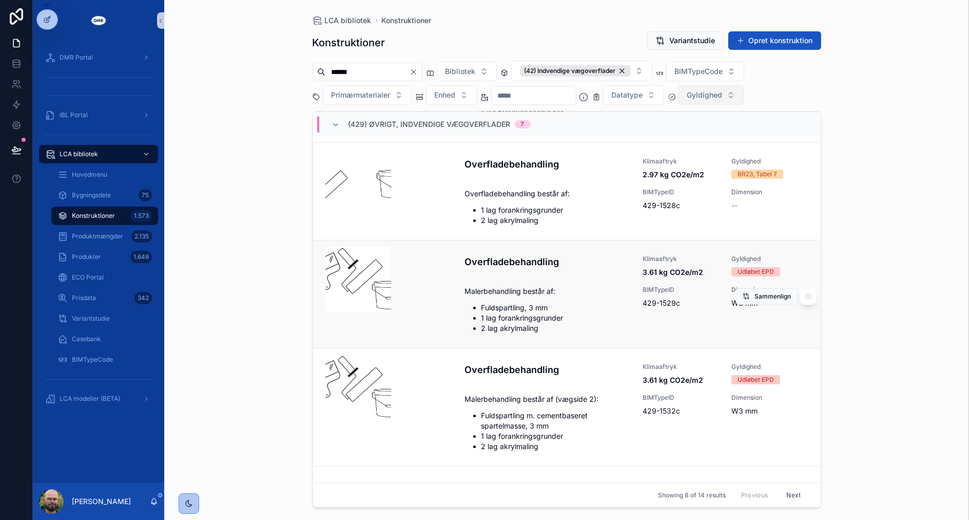
click at [532, 305] on li "Fuldspartling, 3 mm" at bounding box center [556, 307] width 149 height 10
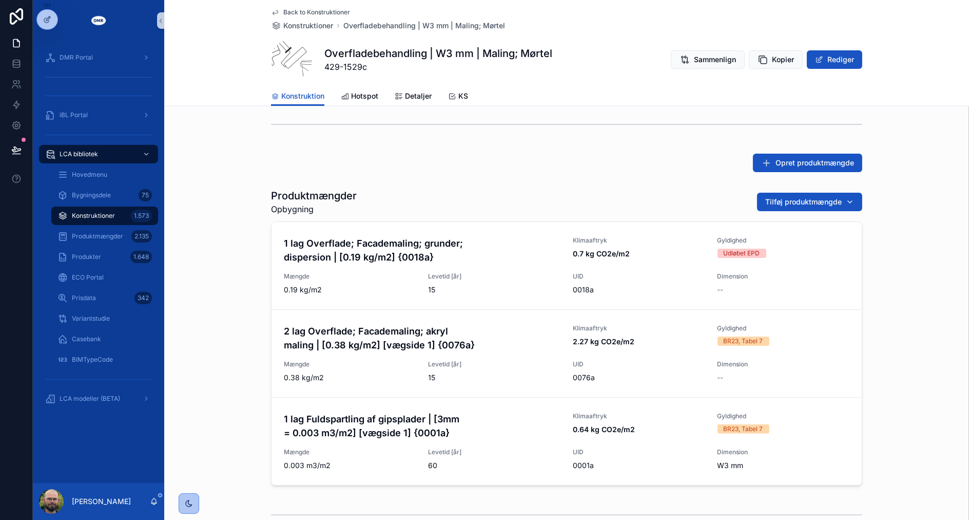
scroll to position [444, 0]
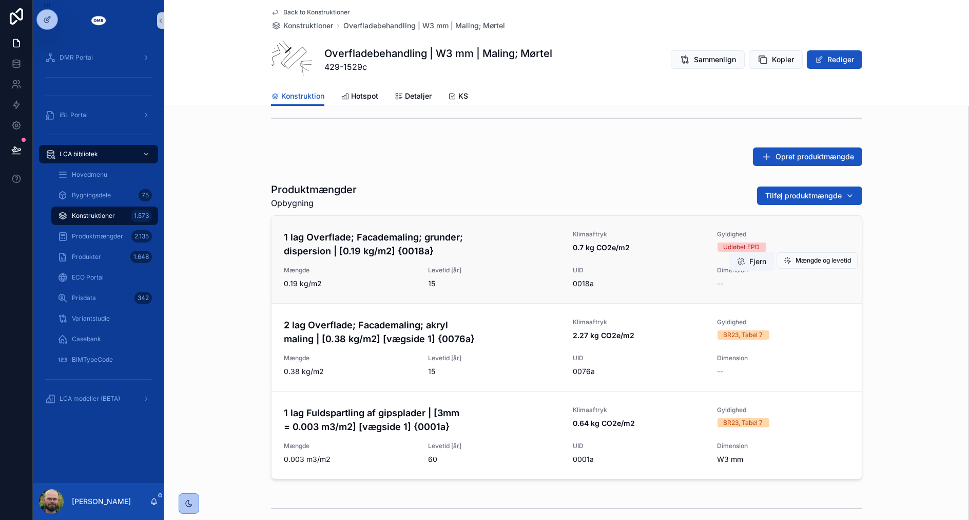
click at [621, 243] on strong "0.7 kg CO2e/m2" at bounding box center [601, 247] width 57 height 9
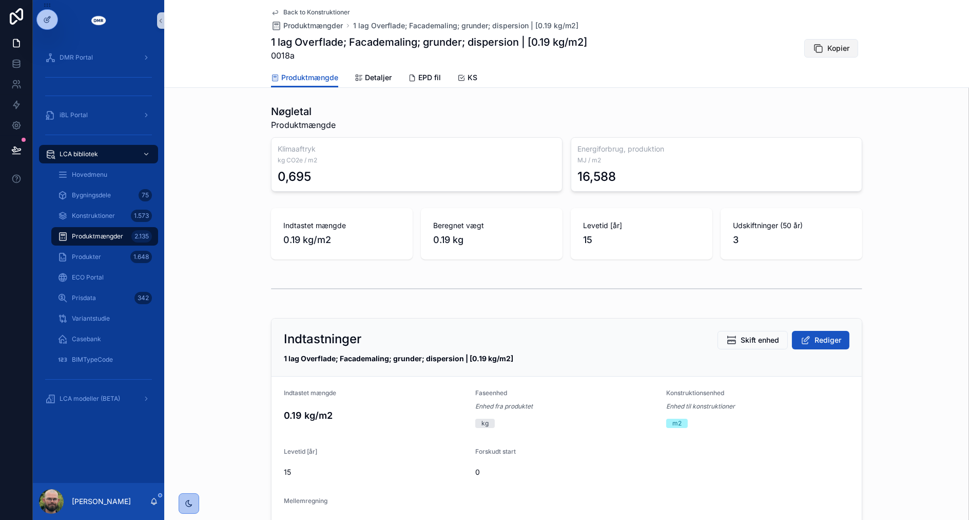
click at [837, 50] on span "Kopier" at bounding box center [839, 48] width 22 height 10
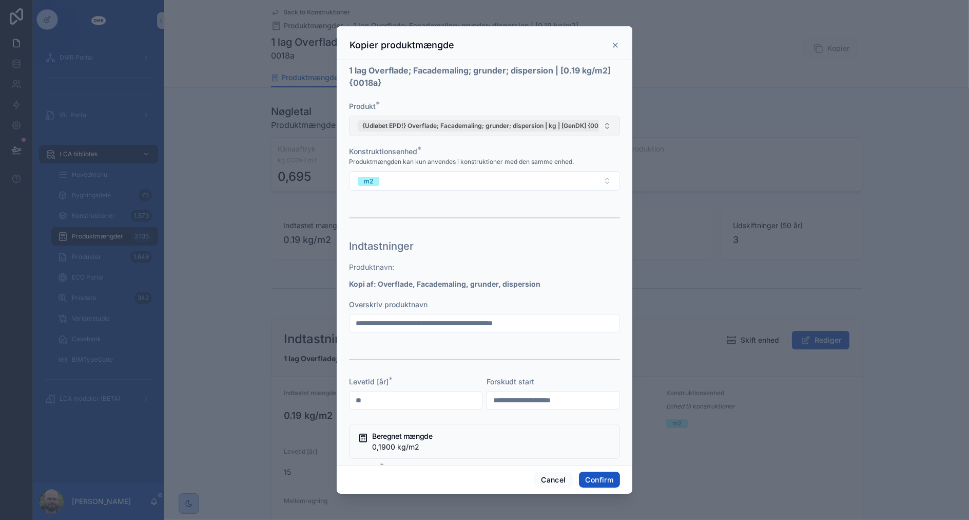
click at [589, 124] on span "{Udløbet EPD!} Overflade; Facademaling; grunder; dispersion | kg | [GenDK] {003…" at bounding box center [487, 126] width 251 height 8
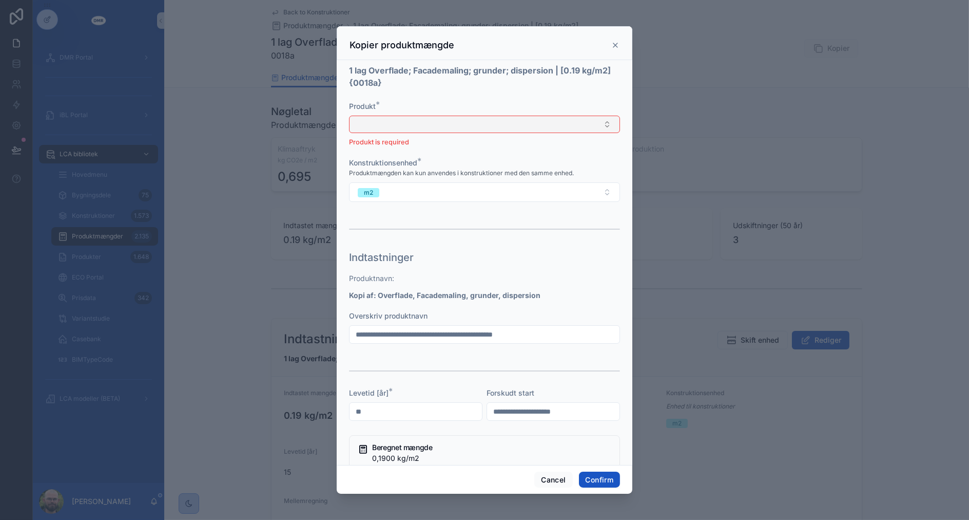
click at [584, 124] on button "Select Button" at bounding box center [484, 124] width 271 height 17
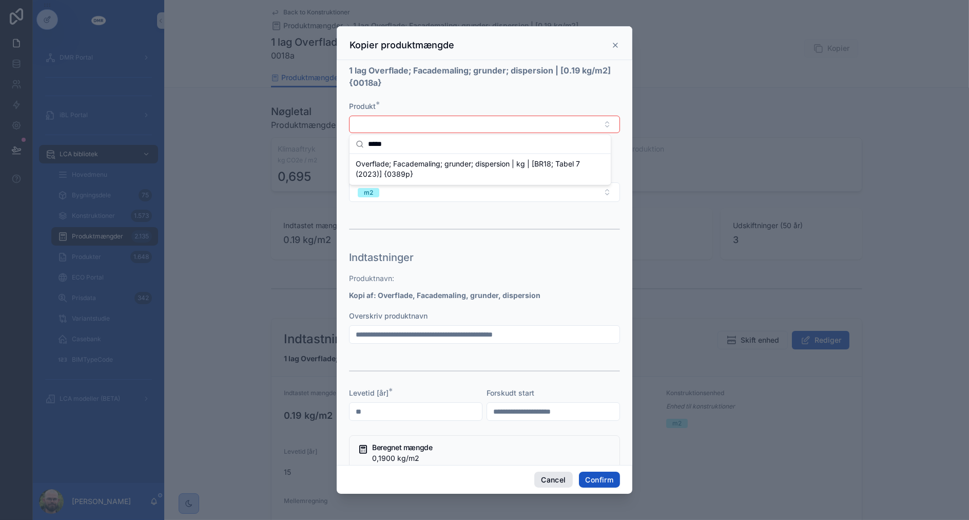
type input "*****"
click at [547, 486] on button "Cancel" at bounding box center [553, 479] width 38 height 16
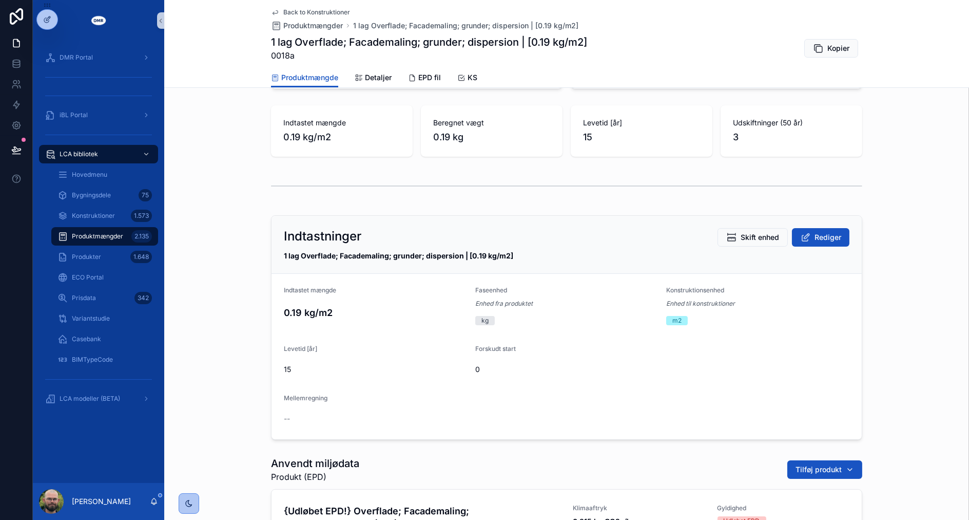
scroll to position [304, 0]
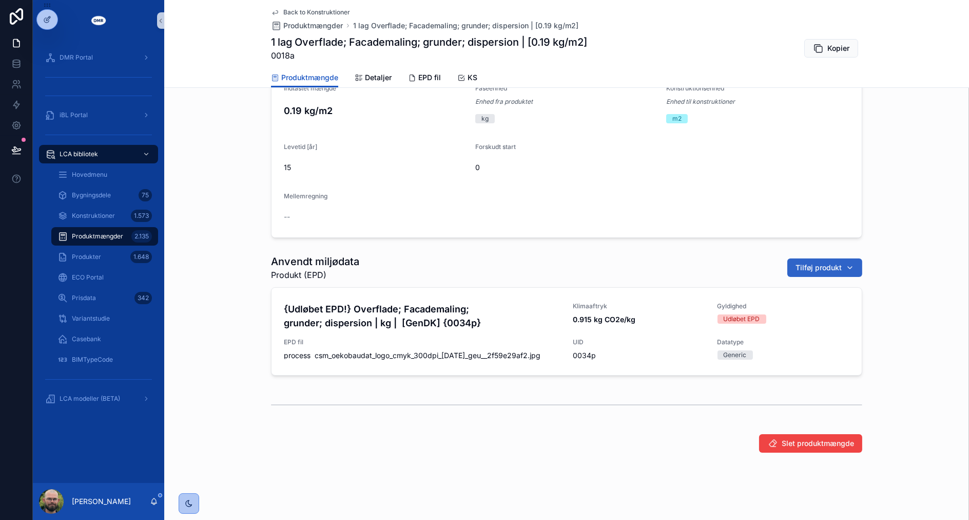
click at [812, 258] on button "Tilføj produkt" at bounding box center [825, 267] width 75 height 18
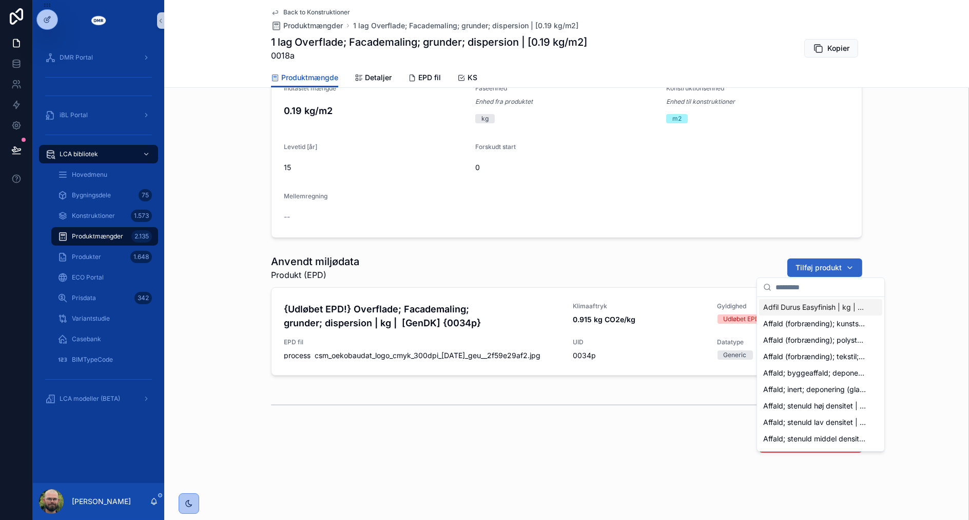
type input "*****"
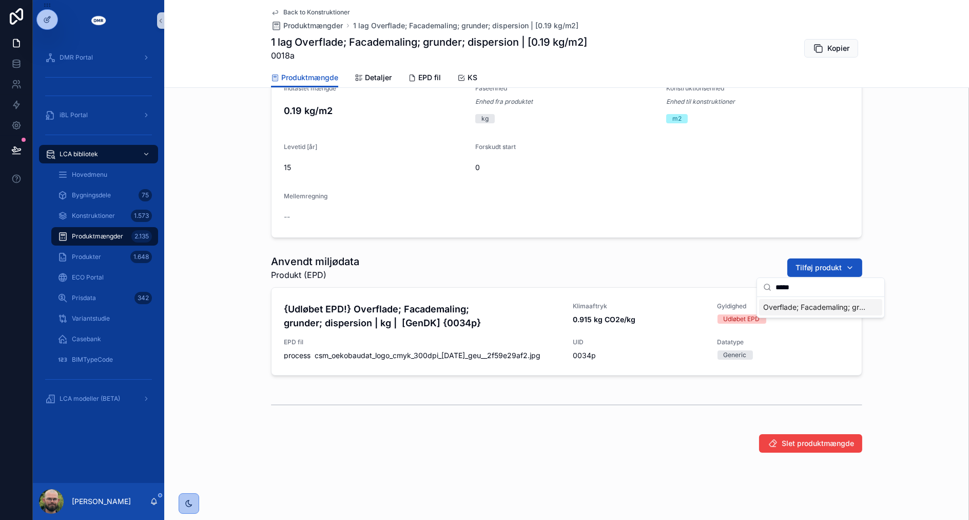
click at [815, 308] on span "Overflade; Facademaling; grunder; dispersion | kg | [BR18; Tabel 7 (2023)] {038…" at bounding box center [814, 307] width 103 height 10
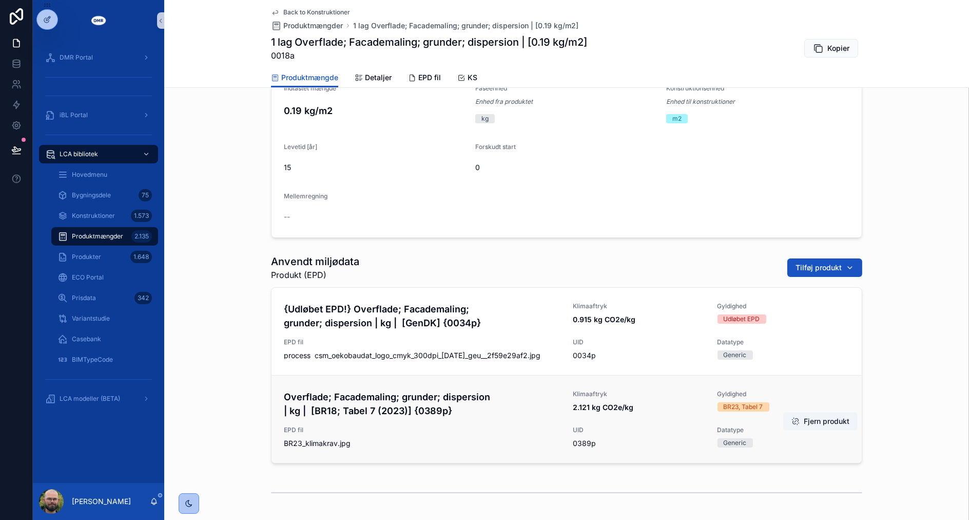
scroll to position [355, 0]
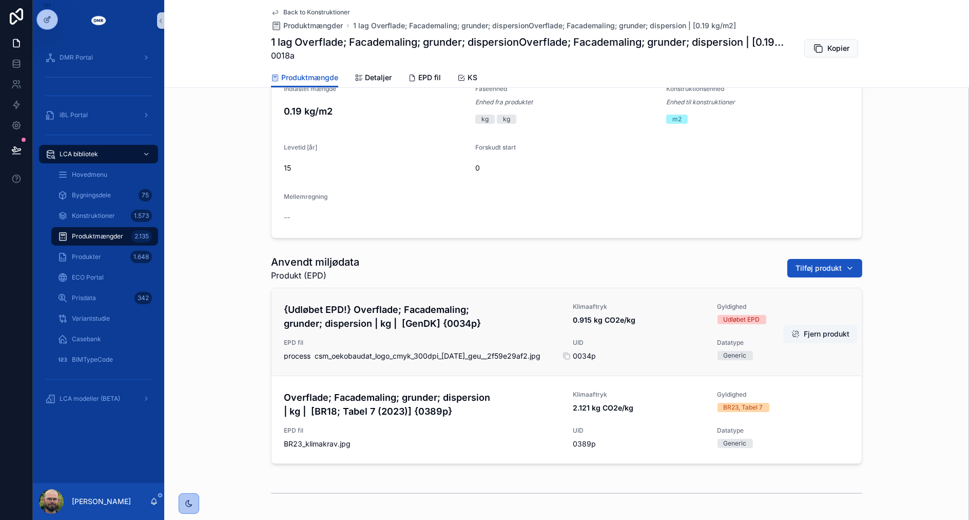
click at [616, 351] on span "0034p" at bounding box center [639, 356] width 132 height 10
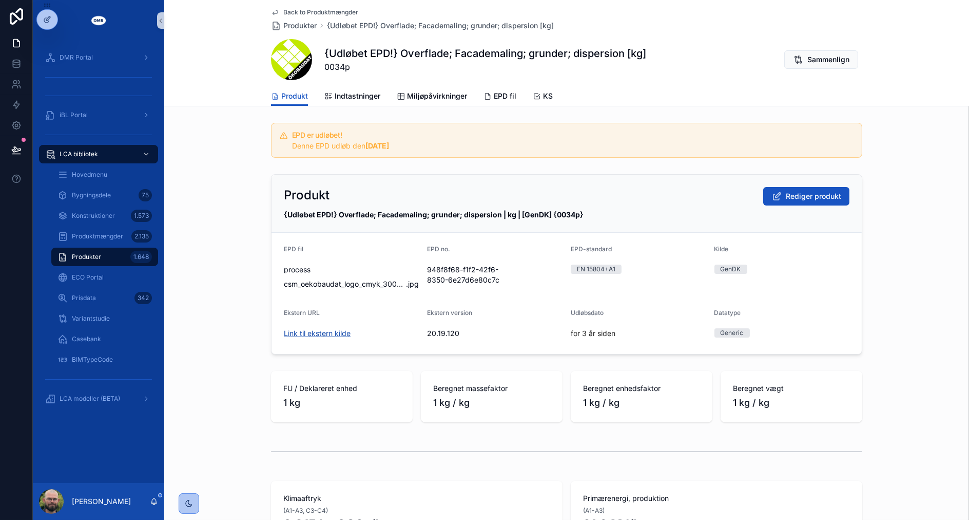
click at [318, 329] on link "Link til ekstern kilde" at bounding box center [317, 333] width 67 height 9
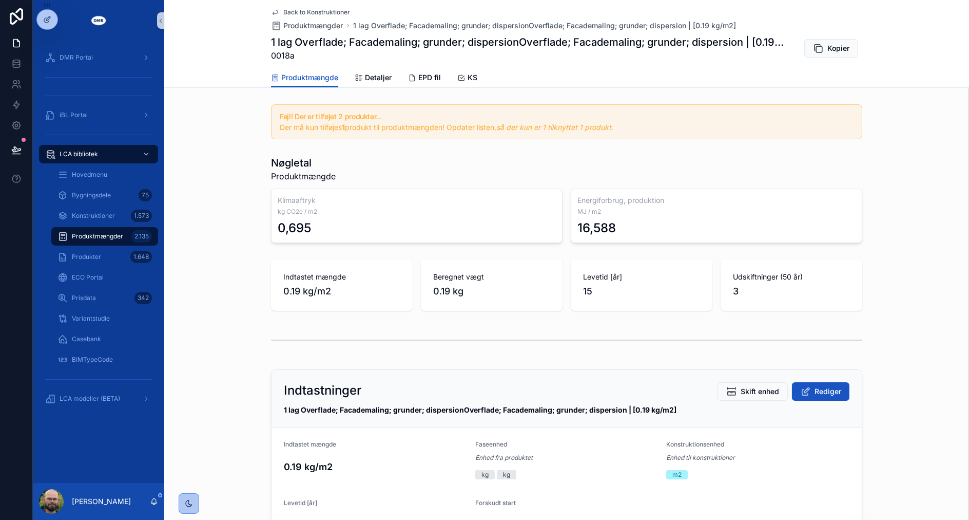
scroll to position [342, 0]
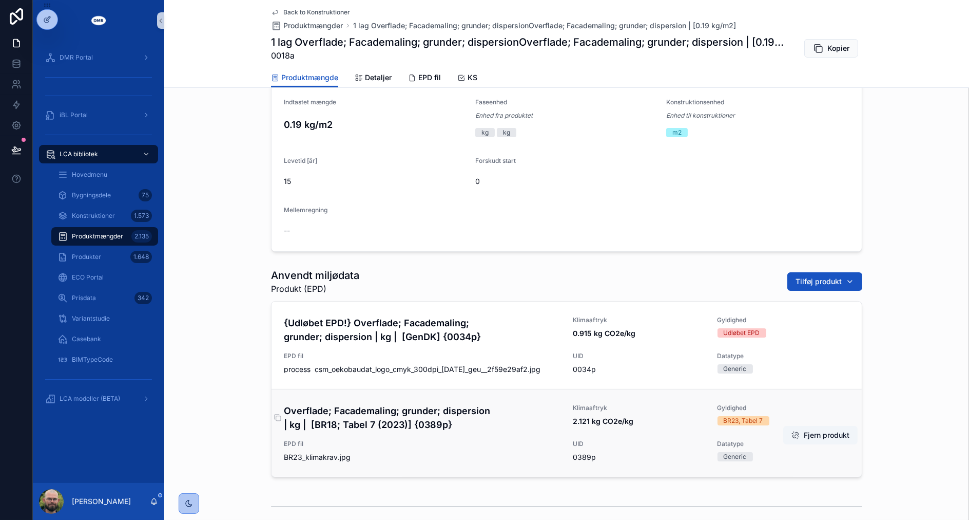
click at [350, 409] on h4 "Overflade; Facademaling; grunder; dispersion | kg | [BR18; Tabel 7 (2023)] {038…" at bounding box center [422, 418] width 277 height 28
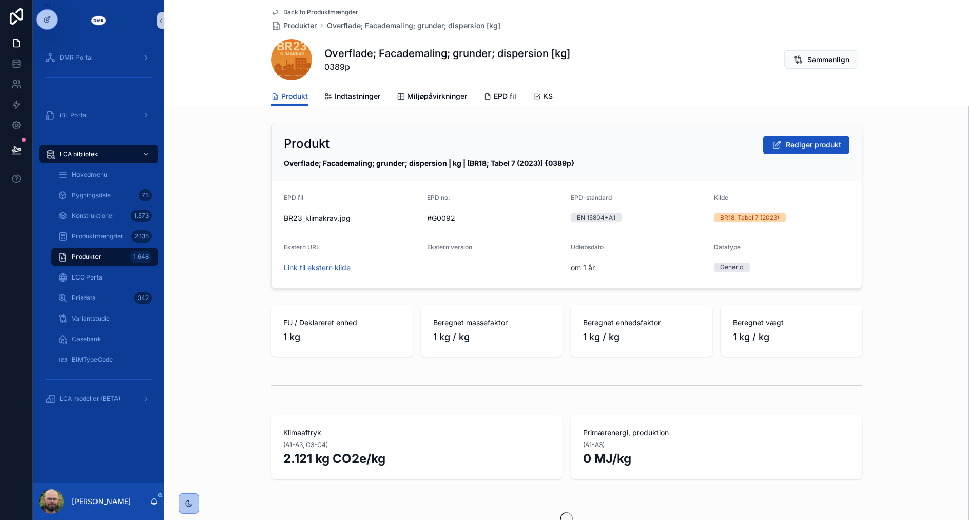
click at [336, 271] on span "Link til ekstern kilde" at bounding box center [352, 267] width 136 height 10
click at [334, 265] on link "Link til ekstern kilde" at bounding box center [317, 267] width 67 height 9
click at [353, 99] on span "Indtastninger" at bounding box center [358, 96] width 46 height 10
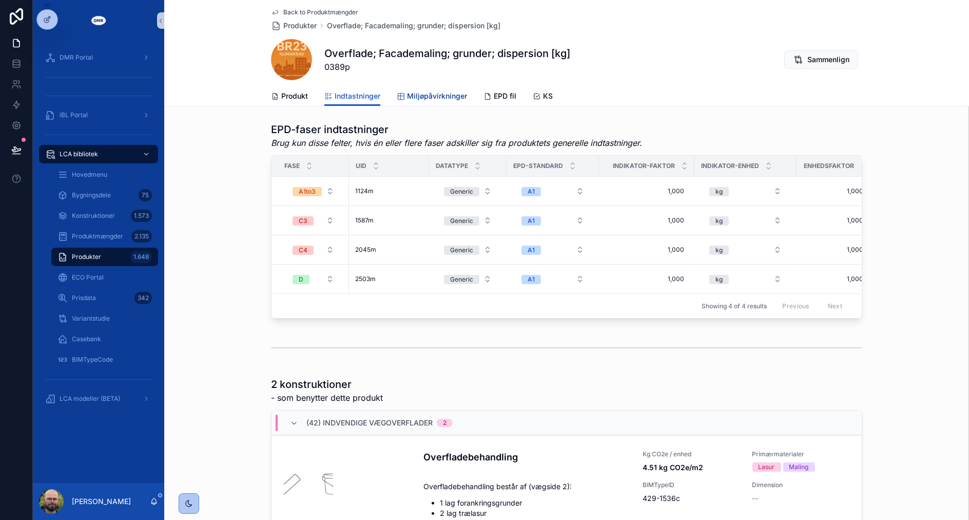
click at [421, 94] on span "Miljøpåvirkninger" at bounding box center [437, 96] width 60 height 10
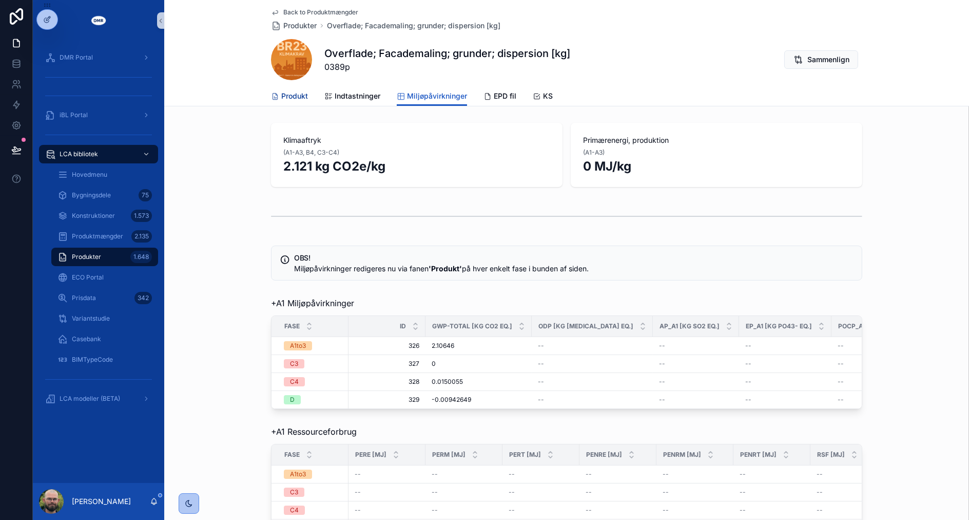
drag, startPoint x: 302, startPoint y: 102, endPoint x: 295, endPoint y: 108, distance: 9.5
click at [302, 102] on link "Produkt" at bounding box center [289, 97] width 37 height 21
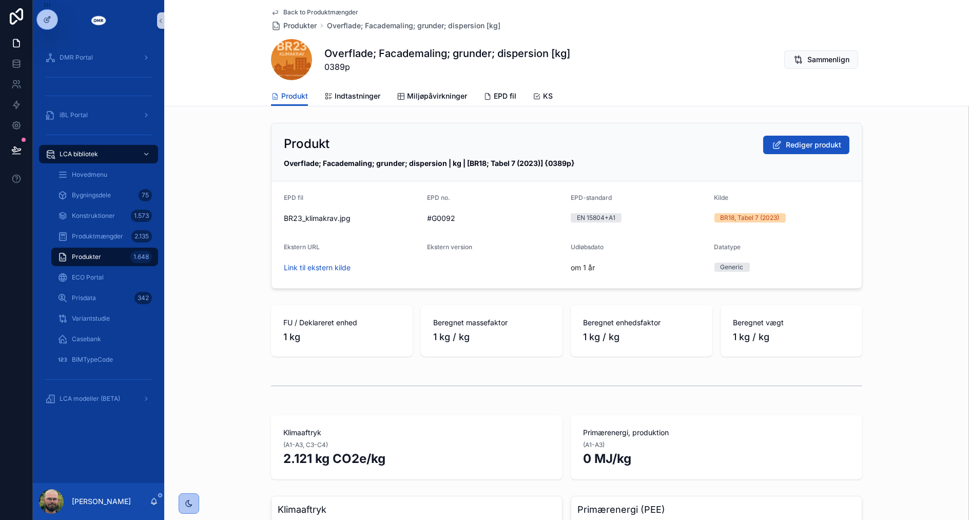
click at [205, 171] on div "Produkt Rediger produkt Overflade; Facademaling; grunder; dispersion | kg | [BR…" at bounding box center [566, 206] width 805 height 174
click at [426, 219] on div "scrollable content" at bounding box center [425, 218] width 16 height 8
click at [417, 214] on icon "scrollable content" at bounding box center [421, 218] width 8 height 8
click at [536, 95] on div "KS" at bounding box center [543, 96] width 20 height 10
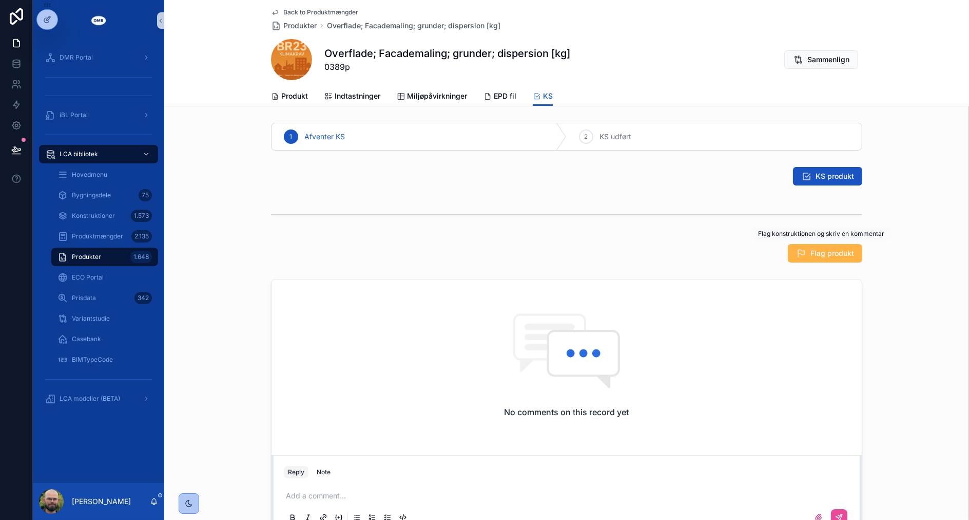
click at [812, 254] on span "Flag produkt" at bounding box center [833, 253] width 44 height 10
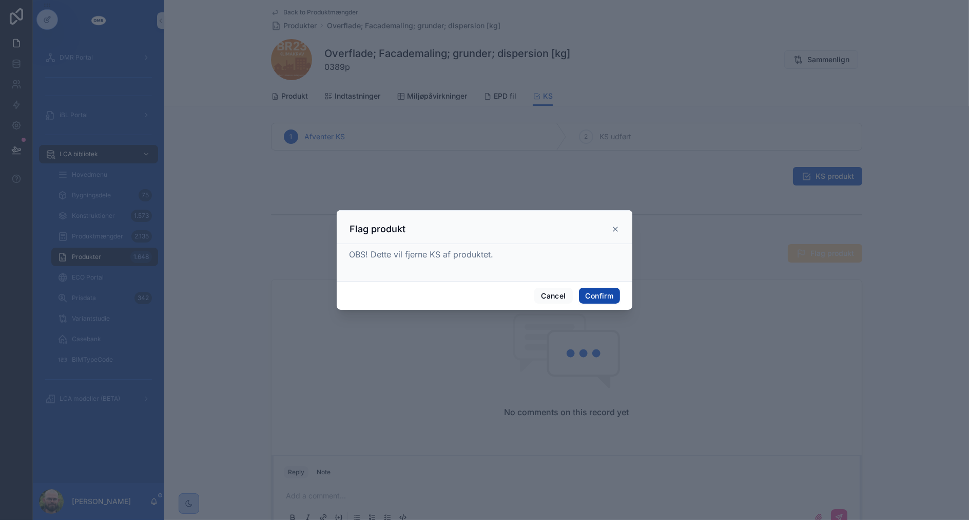
click at [607, 292] on button "Confirm" at bounding box center [599, 296] width 41 height 16
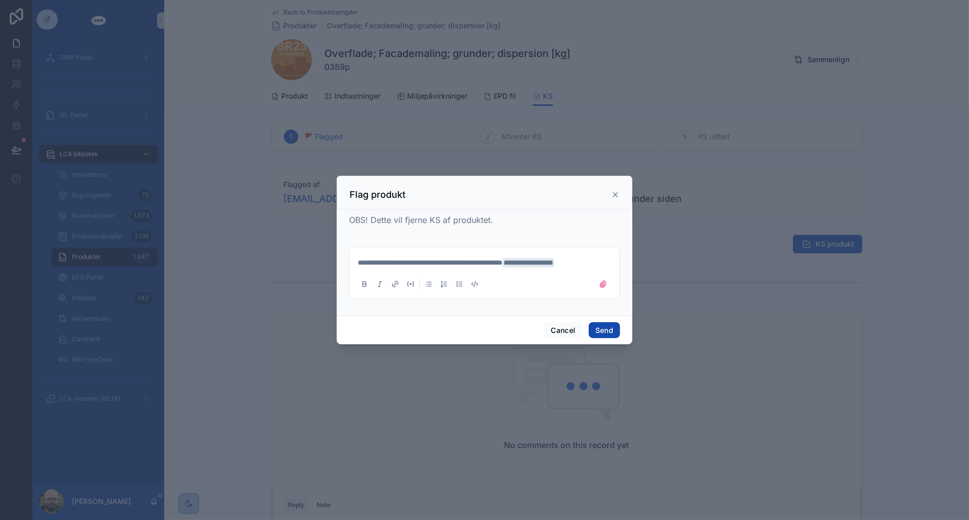
click at [593, 331] on button "Send" at bounding box center [604, 330] width 31 height 16
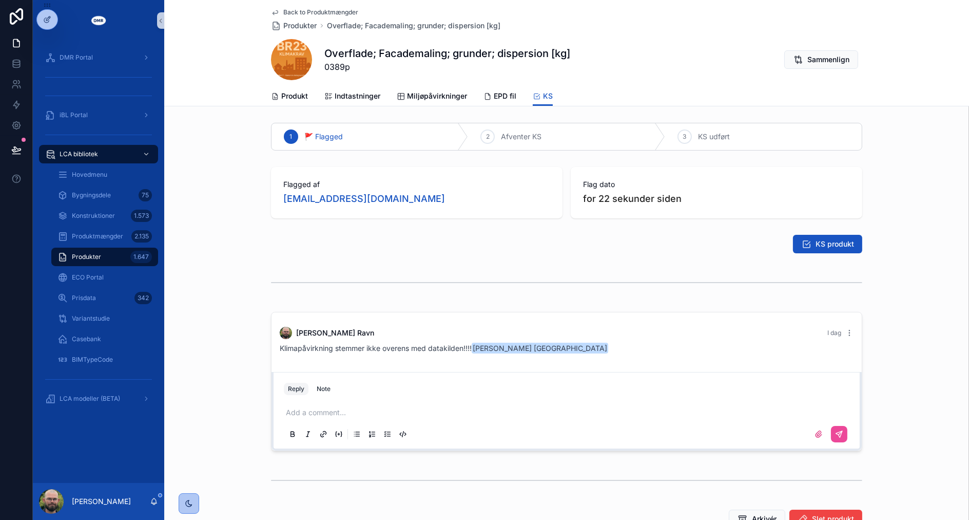
click at [604, 276] on div "scrollable content" at bounding box center [566, 283] width 591 height 26
click at [462, 418] on div "Add a comment..." at bounding box center [567, 422] width 566 height 43
click at [461, 416] on div "Add a comment..." at bounding box center [567, 422] width 566 height 43
click at [461, 416] on p "scrollable content" at bounding box center [569, 412] width 566 height 10
click at [608, 429] on div "scrollable content" at bounding box center [567, 434] width 566 height 21
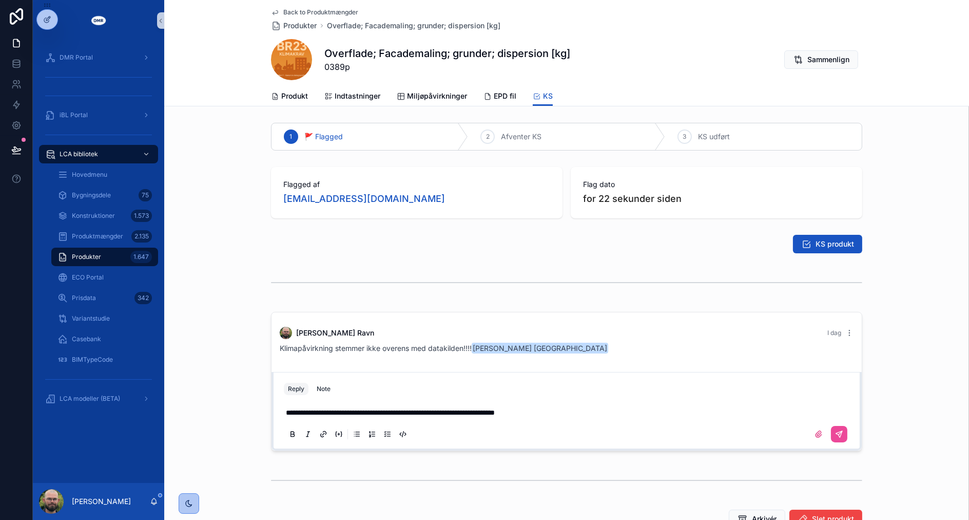
click at [602, 403] on div "**********" at bounding box center [567, 422] width 566 height 43
click at [602, 408] on p "**********" at bounding box center [569, 412] width 566 height 10
click at [840, 428] on button "scrollable content" at bounding box center [839, 434] width 16 height 16
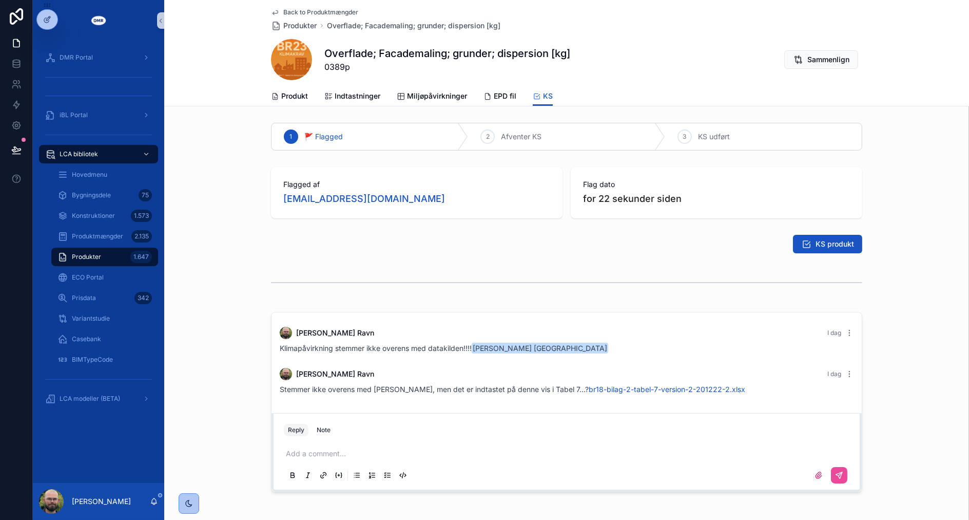
click at [265, 247] on div "KS produkt" at bounding box center [566, 244] width 805 height 27
click at [264, 236] on div "KS produkt" at bounding box center [566, 244] width 805 height 27
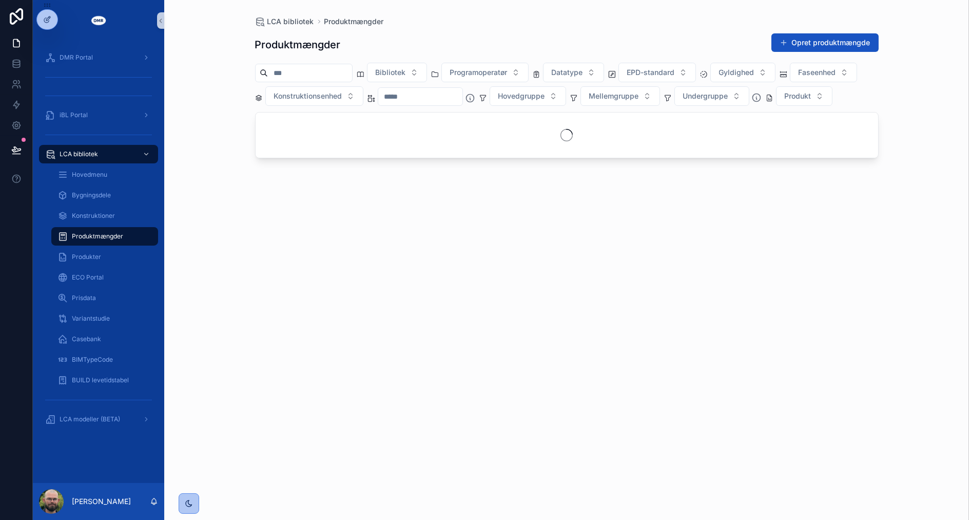
drag, startPoint x: 0, startPoint y: 0, endPoint x: 299, endPoint y: 68, distance: 306.5
click at [299, 68] on input "scrollable content" at bounding box center [310, 73] width 84 height 14
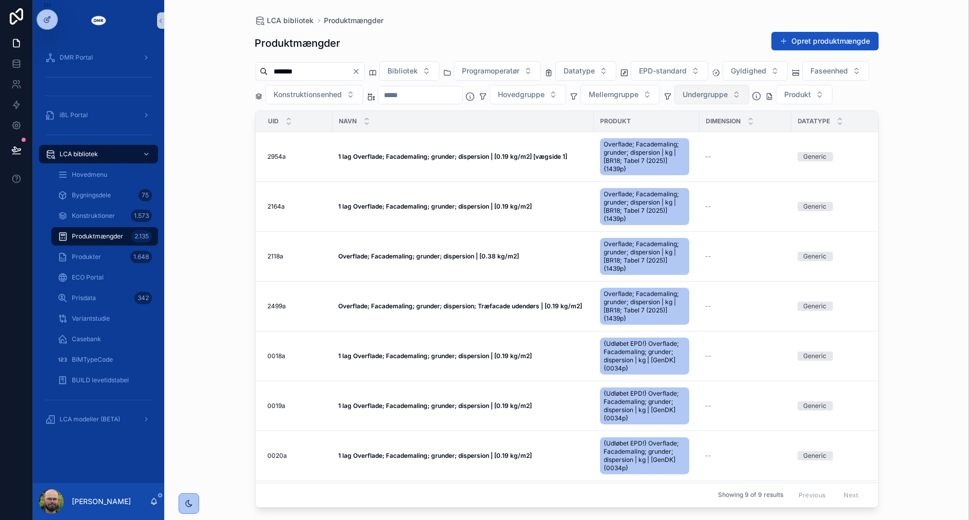
type input "*******"
click at [729, 97] on span "Undergruppe" at bounding box center [705, 94] width 45 height 10
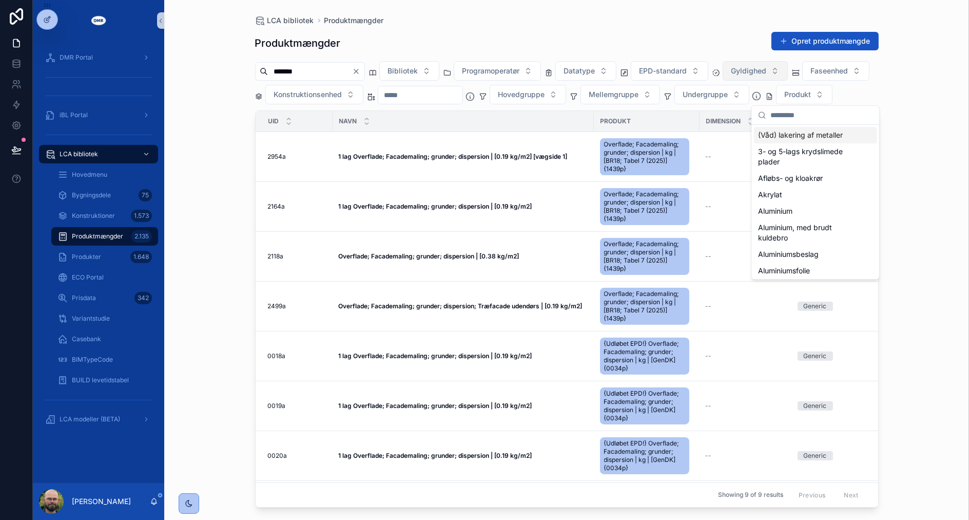
click at [764, 72] on span "Gyldighed" at bounding box center [749, 71] width 35 height 10
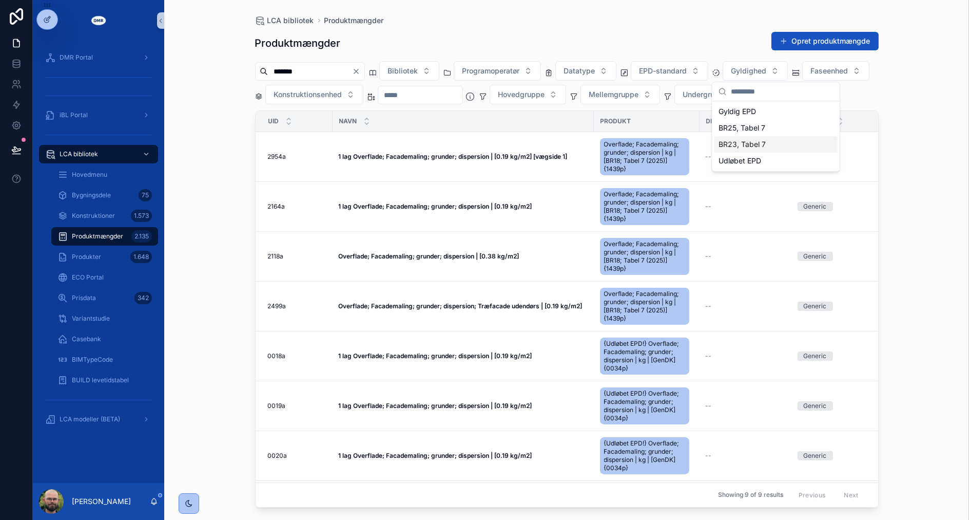
click at [762, 142] on div "BR23, Tabel 7" at bounding box center [776, 144] width 123 height 16
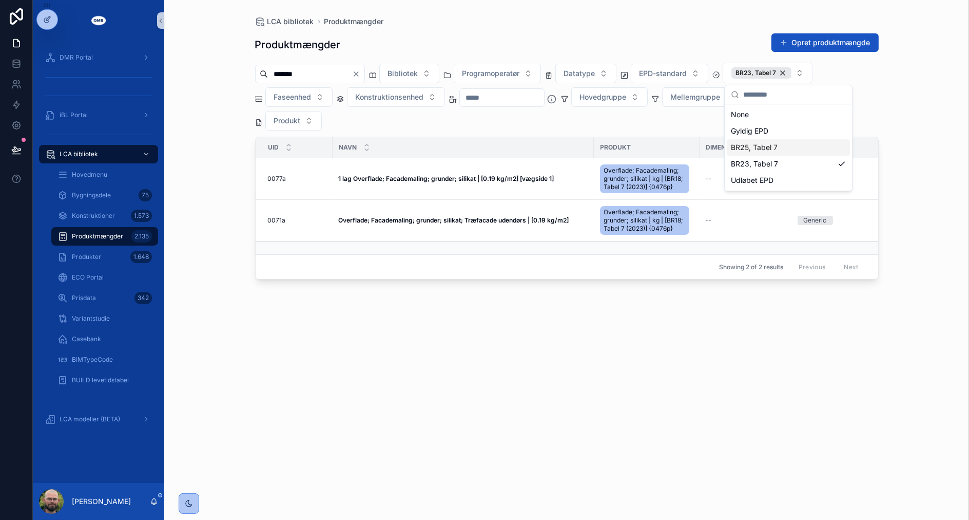
click at [198, 138] on div "LCA bibliotek Produktmængder Produktmængder Opret produktmængde ******* Bibliot…" at bounding box center [566, 260] width 805 height 520
click at [792, 75] on div "BR23, Tabel 7" at bounding box center [762, 72] width 60 height 11
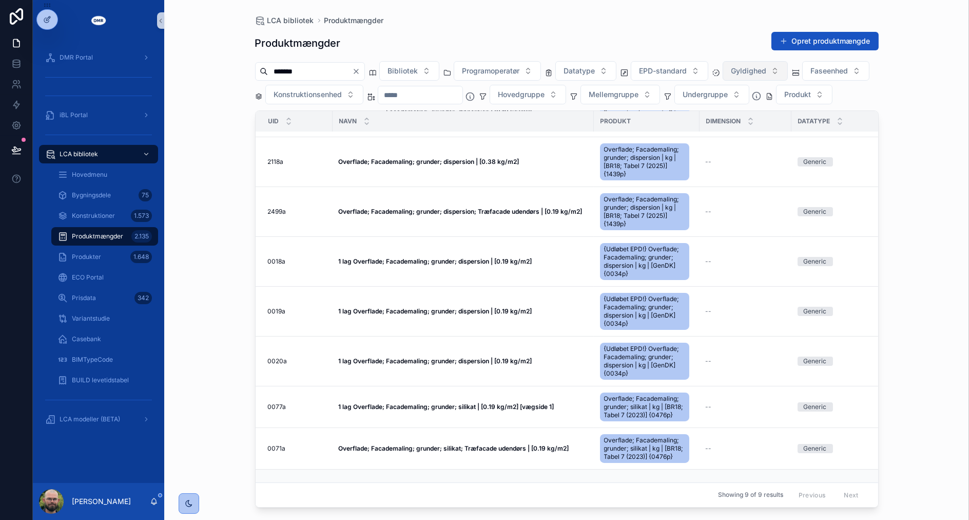
scroll to position [122, 0]
click at [107, 250] on div "Produkter 1.648" at bounding box center [105, 257] width 94 height 16
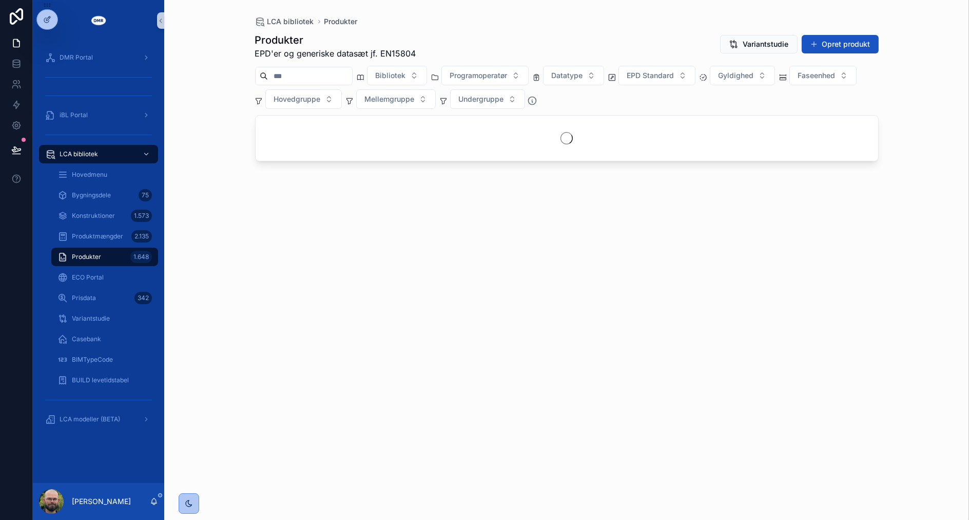
click at [312, 72] on input "scrollable content" at bounding box center [310, 76] width 84 height 14
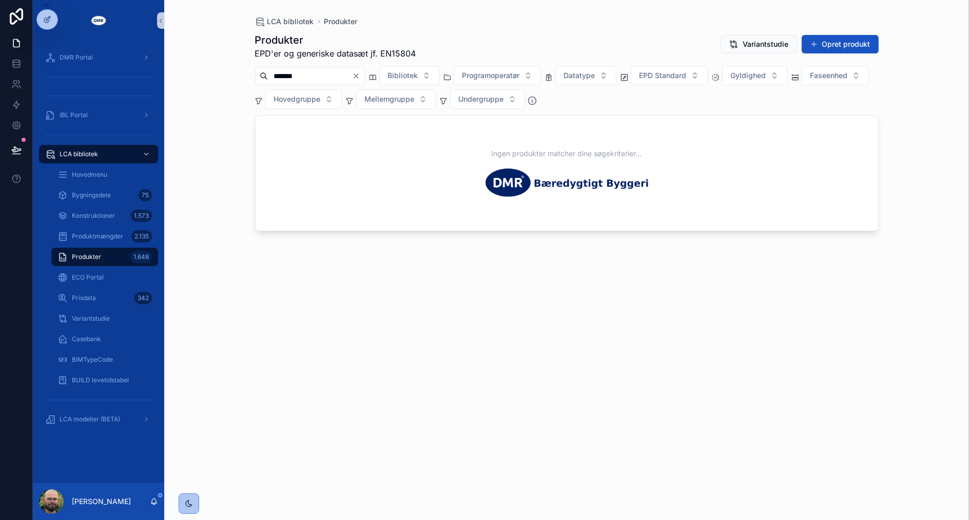
drag, startPoint x: 499, startPoint y: 34, endPoint x: 502, endPoint y: 40, distance: 6.9
click at [501, 40] on div "Produkter EPD'er og generiske datasæt jf. EN15804 Variantstudie Opret produkt" at bounding box center [567, 46] width 624 height 27
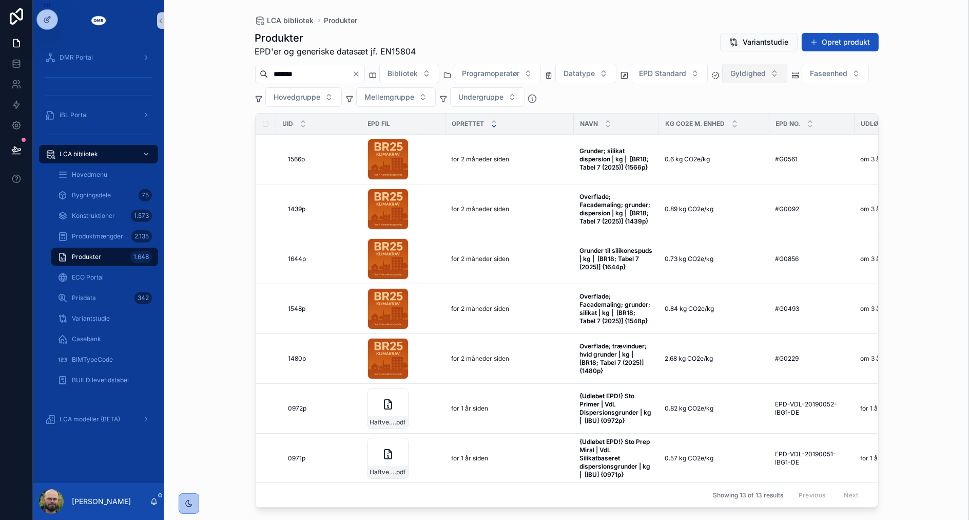
click at [788, 76] on button "Gyldighed" at bounding box center [754, 74] width 65 height 20
click at [779, 143] on div "BR23, Tabel 7" at bounding box center [775, 147] width 123 height 16
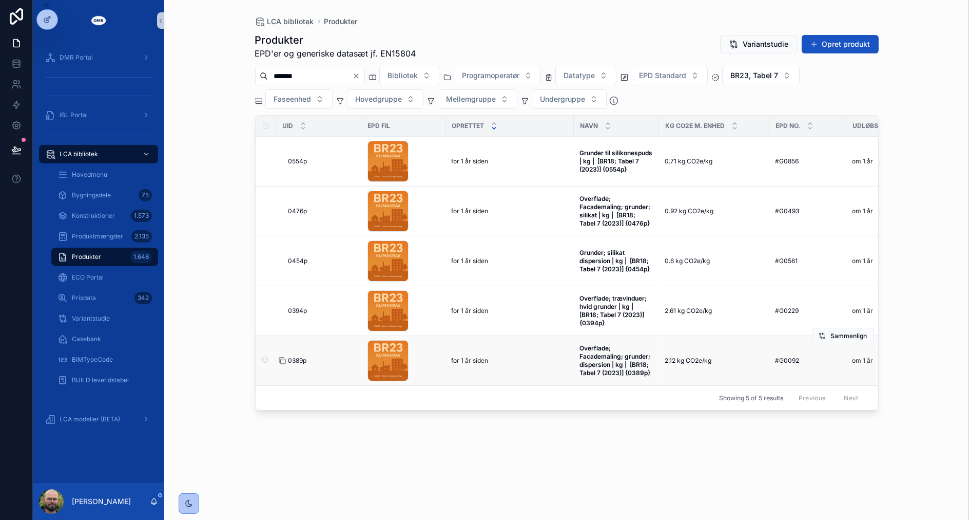
click at [283, 359] on icon "scrollable content" at bounding box center [282, 360] width 8 height 8
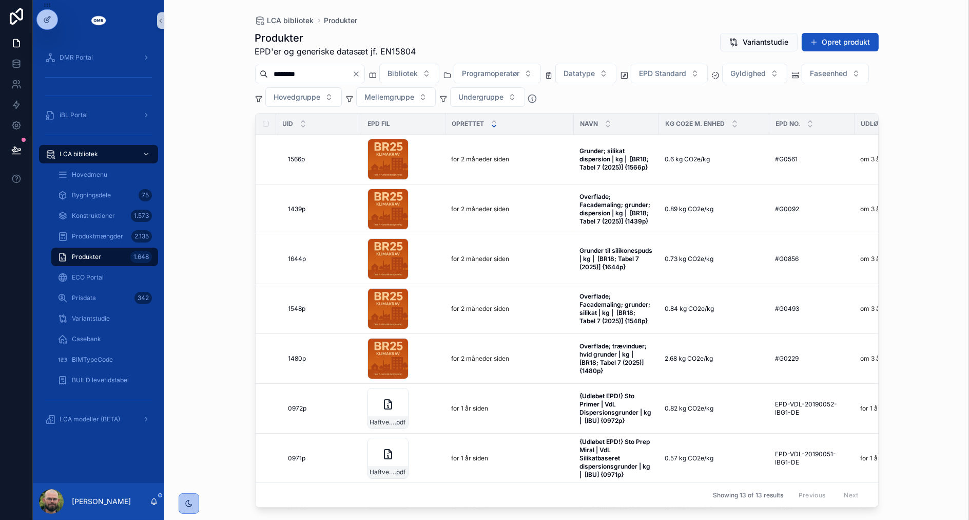
type input "*******"
click at [208, 30] on div "LCA bibliotek Produkter Produkter EPD'er og generiske datasæt jf. EN15804 Varia…" at bounding box center [566, 260] width 805 height 520
click at [220, 85] on div "LCA bibliotek Produkter Produkter EPD'er og generiske datasæt jf. EN15804 Varia…" at bounding box center [566, 260] width 805 height 520
click at [201, 309] on div "LCA bibliotek Produkter Produkter EPD'er og generiske datasæt jf. EN15804 Varia…" at bounding box center [566, 260] width 805 height 520
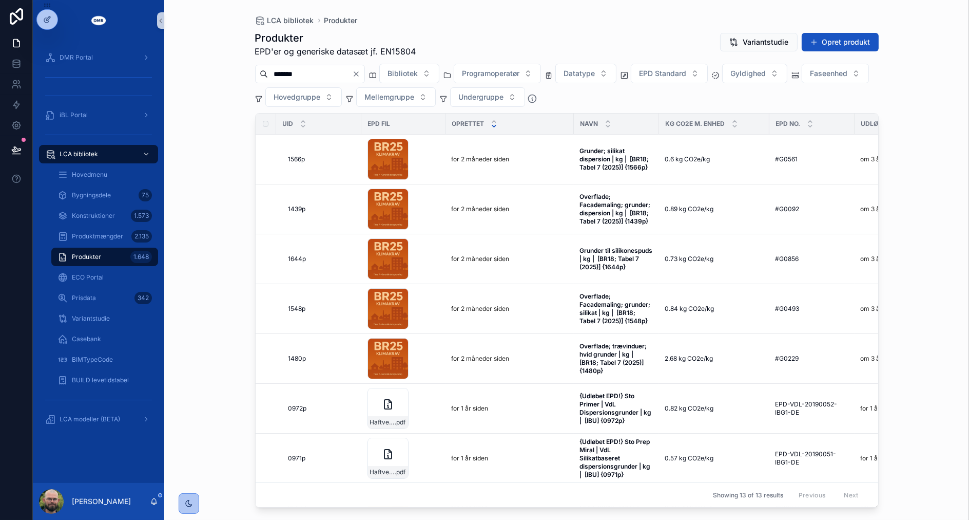
click at [204, 264] on div "LCA bibliotek Produkter Produkter EPD'er og generiske datasæt jf. EN15804 Varia…" at bounding box center [566, 260] width 805 height 520
click at [199, 343] on div "LCA bibliotek Produkter Produkter EPD'er og generiske datasæt jf. EN15804 Varia…" at bounding box center [566, 260] width 805 height 520
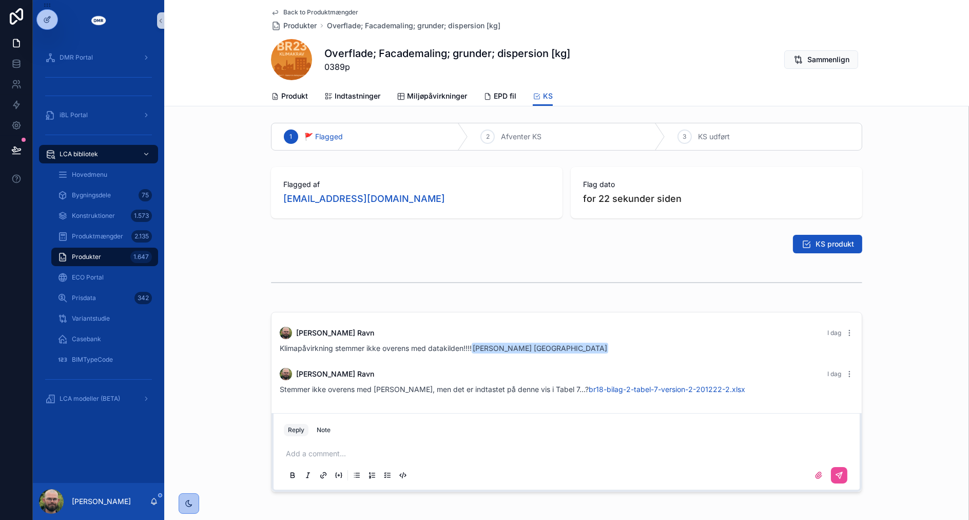
drag, startPoint x: 0, startPoint y: 0, endPoint x: 290, endPoint y: 268, distance: 394.6
click at [290, 268] on div "scrollable content" at bounding box center [566, 282] width 805 height 34
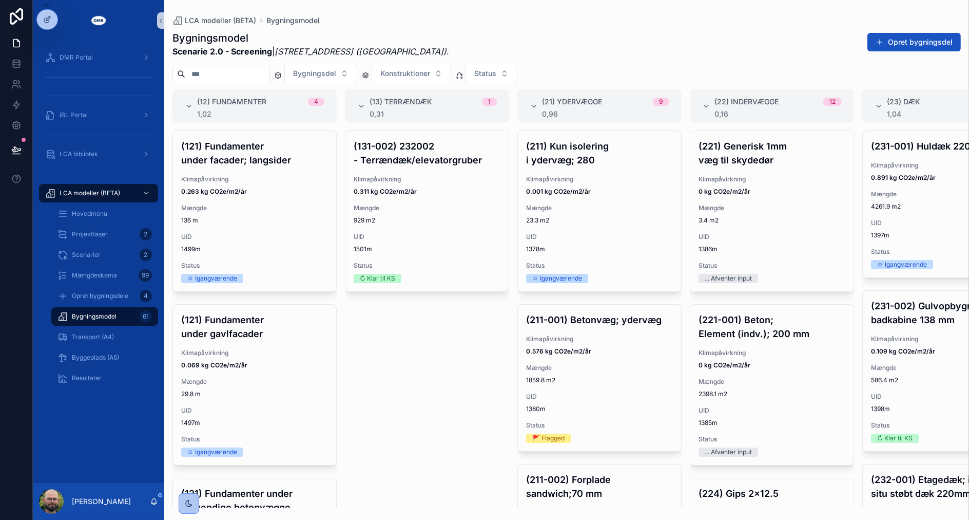
scroll to position [0, 2480]
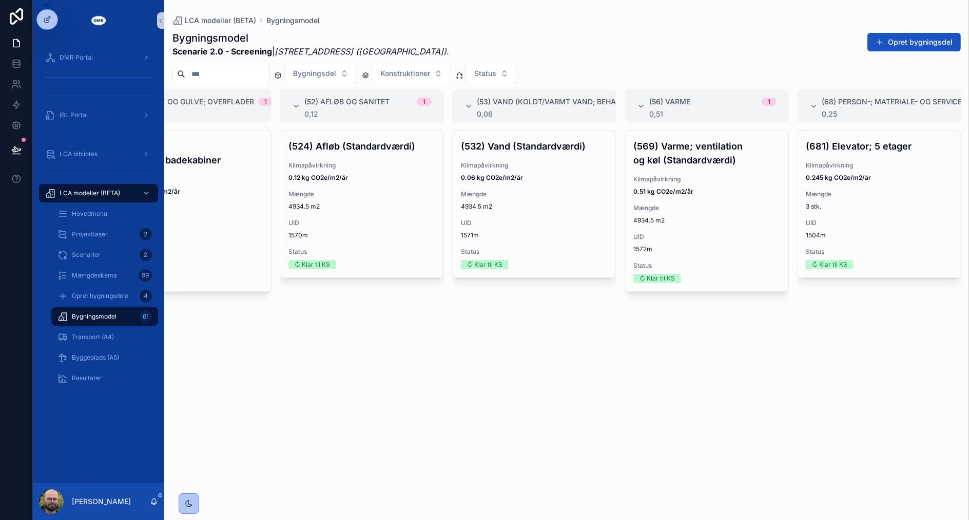
click at [406, 377] on div "(524) Afløb (Standardværdi) Klimapåvirkning 0.12 kg CO2e/m2/år Mængde 4934.5 m2…" at bounding box center [362, 318] width 164 height 377
click at [98, 370] on div "Resultater" at bounding box center [105, 378] width 94 height 16
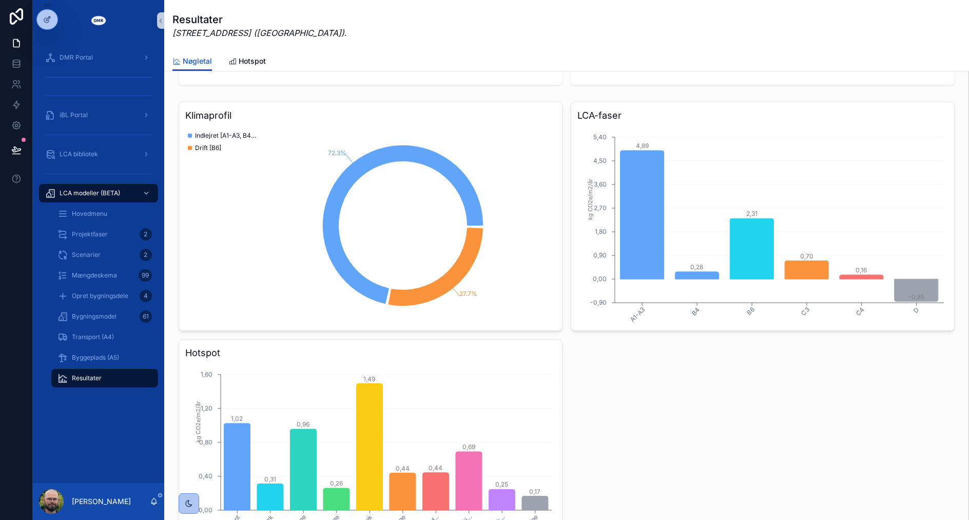
scroll to position [285, 0]
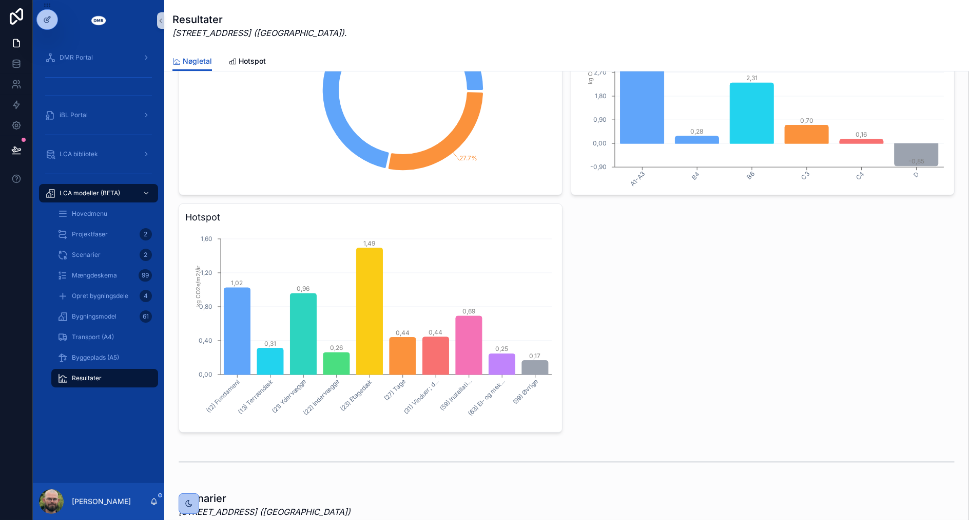
click at [736, 424] on div "Klimaprofil 72.3% 27.7% Indlejret [A1-A3, B4, C3-C4] Drift [B6] LCA-faser A1-A3…" at bounding box center [567, 199] width 776 height 466
click at [750, 457] on div "scrollable content" at bounding box center [567, 462] width 776 height 26
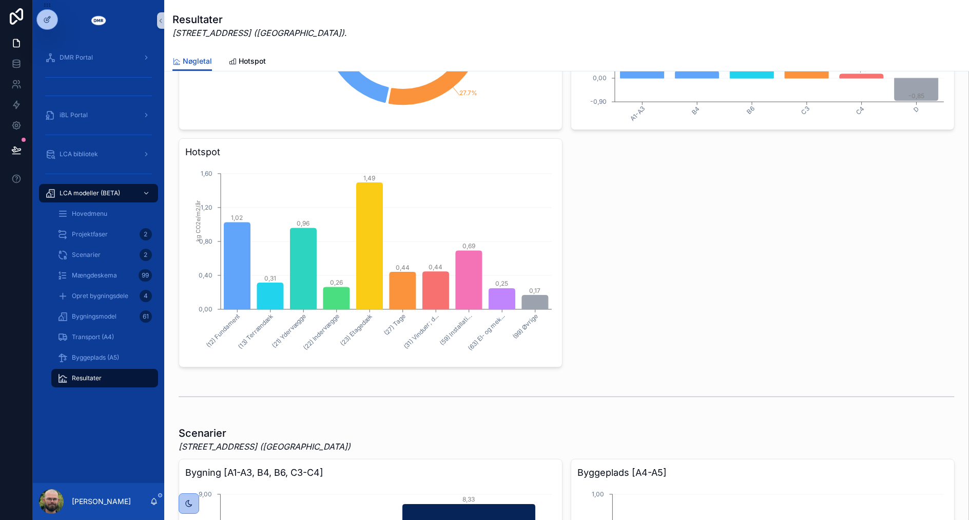
scroll to position [342, 0]
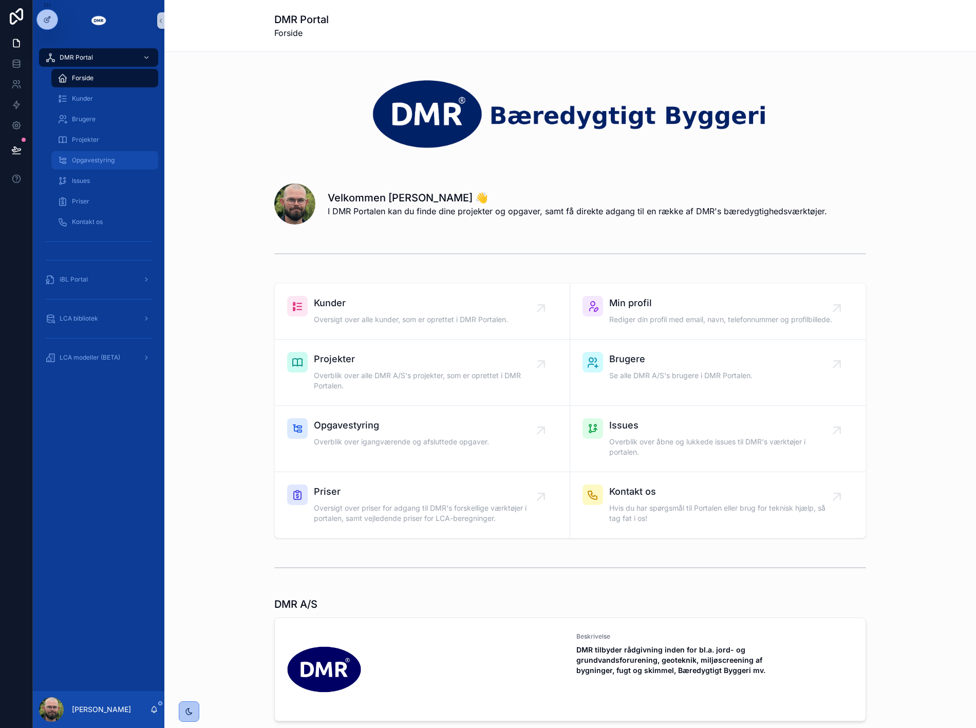
click at [104, 154] on div "Opgavestyring" at bounding box center [105, 160] width 94 height 16
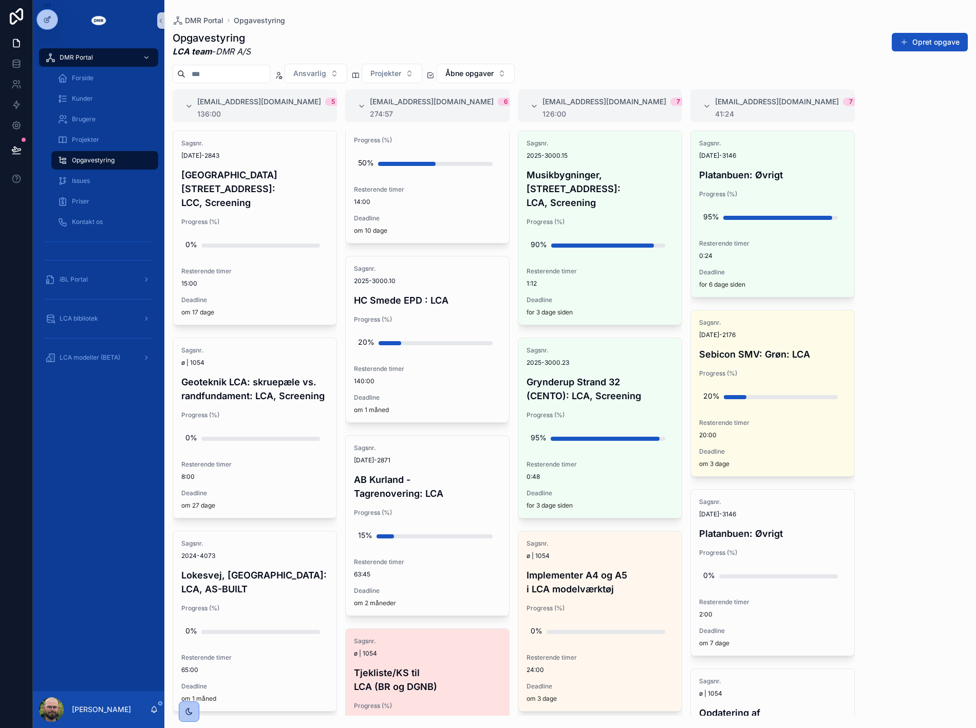
scroll to position [399, 0]
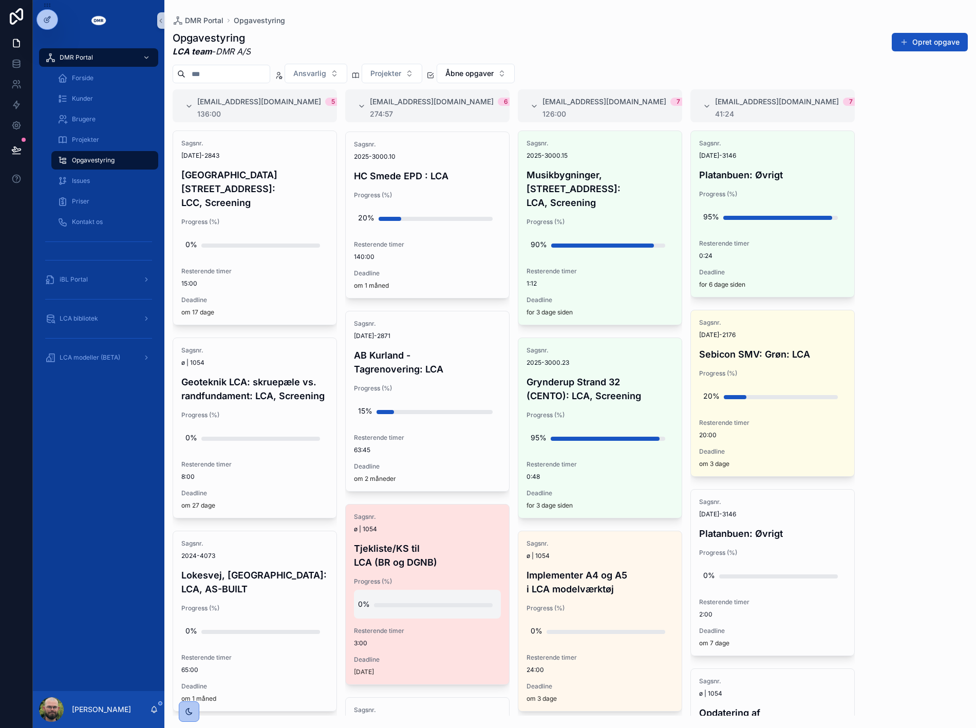
click at [404, 594] on div "0%" at bounding box center [427, 604] width 139 height 21
click at [412, 557] on div "Sagsnr. ø | 1054 Tjekliste/KS til LCA (BR og DGNB) Progress (%) 0% Resterende t…" at bounding box center [427, 594] width 163 height 180
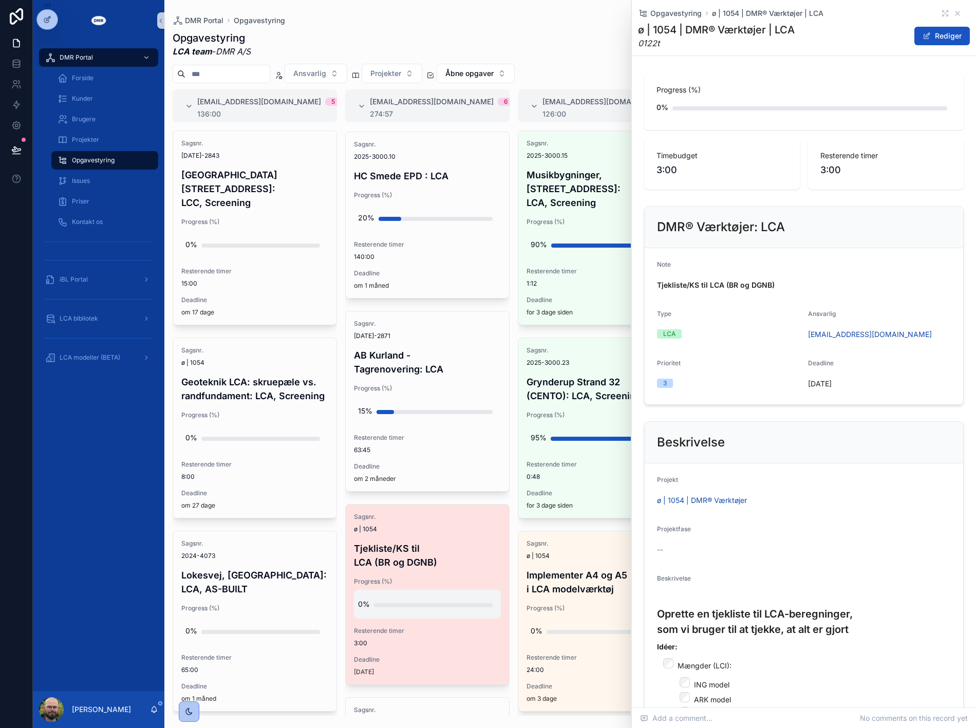
click at [374, 603] on div "scrollable content" at bounding box center [433, 605] width 119 height 4
type input "***"
click button "scrollable content" at bounding box center [483, 597] width 12 height 12
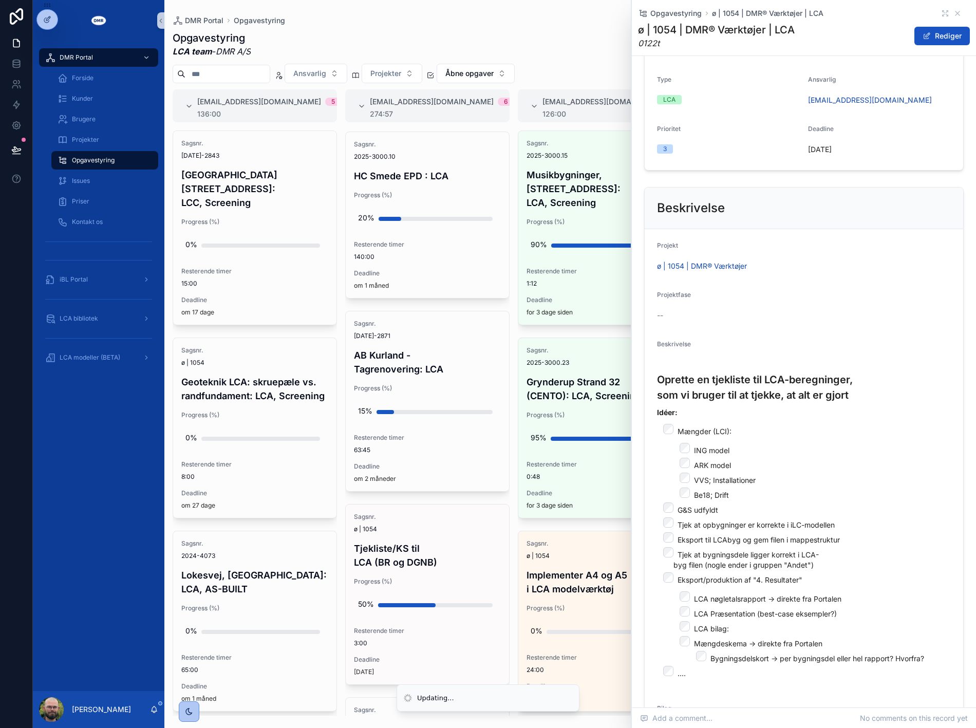
scroll to position [342, 0]
